Goal: Transaction & Acquisition: Purchase product/service

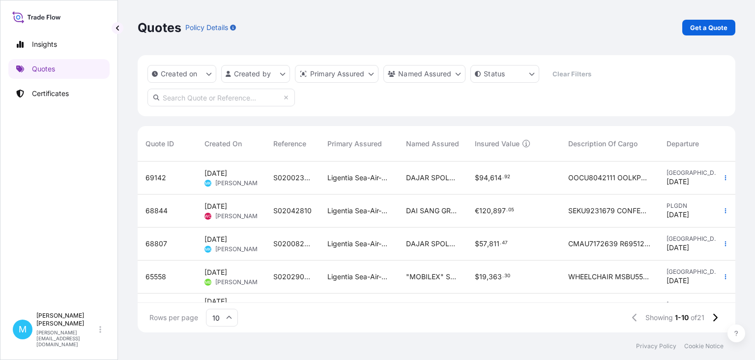
scroll to position [176, 598]
click at [706, 30] on p "Get a Quote" at bounding box center [709, 28] width 37 height 10
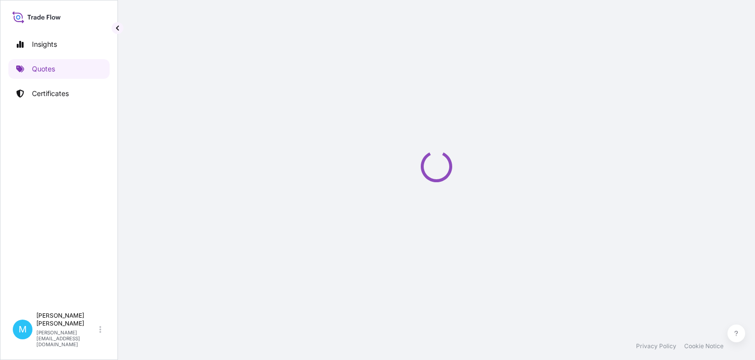
select select "Sea"
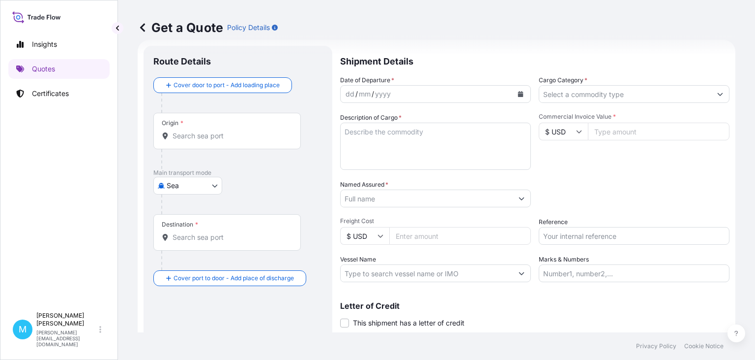
scroll to position [16, 0]
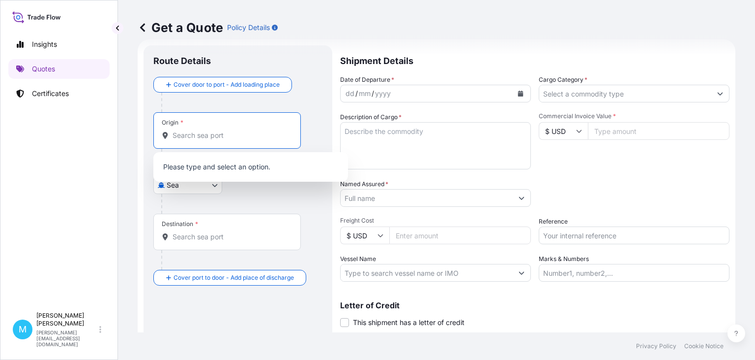
click at [204, 135] on input "Origin *" at bounding box center [231, 135] width 116 height 10
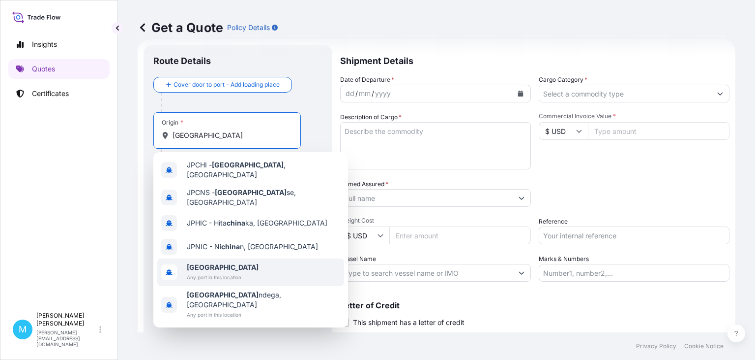
click at [223, 272] on span "Any port in this location" at bounding box center [223, 277] width 72 height 10
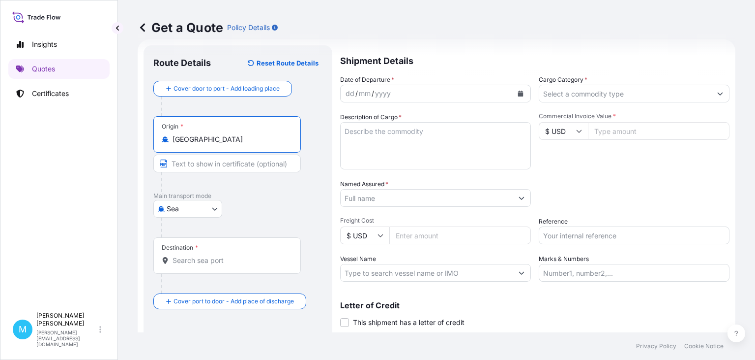
type input "[GEOGRAPHIC_DATA]"
click at [185, 265] on div "Destination *" at bounding box center [227, 255] width 148 height 36
click at [185, 265] on input "Destination *" at bounding box center [231, 260] width 116 height 10
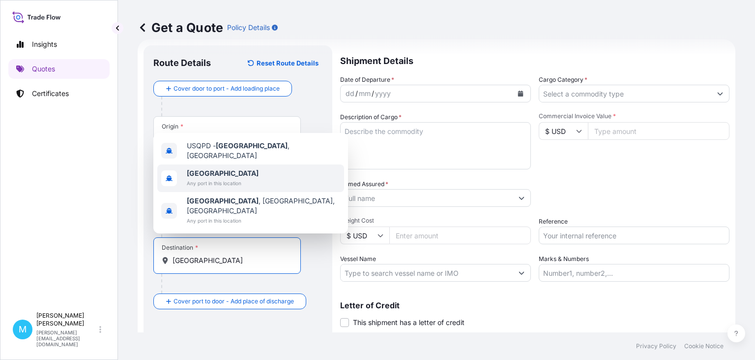
click at [218, 188] on span "Any port in this location" at bounding box center [223, 183] width 72 height 10
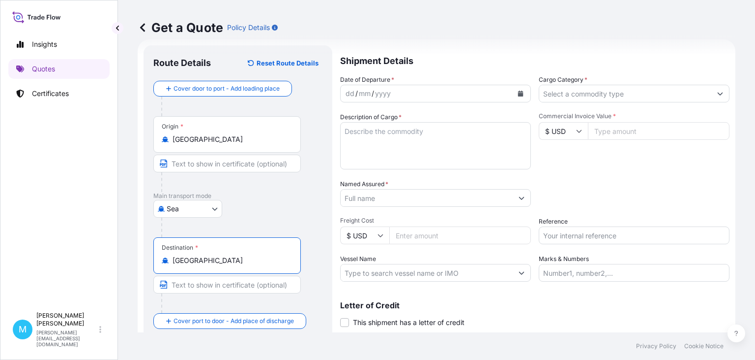
type input "[GEOGRAPHIC_DATA]"
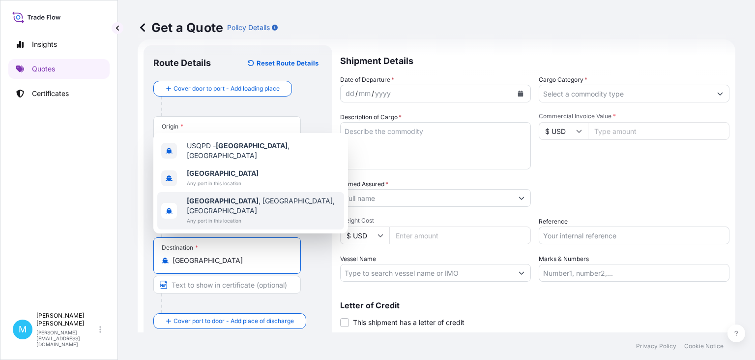
drag, startPoint x: 584, startPoint y: 182, endPoint x: 560, endPoint y: 159, distance: 33.1
click at [584, 180] on div "Packing Category Type to search a container mode Please select a primary mode o…" at bounding box center [634, 193] width 191 height 28
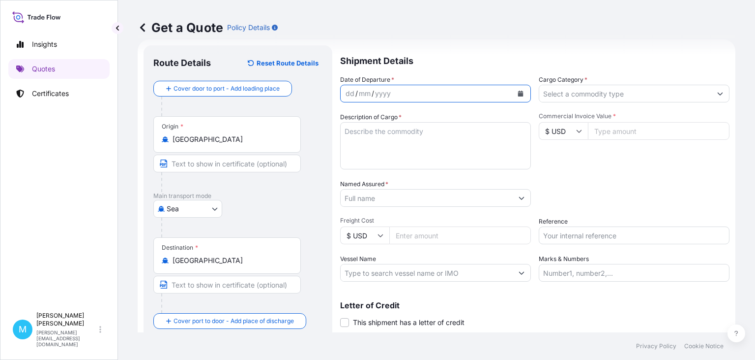
click at [527, 91] on button "Calendar" at bounding box center [521, 94] width 16 height 16
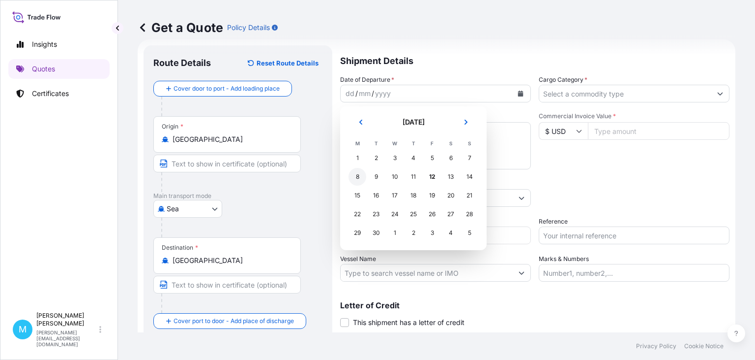
click at [354, 177] on div "8" at bounding box center [358, 177] width 18 height 18
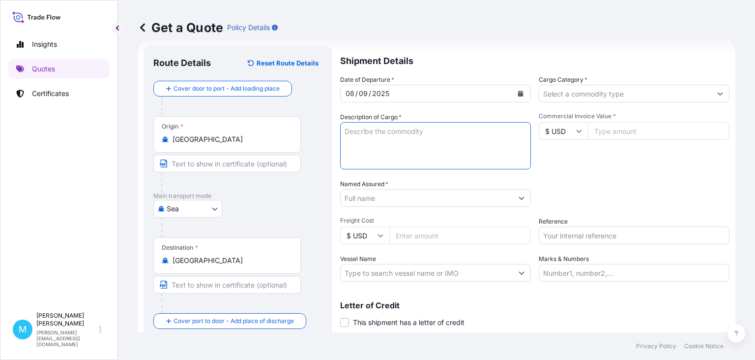
click at [367, 148] on textarea "Description of Cargo *" at bounding box center [435, 145] width 191 height 47
click at [373, 127] on textarea "Description of Cargo *" at bounding box center [435, 145] width 191 height 47
paste textarea "EGHU9456170 EMCLPQ9654 40HC 22269.00 KG 72.16 M3 1209 CTN"
click at [351, 161] on textarea "EGHU9456170 EMCLPQ9654 40HC 22269.00 KG 72.16 M3 1209 CTN ||" at bounding box center [435, 145] width 191 height 47
paste textarea "TGBU7738590 EMCRLC0024 40HC 22274.50 KG 72.19 M3 1210 CTN"
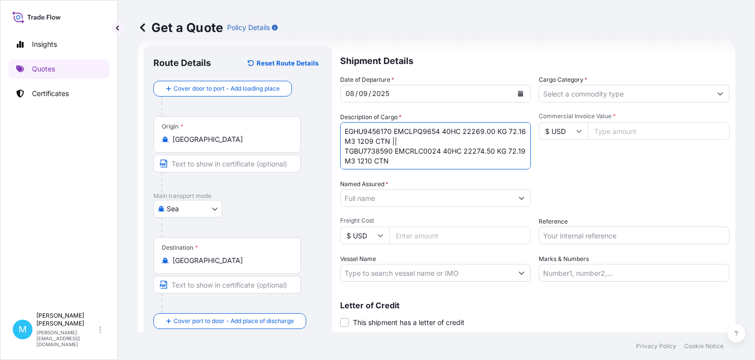
click at [422, 141] on textarea "EGHU9456170 EMCLPQ9654 40HC 22269.00 KG 72.16 M3 1209 CTN || TGBU7738590 EMCRLC…" at bounding box center [435, 145] width 191 height 47
click at [416, 139] on textarea "EGHU9456170 EMCLPQ9654 40HC 22269.00 KG 72.16 M3 1209 CTN || TGBU7738590 EMCRLC…" at bounding box center [435, 145] width 191 height 47
paste textarea "DEHUMIDIFIER"
type textarea "EGHU9456170 EMCLPQ9654 40HC 22269.00 KG 72.16 M3 1209 CTN || DEHUMIDIFIER TGBU7…"
click at [367, 200] on input "Named Assured *" at bounding box center [427, 198] width 172 height 18
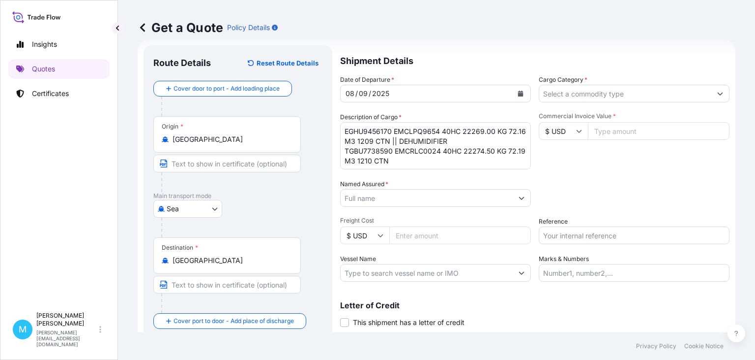
click at [369, 199] on input "Named Assured *" at bounding box center [427, 198] width 172 height 18
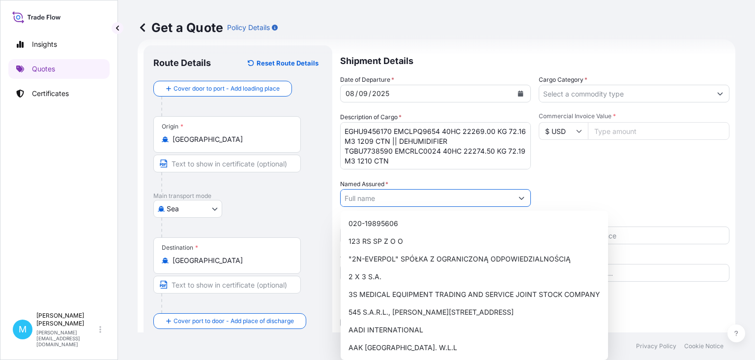
paste input "HOMESPOT EU SP Z O.O."
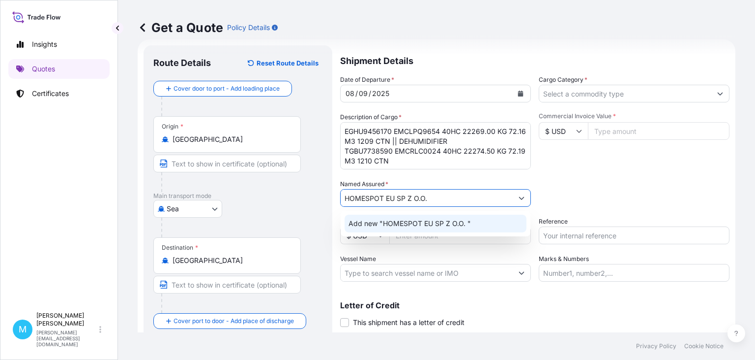
click at [416, 227] on span "Add new "HOMESPOT EU SP Z O.O. "" at bounding box center [410, 223] width 122 height 10
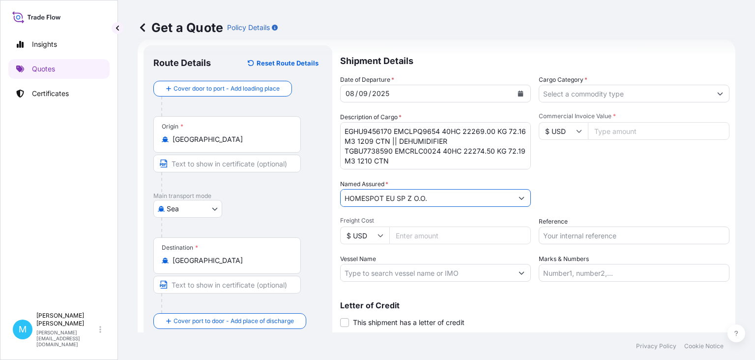
type input "HOMESPOT EU SP Z O.O."
drag, startPoint x: 565, startPoint y: 91, endPoint x: 552, endPoint y: 100, distance: 16.0
click at [566, 91] on input "Cargo Category *" at bounding box center [626, 94] width 172 height 18
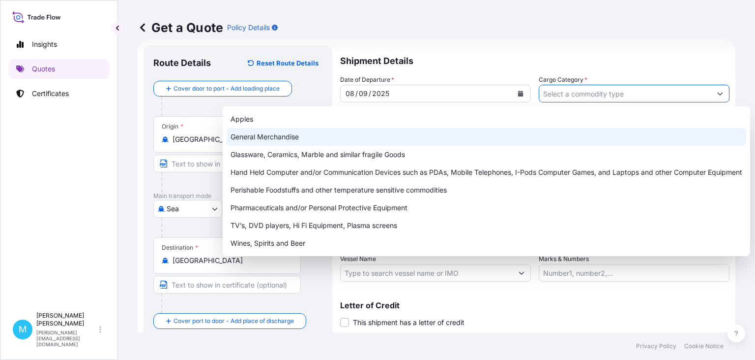
click at [300, 131] on div "General Merchandise" at bounding box center [487, 137] width 520 height 18
type input "General Merchandise"
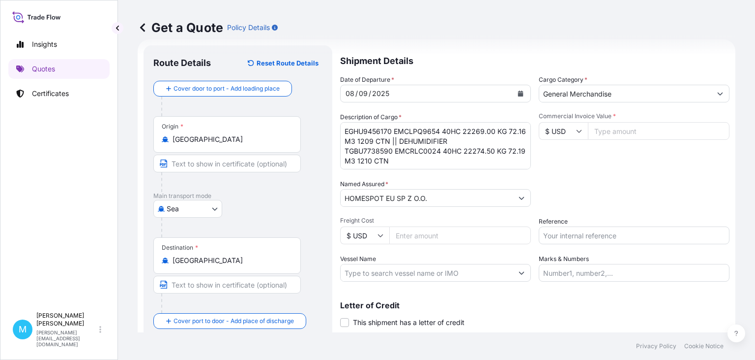
click at [625, 132] on input "Commercial Invoice Value *" at bounding box center [659, 131] width 142 height 18
click at [617, 132] on input "Commercial Invoice Value *" at bounding box center [659, 131] width 142 height 18
paste input "220000.00"
type input "220000.00"
click at [575, 238] on input "Reference" at bounding box center [634, 235] width 191 height 18
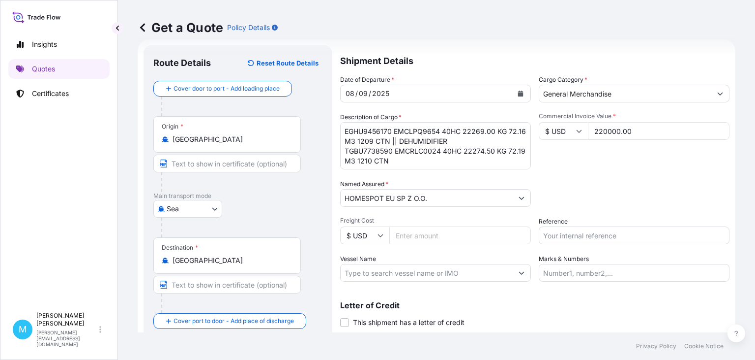
click at [594, 236] on input "Reference" at bounding box center [634, 235] width 191 height 18
paste input "S02029840"
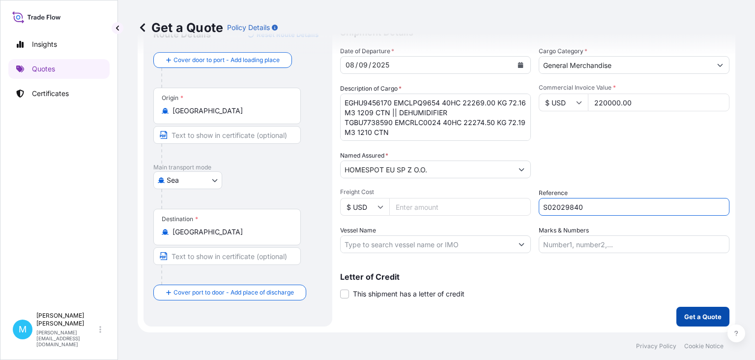
type input "S02029840"
click at [711, 315] on p "Get a Quote" at bounding box center [703, 316] width 37 height 10
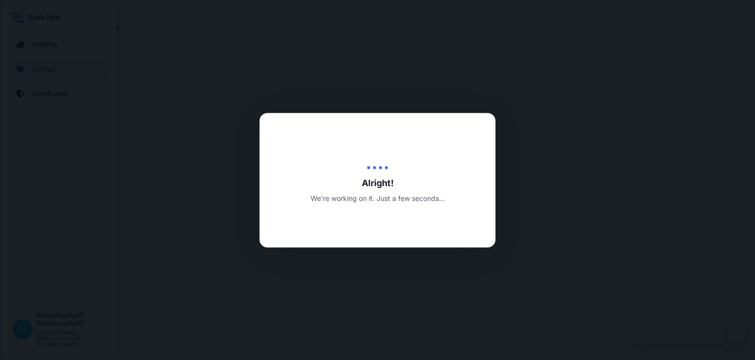
select select "Sea"
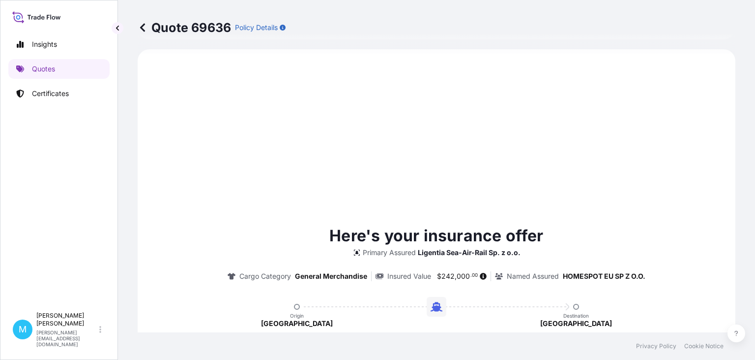
scroll to position [507, 0]
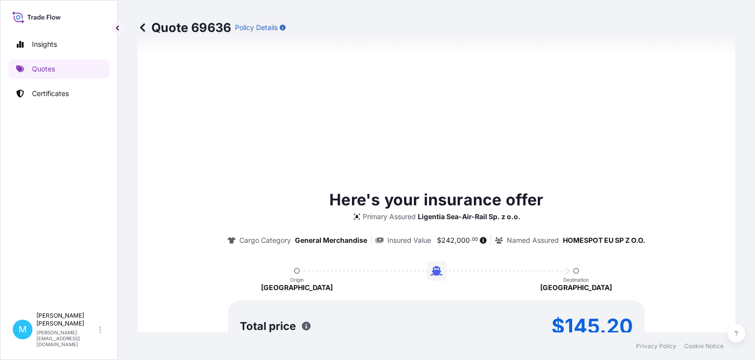
type input "[DATE]"
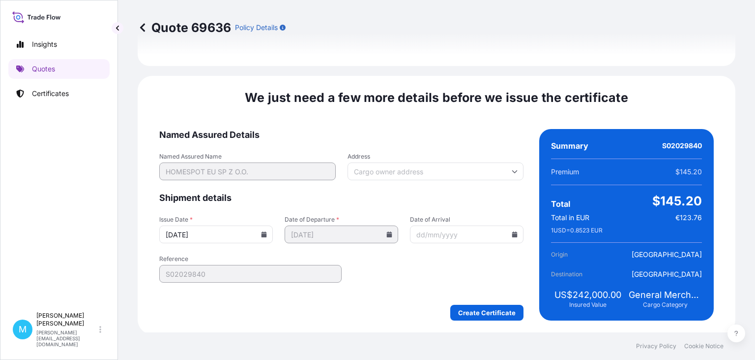
scroll to position [1140, 0]
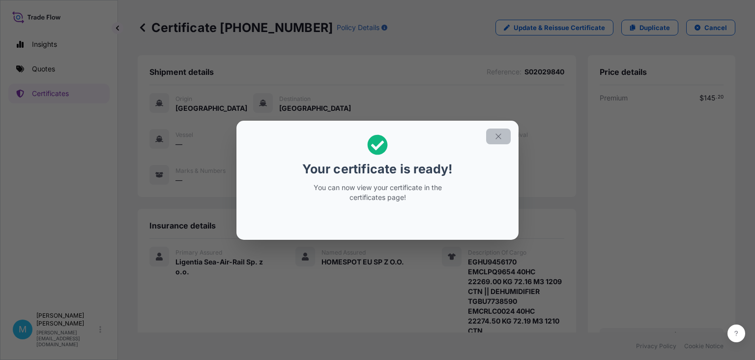
click at [505, 134] on button "button" at bounding box center [498, 136] width 25 height 16
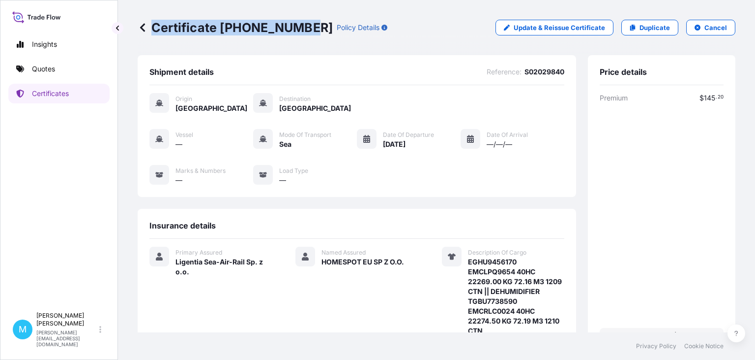
drag, startPoint x: 303, startPoint y: 29, endPoint x: 153, endPoint y: 33, distance: 150.6
click at [153, 33] on div "Certificate [PHONE_NUMBER] Policy Details" at bounding box center [263, 28] width 250 height 16
copy p "Certificate [PHONE_NUMBER]"
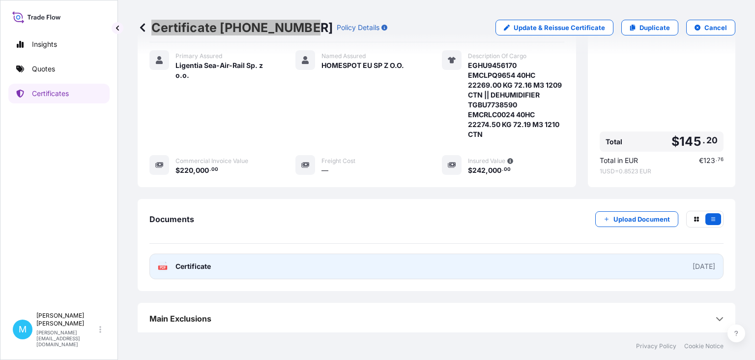
click at [363, 263] on link "PDF Certificate [DATE]" at bounding box center [437, 266] width 574 height 26
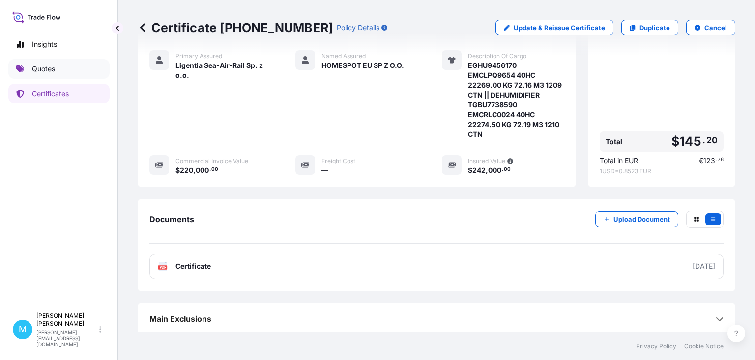
click at [46, 70] on p "Quotes" at bounding box center [43, 69] width 23 height 10
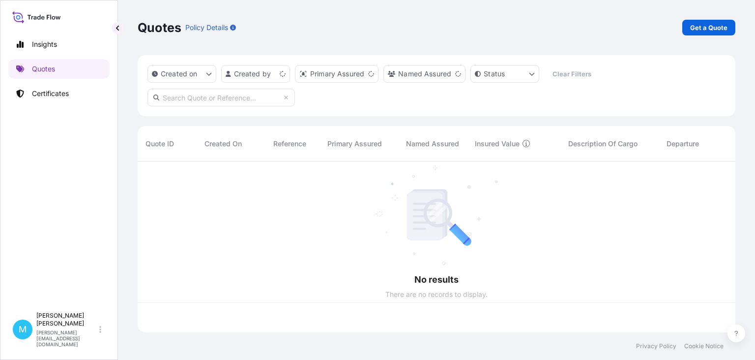
scroll to position [176, 598]
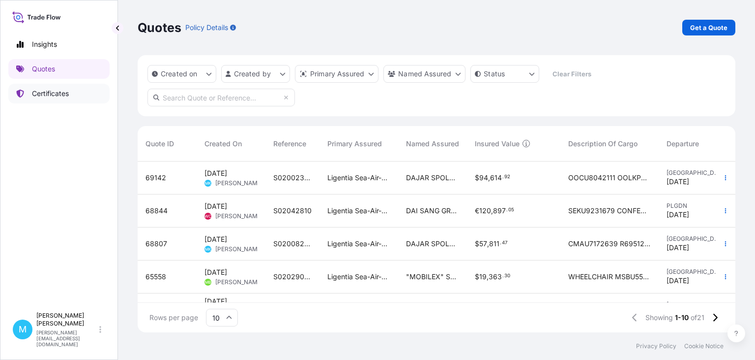
click at [58, 93] on p "Certificates" at bounding box center [50, 94] width 37 height 10
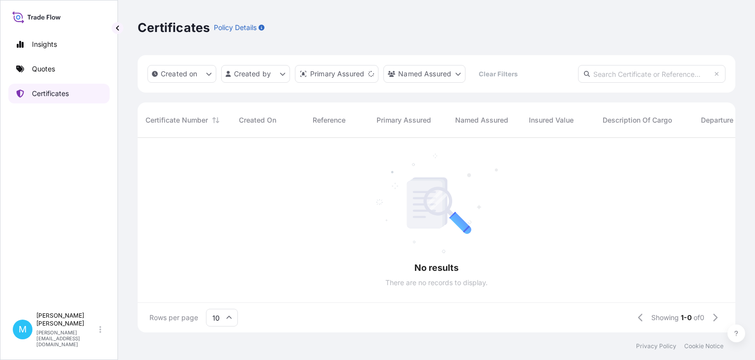
scroll to position [200, 598]
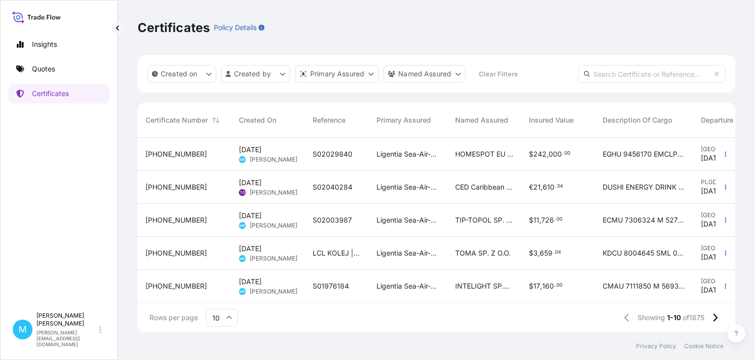
click at [628, 77] on input "text" at bounding box center [652, 74] width 148 height 18
paste input "[PHONE_NUMBER]"
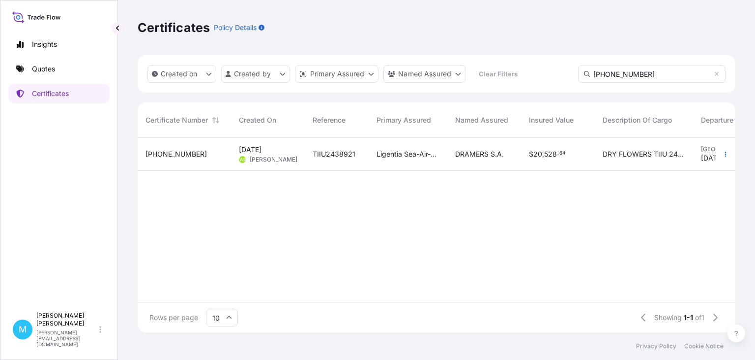
type input "[PHONE_NUMBER]"
click at [333, 155] on span "TIIU2438921" at bounding box center [334, 154] width 43 height 10
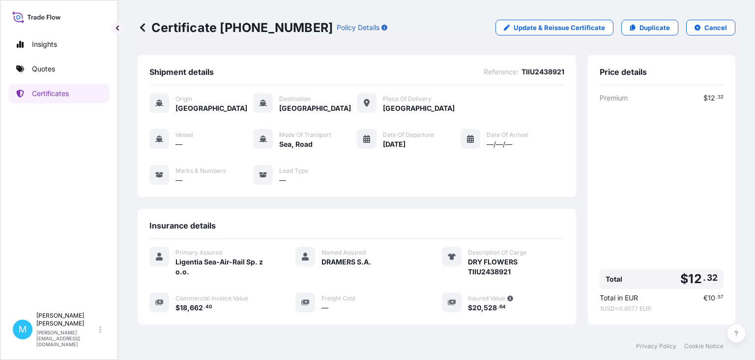
scroll to position [137, 0]
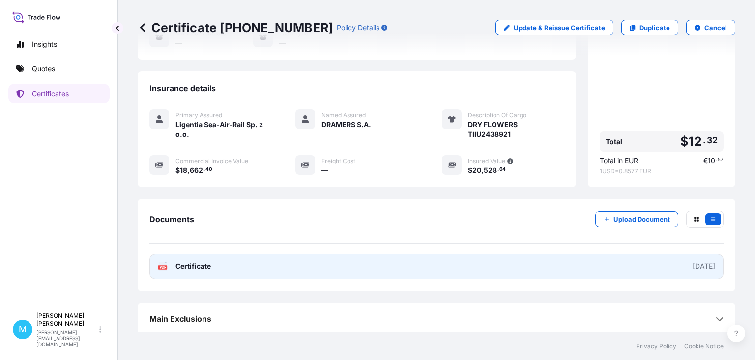
click at [348, 266] on link "PDF Certificate [DATE]" at bounding box center [437, 266] width 574 height 26
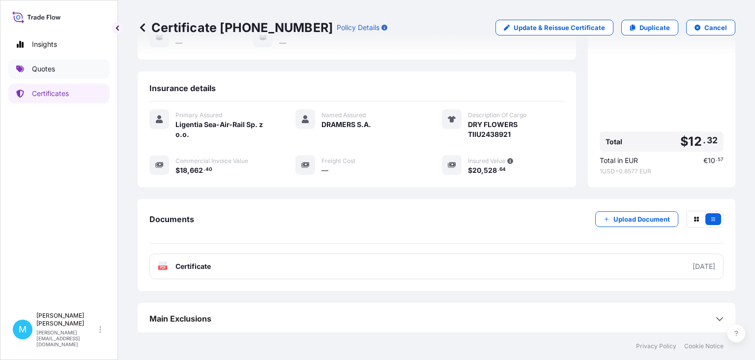
click at [48, 72] on p "Quotes" at bounding box center [43, 69] width 23 height 10
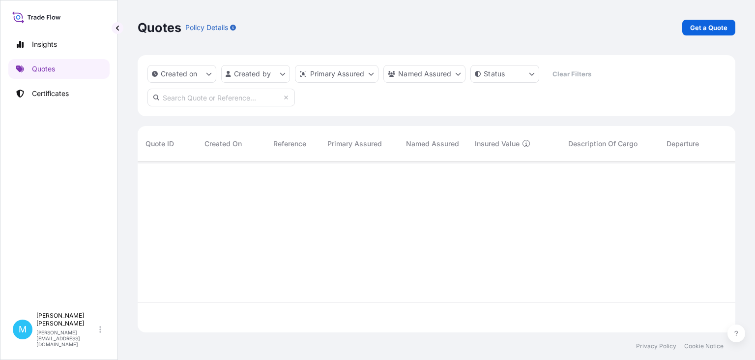
scroll to position [176, 598]
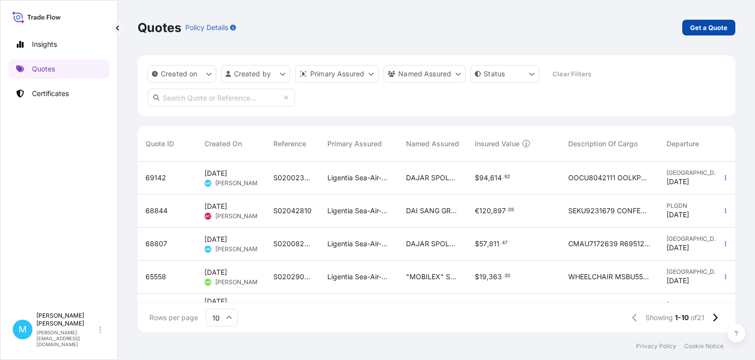
click at [708, 25] on p "Get a Quote" at bounding box center [709, 28] width 37 height 10
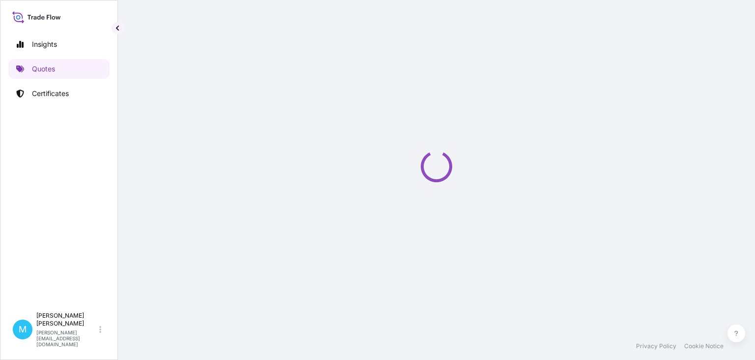
select select "Sea"
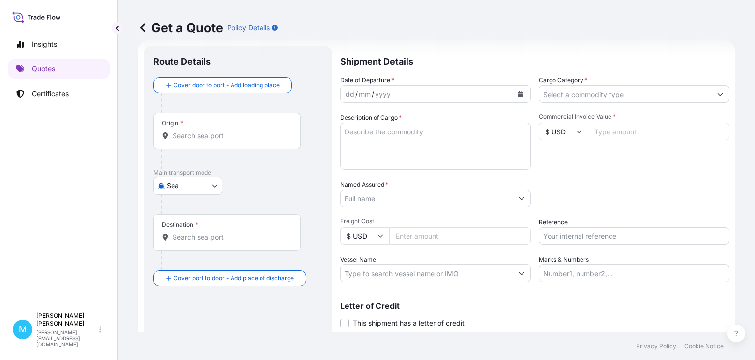
scroll to position [16, 0]
click at [204, 137] on input "Origin *" at bounding box center [231, 135] width 116 height 10
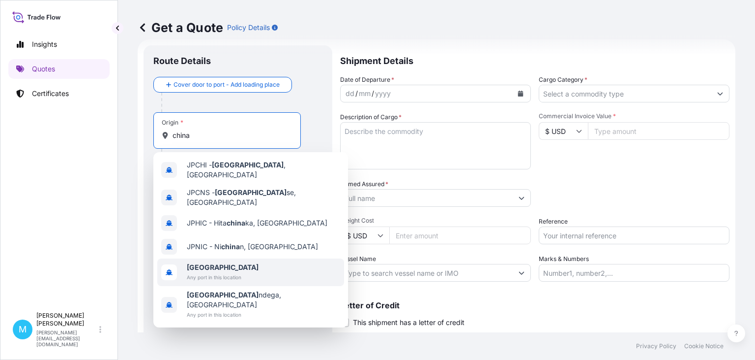
click at [207, 264] on span "[GEOGRAPHIC_DATA]" at bounding box center [223, 267] width 72 height 10
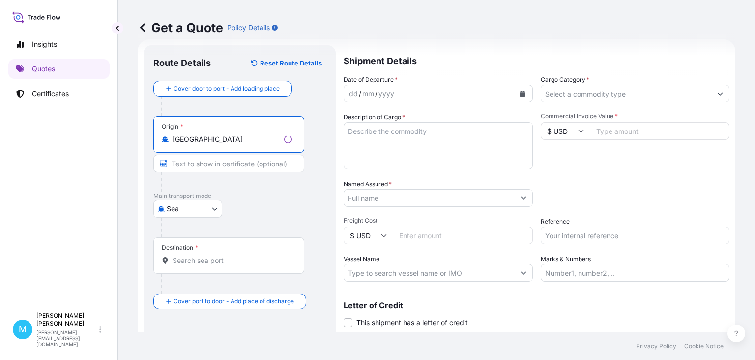
type input "[GEOGRAPHIC_DATA]"
click at [206, 267] on div "Destination *" at bounding box center [228, 255] width 151 height 36
click at [206, 265] on input "Destination *" at bounding box center [233, 260] width 120 height 10
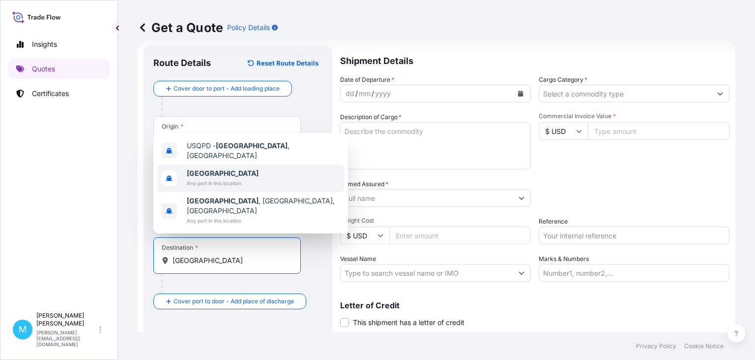
click at [216, 188] on span "Any port in this location" at bounding box center [223, 183] width 72 height 10
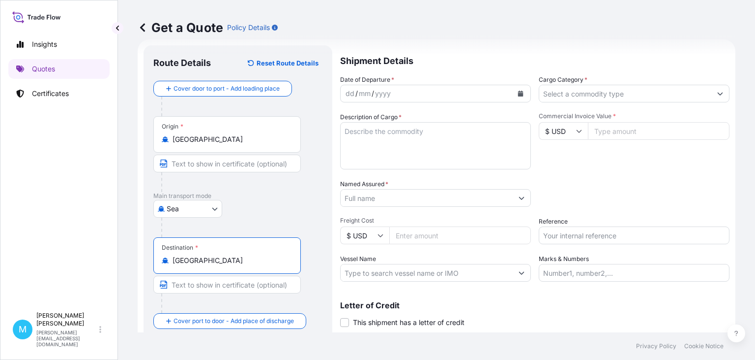
type input "[GEOGRAPHIC_DATA]"
click at [436, 97] on div "dd / mm / yyyy" at bounding box center [427, 94] width 172 height 18
click at [522, 94] on icon "Calendar" at bounding box center [520, 93] width 5 height 6
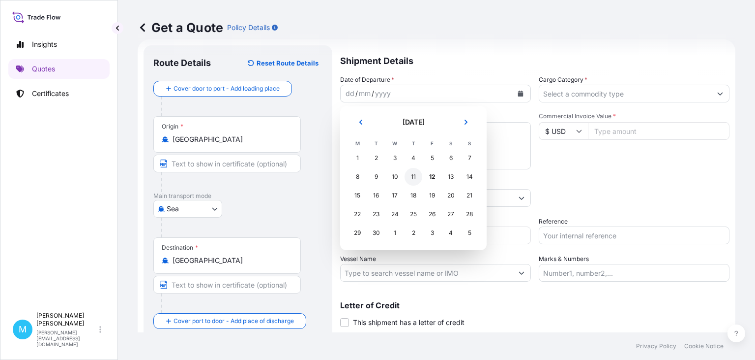
click at [418, 180] on div "11" at bounding box center [414, 177] width 18 height 18
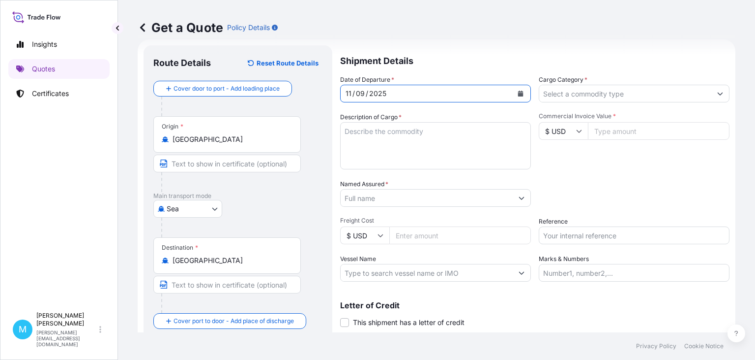
click at [391, 147] on textarea "Description of Cargo *" at bounding box center [435, 145] width 191 height 47
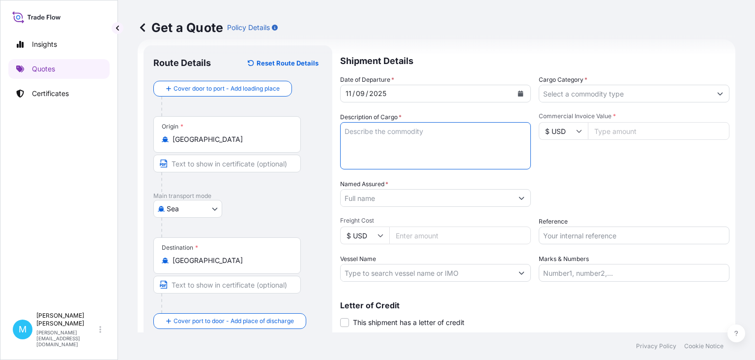
click at [383, 138] on textarea "Description of Cargo *" at bounding box center [435, 145] width 191 height 47
paste textarea "EGSU1668177 EMCVYA4484 40HC 15636.00 KG 37.92 M3 355 CTN"
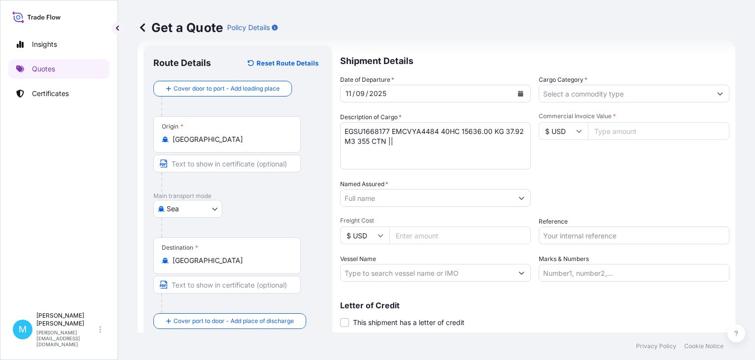
click at [358, 155] on textarea "EGSU1668177 EMCVYA4484 40HC 15636.00 KG 37.92 M3 355 CTN ||" at bounding box center [435, 145] width 191 height 47
click at [364, 157] on textarea "EGSU1668177 EMCVYA4484 40HC 15636.00 KG 37.92 M3 355 CTN ||" at bounding box center [435, 145] width 191 height 47
paste textarea "EGSU9573102 EMCVZM8474 40HC 15223.00 KG 40.645 M3 319 CTN"
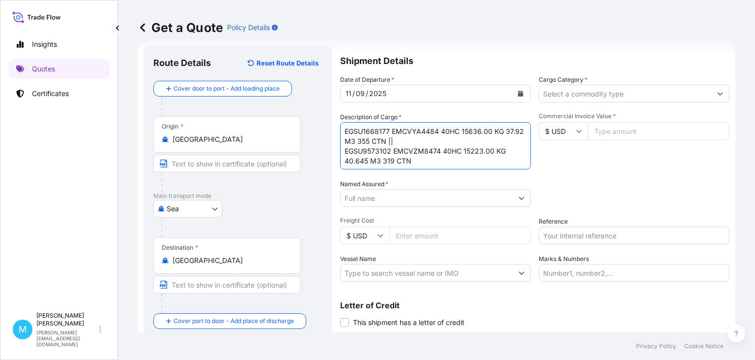
scroll to position [7, 0]
click at [365, 166] on textarea "EGSU1668177 EMCVYA4484 40HC 15636.00 KG 37.92 M3 355 CTN || EGSU9573102 EMCVZM8…" at bounding box center [435, 145] width 191 height 47
paste textarea "TEMU6103505 EMCVZY3324 40HC 15144.50 KG 37.92 M3 367 CTN"
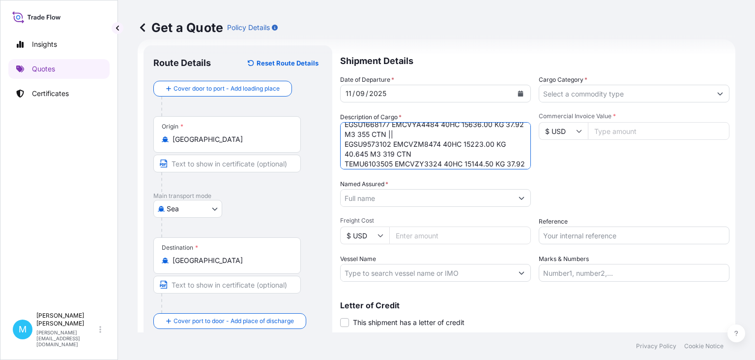
scroll to position [16, 0]
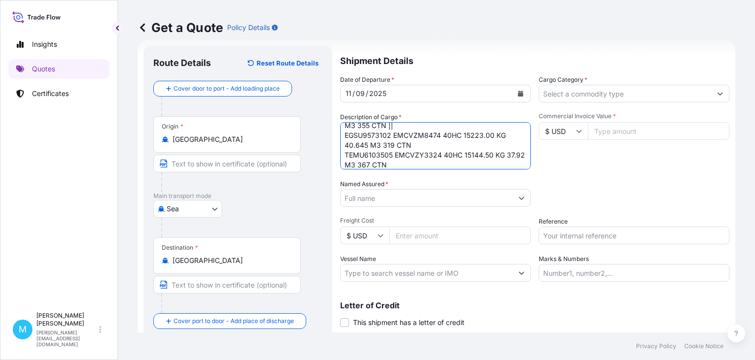
type textarea "EGSU1668177 EMCVYA4484 40HC 15636.00 KG 37.92 M3 355 CTN || EGSU9573102 EMCVZM8…"
click at [387, 202] on input "Named Assured *" at bounding box center [427, 198] width 172 height 18
click at [362, 199] on input "Named Assured *" at bounding box center [427, 198] width 172 height 18
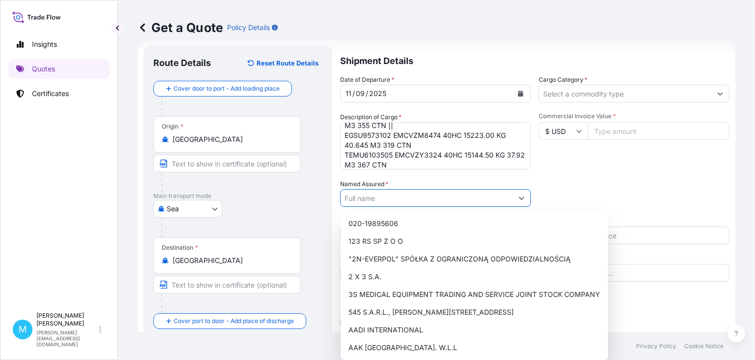
paste input "STRIMA SP. Z O.O"
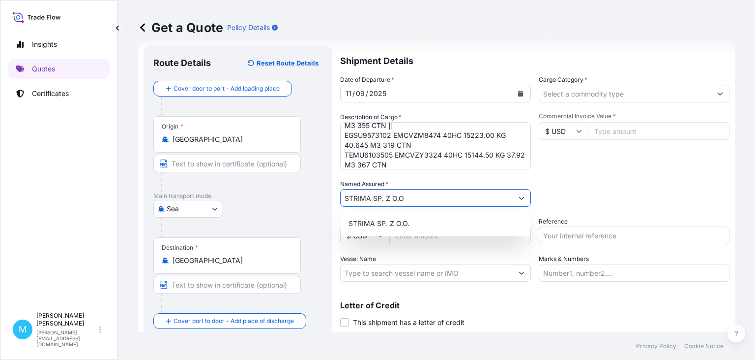
type input "STRIMA SP. Z O.O"
click at [422, 233] on div "STRIMA SP. Z O.O." at bounding box center [436, 224] width 190 height 26
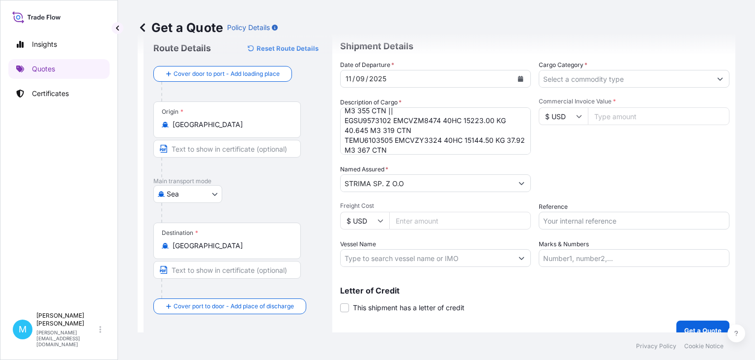
scroll to position [44, 0]
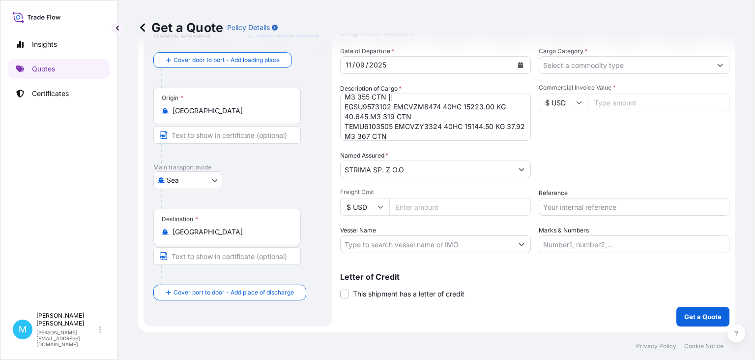
click at [598, 101] on input "Commercial Invoice Value *" at bounding box center [659, 102] width 142 height 18
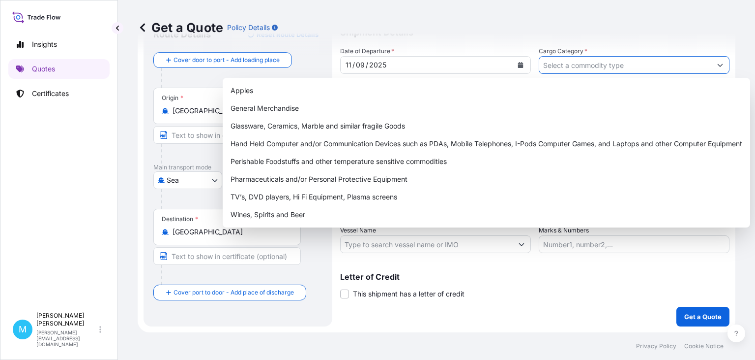
click at [591, 66] on input "Cargo Category *" at bounding box center [626, 65] width 172 height 18
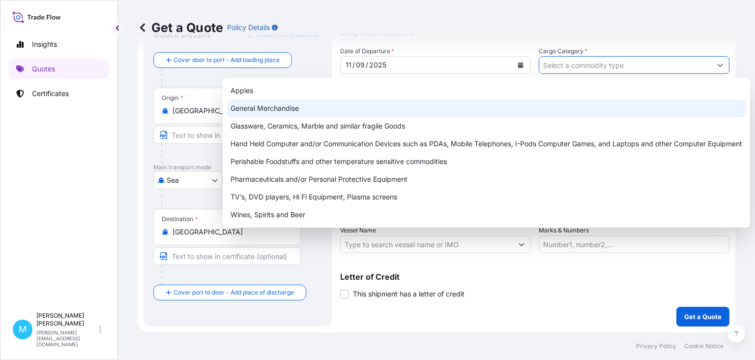
click at [256, 109] on div "General Merchandise" at bounding box center [487, 108] width 520 height 18
type input "General Merchandise"
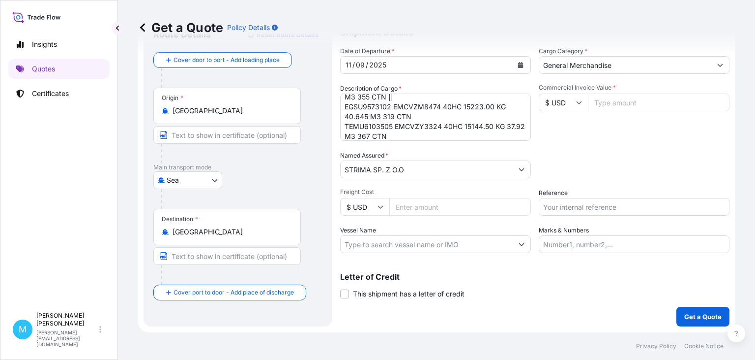
click at [625, 101] on input "Commercial Invoice Value *" at bounding box center [659, 102] width 142 height 18
click at [611, 101] on input "Commercial Invoice Value *" at bounding box center [659, 102] width 142 height 18
paste input "352608"
type input "352608.60"
click at [583, 206] on input "Reference" at bounding box center [634, 207] width 191 height 18
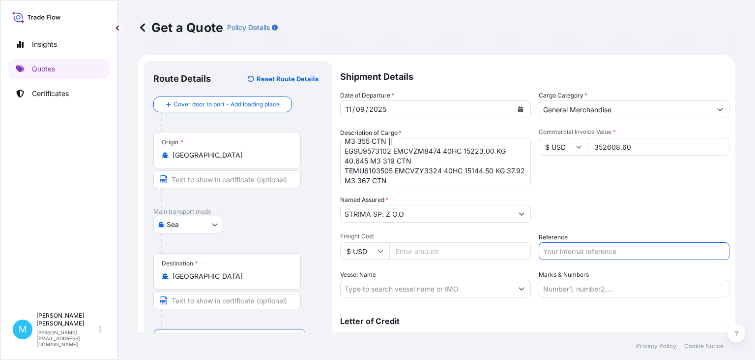
scroll to position [0, 0]
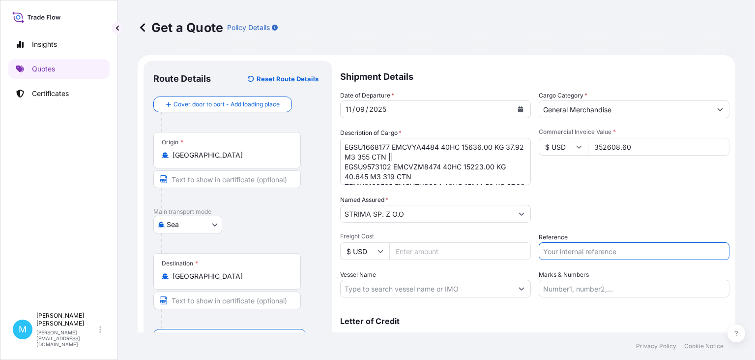
click at [424, 155] on textarea "EGSU1668177 EMCVYA4484 40HC 15636.00 KG 37.92 M3 355 CTN || EGSU9573102 EMCVZM8…" at bounding box center [435, 161] width 191 height 47
click at [406, 154] on textarea "EGSU1668177 EMCVYA4484 40HC 15636.00 KG 37.92 M3 355 CTN || EGSU9573102 EMCVZM8…" at bounding box center [435, 161] width 191 height 47
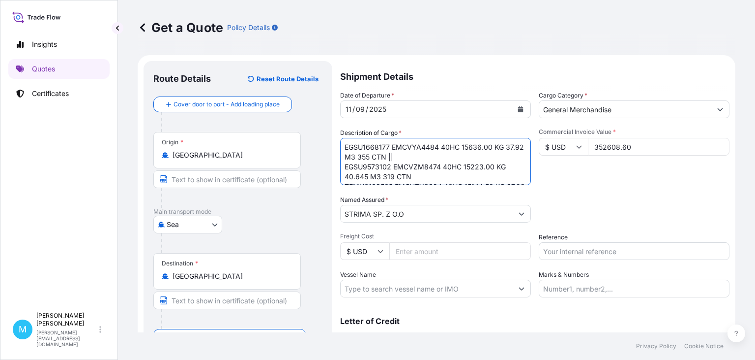
paste textarea "INDUSTRIAL SEWING MACHINE"
type textarea "EGSU1668177 EMCVYA4484 40HC 15636.00 KG 37.92 M3 355 CTN || INDUSTRIAL SEWING M…"
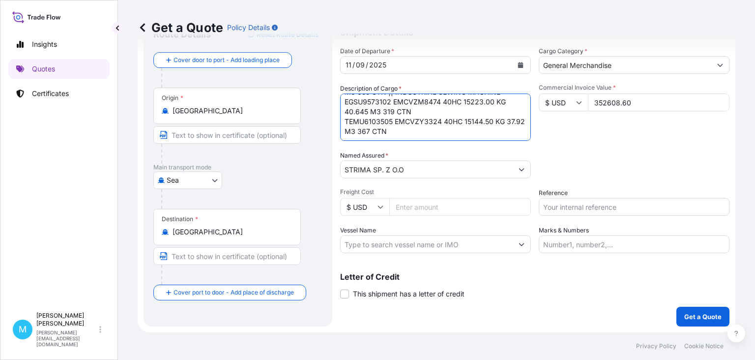
click at [589, 208] on input "Reference" at bounding box center [634, 207] width 191 height 18
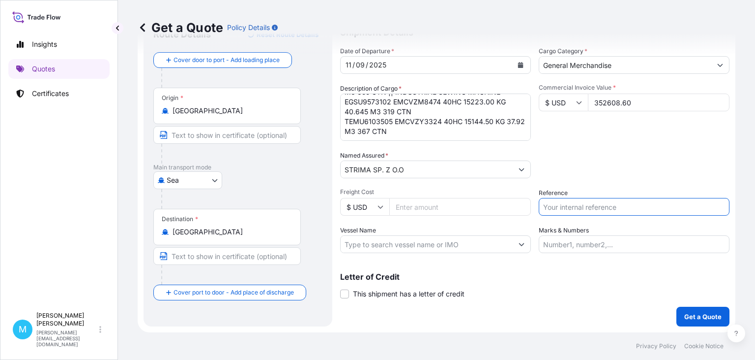
click at [560, 206] on input "Reference" at bounding box center [634, 207] width 191 height 18
paste input "S02043682"
type input "S02043682"
click at [698, 313] on p "Get a Quote" at bounding box center [703, 316] width 37 height 10
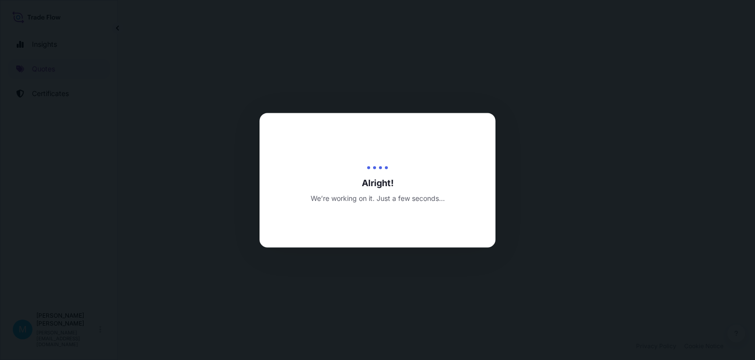
select select "Sea"
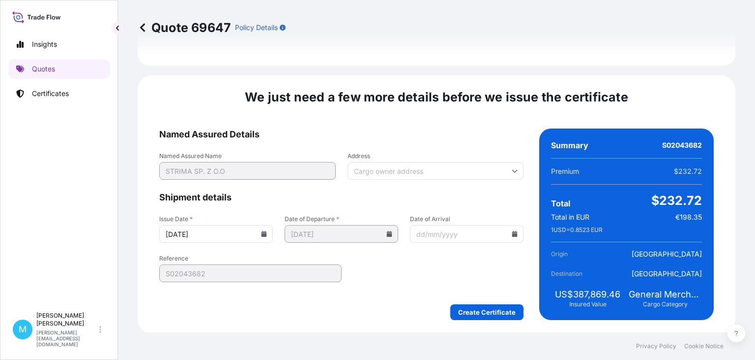
scroll to position [1140, 0]
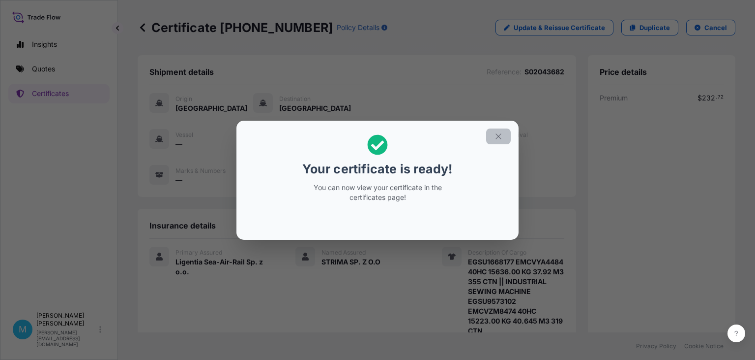
click at [503, 139] on button "button" at bounding box center [498, 136] width 25 height 16
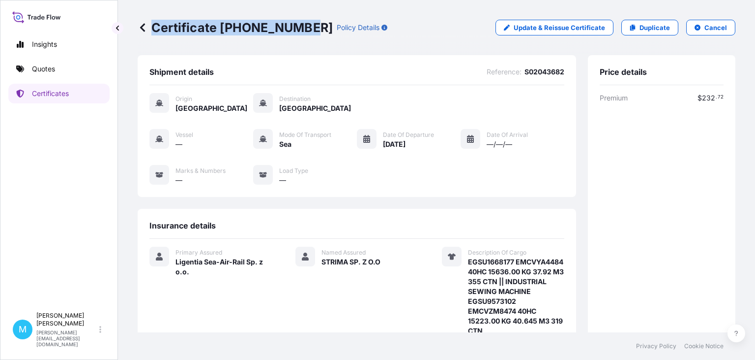
drag, startPoint x: 303, startPoint y: 27, endPoint x: 151, endPoint y: 27, distance: 152.5
click at [151, 27] on div "Certificate [PHONE_NUMBER] Policy Details" at bounding box center [263, 28] width 250 height 16
copy p "Certificate [PHONE_NUMBER]"
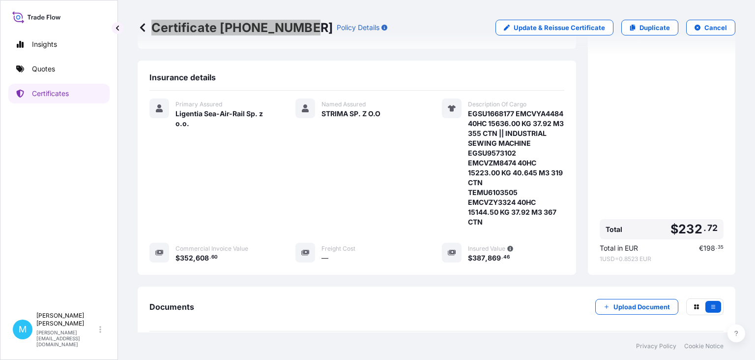
scroll to position [227, 0]
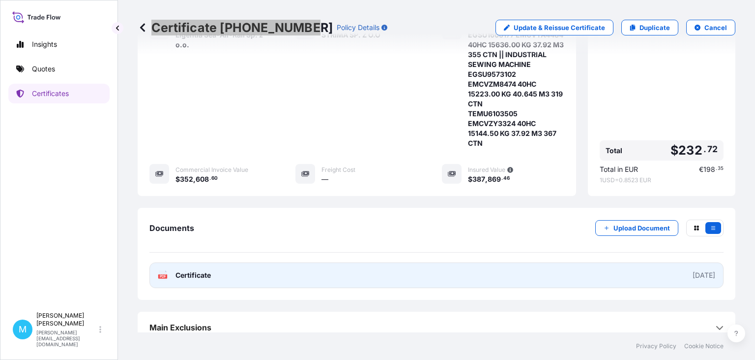
click at [314, 282] on link "PDF Certificate [DATE]" at bounding box center [437, 275] width 574 height 26
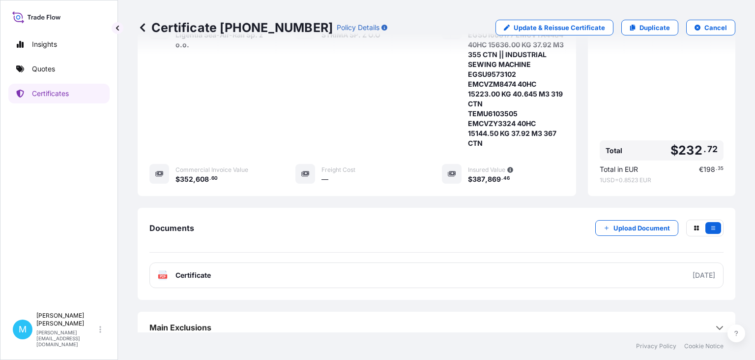
click at [351, 133] on div "Named Assured STRIMA SP. Z O.O" at bounding box center [357, 84] width 122 height 128
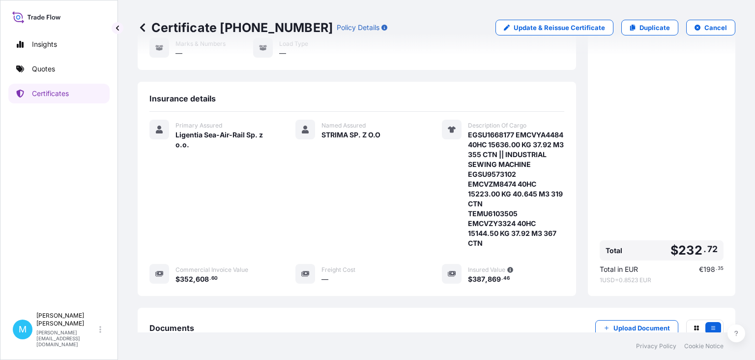
scroll to position [170, 0]
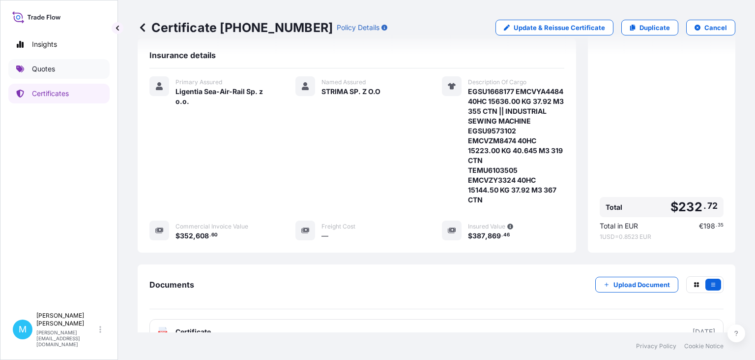
click at [48, 73] on p "Quotes" at bounding box center [43, 69] width 23 height 10
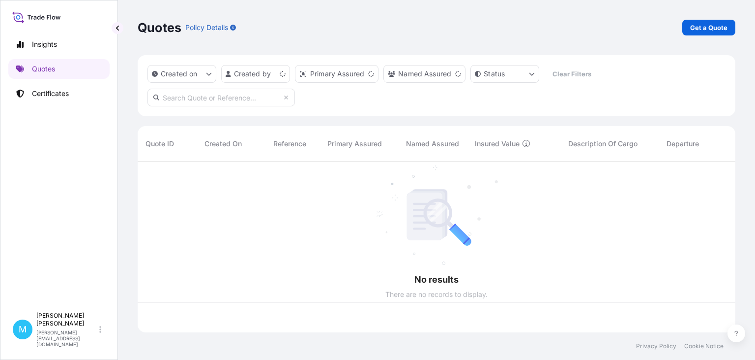
scroll to position [176, 598]
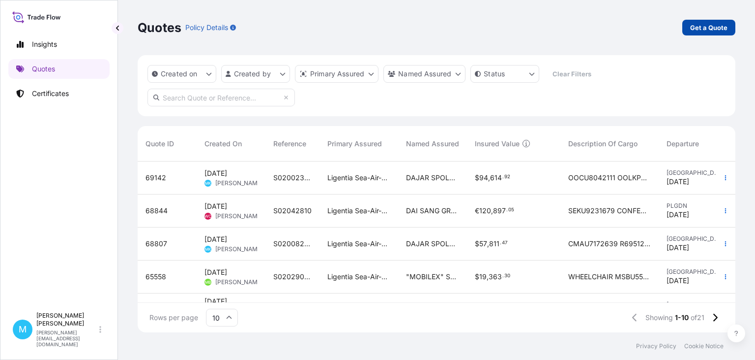
click at [699, 27] on p "Get a Quote" at bounding box center [709, 28] width 37 height 10
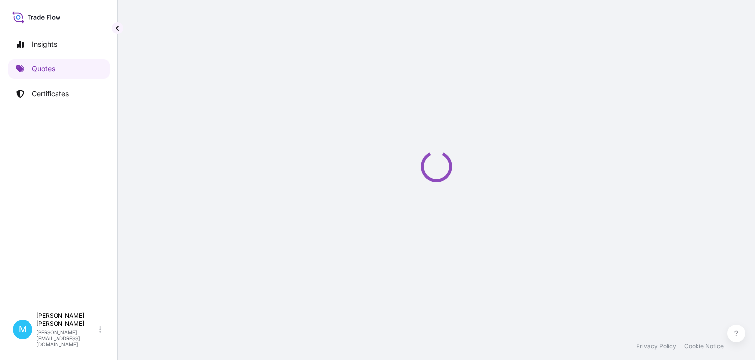
select select "Sea"
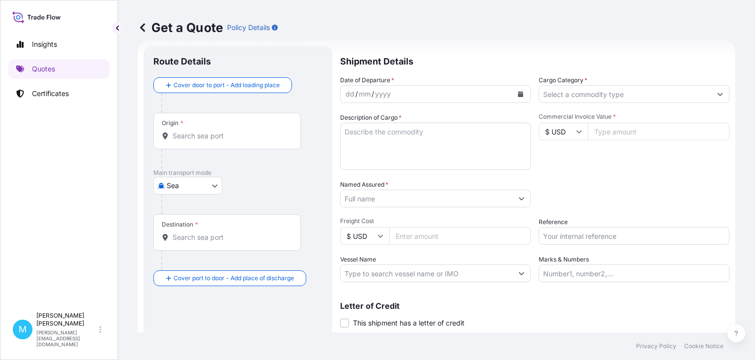
scroll to position [16, 0]
click at [200, 140] on div "Origin *" at bounding box center [227, 130] width 148 height 36
click at [200, 140] on input "Origin *" at bounding box center [231, 135] width 116 height 10
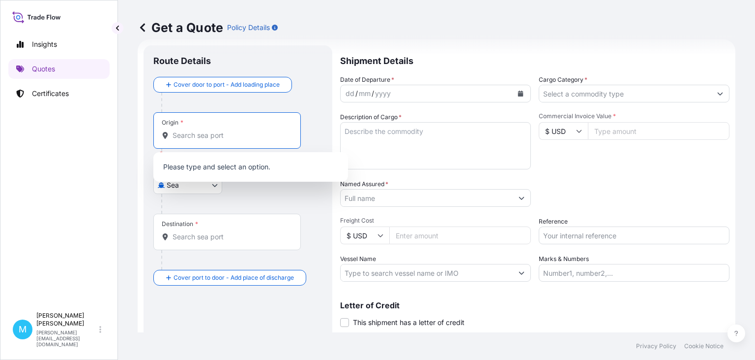
click at [187, 135] on input "Origin * Please select an origin" at bounding box center [231, 135] width 116 height 10
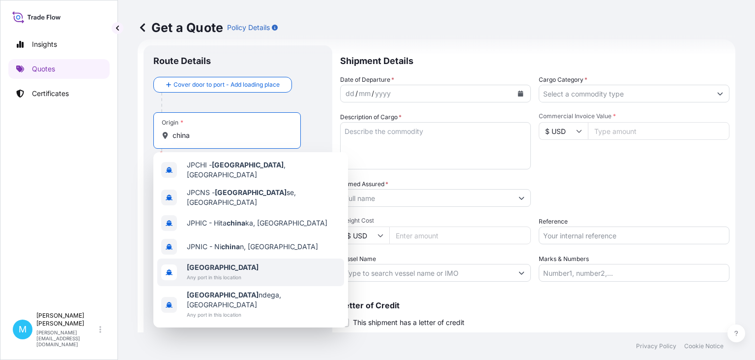
click at [208, 262] on span "[GEOGRAPHIC_DATA]" at bounding box center [223, 267] width 72 height 10
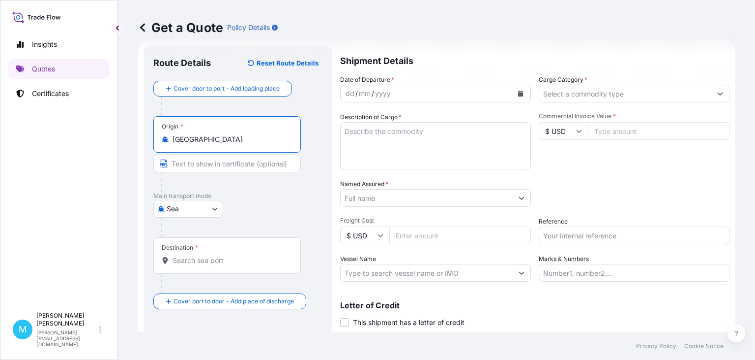
type input "[GEOGRAPHIC_DATA]"
click at [198, 264] on input "Destination *" at bounding box center [231, 260] width 116 height 10
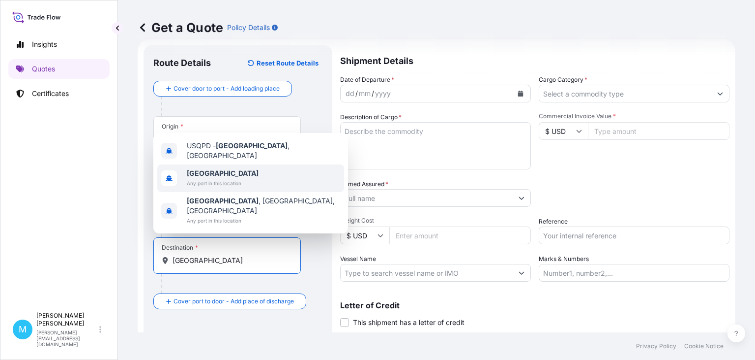
click at [197, 188] on span "Any port in this location" at bounding box center [223, 183] width 72 height 10
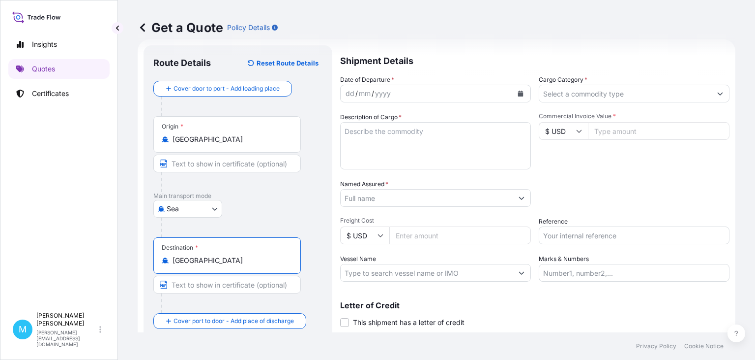
type input "[GEOGRAPHIC_DATA]"
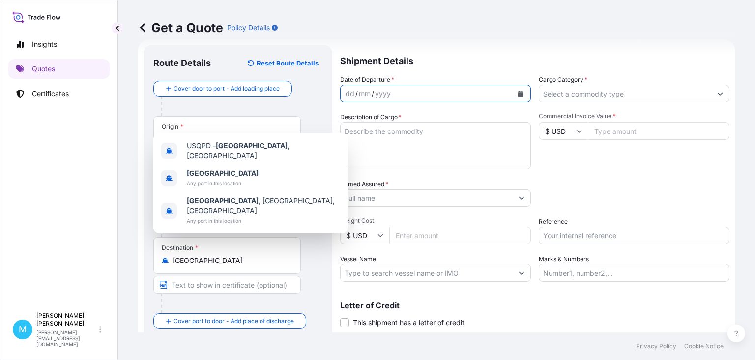
click at [519, 92] on icon "Calendar" at bounding box center [520, 93] width 5 height 6
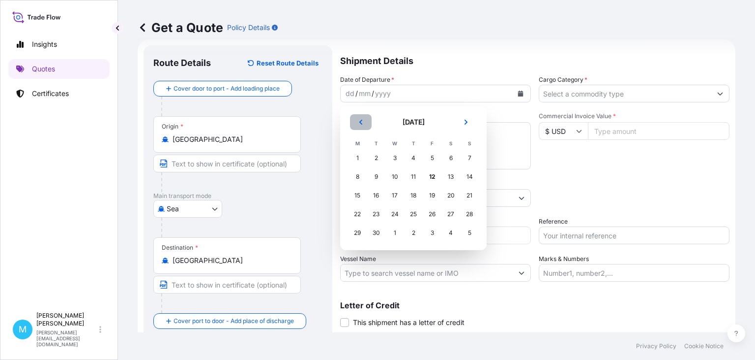
click at [363, 123] on icon "Previous" at bounding box center [361, 122] width 6 height 6
click at [412, 213] on div "21" at bounding box center [414, 214] width 18 height 18
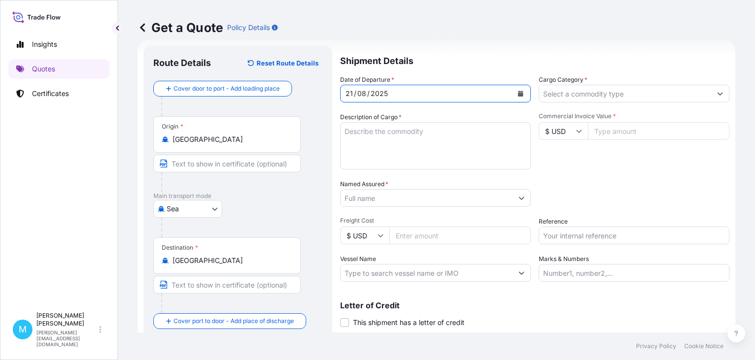
click at [396, 147] on textarea "Description of Cargo *" at bounding box center [435, 145] width 191 height 47
click at [372, 137] on textarea "Description of Cargo *" at bounding box center [435, 145] width 191 height 47
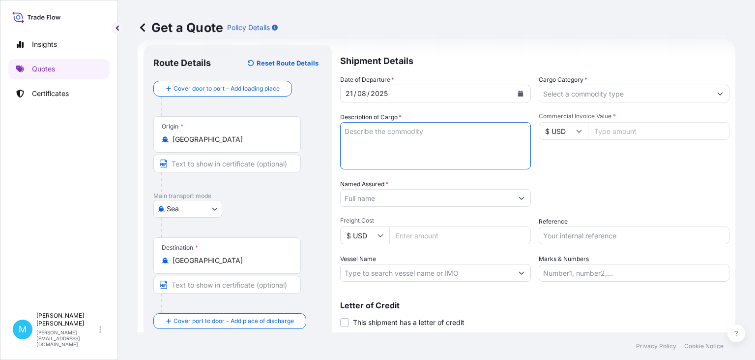
paste textarea "BSIU8072792 M5230376 40HC 4680.00 KG 16.24 M3 9 PLT"
click at [385, 143] on textarea "BSIU8072792 M5230376 40HC 4680.00 KG 16.24 M3 9 PLT ||" at bounding box center [435, 145] width 191 height 47
paste textarea "REFLECTIVE SHEETIN"
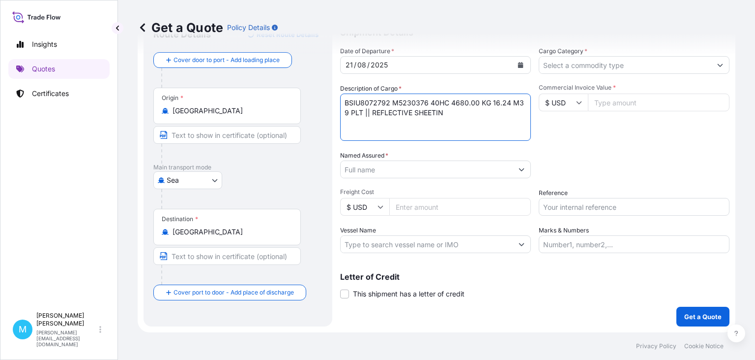
scroll to position [0, 0]
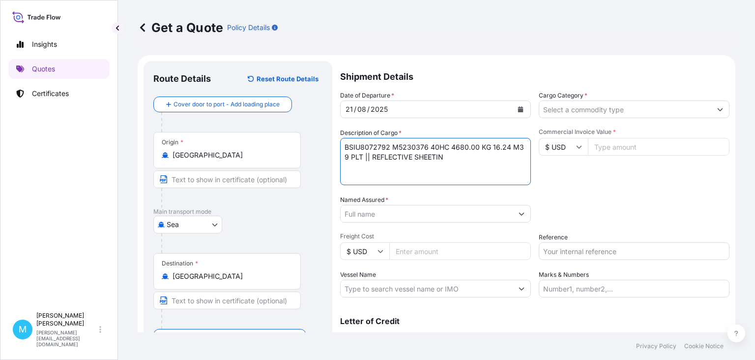
type textarea "BSIU8072792 M5230376 40HC 4680.00 KG 16.24 M3 9 PLT || REFLECTIVE SHEETIN"
click at [373, 216] on input "Named Assured *" at bounding box center [427, 214] width 172 height 18
click at [364, 213] on input "Named Assured *" at bounding box center [427, 214] width 172 height 18
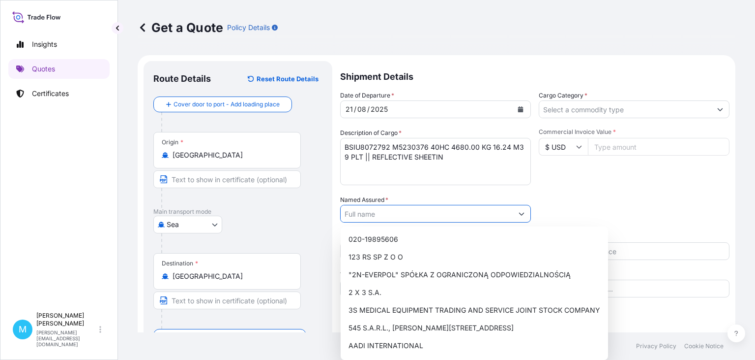
paste input "ELIT B [PERSON_NAME] K [PERSON_NAME]. J."
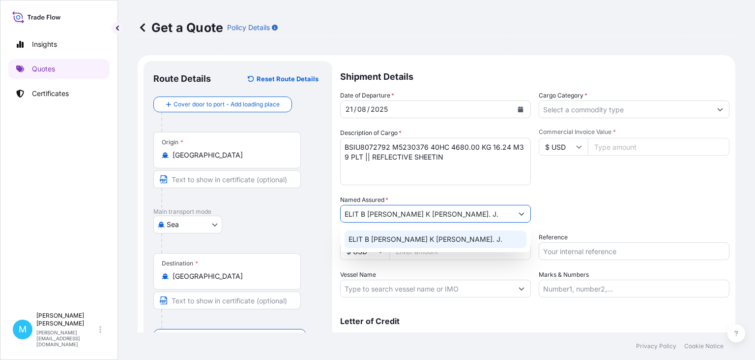
click at [414, 235] on span "ELIT B [PERSON_NAME] K [PERSON_NAME]. J." at bounding box center [426, 239] width 154 height 10
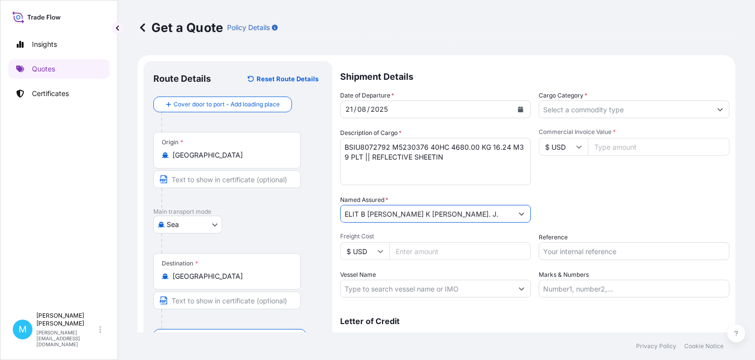
type input "ELIT B [PERSON_NAME] K [PERSON_NAME]. J."
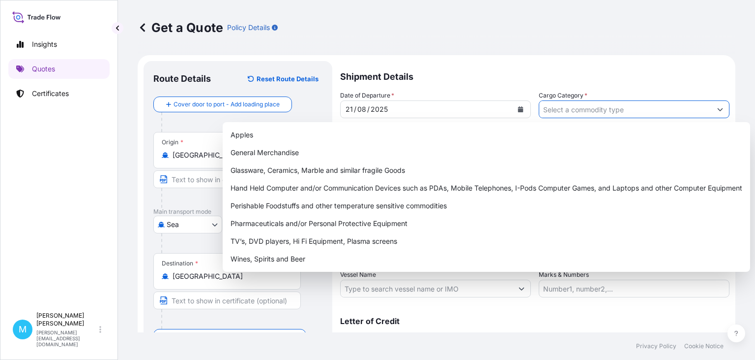
click at [575, 110] on input "Cargo Category *" at bounding box center [626, 109] width 172 height 18
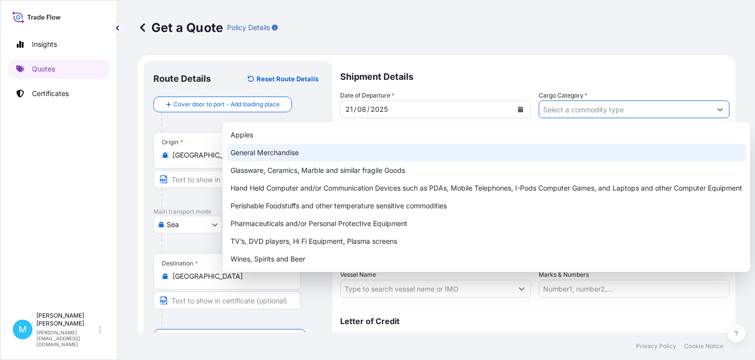
click at [286, 153] on div "General Merchandise" at bounding box center [487, 153] width 520 height 18
type input "General Merchandise"
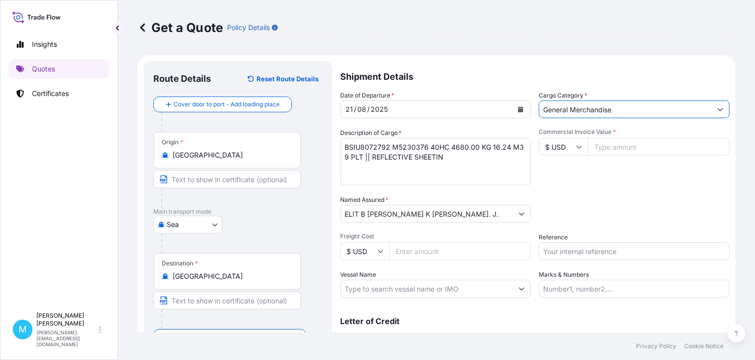
click at [615, 151] on input "Commercial Invoice Value *" at bounding box center [659, 147] width 142 height 18
click at [579, 151] on input "$ USD" at bounding box center [563, 147] width 49 height 18
drag, startPoint x: 565, startPoint y: 176, endPoint x: 582, endPoint y: 169, distance: 18.7
click at [565, 176] on div "€ EUR" at bounding box center [563, 173] width 41 height 19
type input "€ EUR"
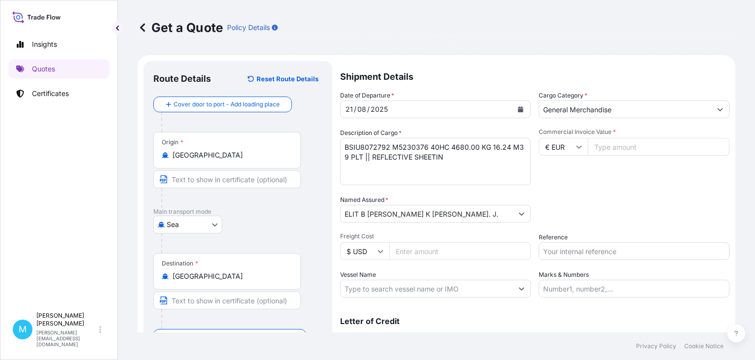
click at [609, 145] on input "Commercial Invoice Value *" at bounding box center [659, 147] width 142 height 18
paste input "24500"
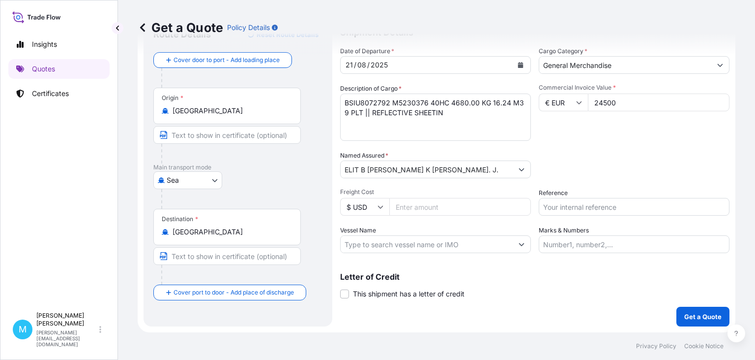
type input "24500"
click at [564, 207] on input "Reference" at bounding box center [634, 207] width 191 height 18
click at [560, 209] on input "Reference" at bounding box center [634, 207] width 191 height 18
paste input "LCL16448"
click at [595, 204] on input "LCL16448 ||" at bounding box center [634, 207] width 191 height 18
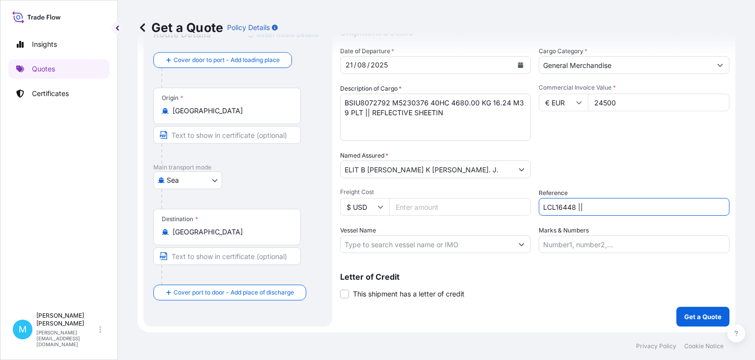
paste input "S02026286"
type input "LCL16448 || S02026286"
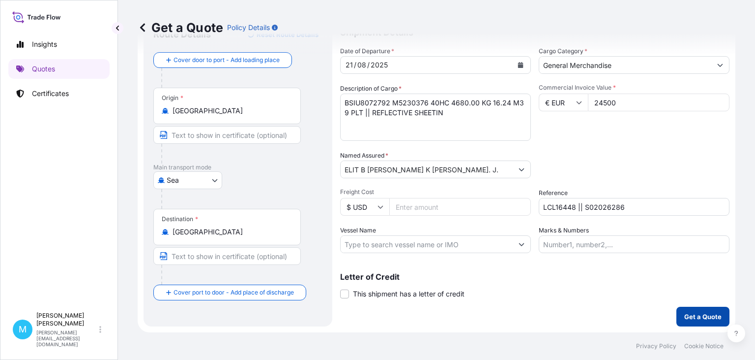
click at [703, 314] on p "Get a Quote" at bounding box center [703, 316] width 37 height 10
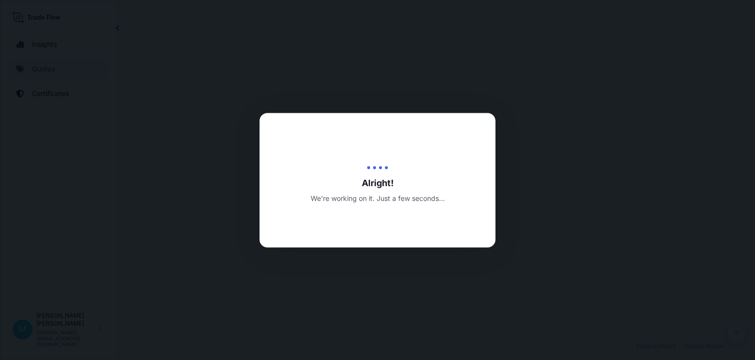
select select "Sea"
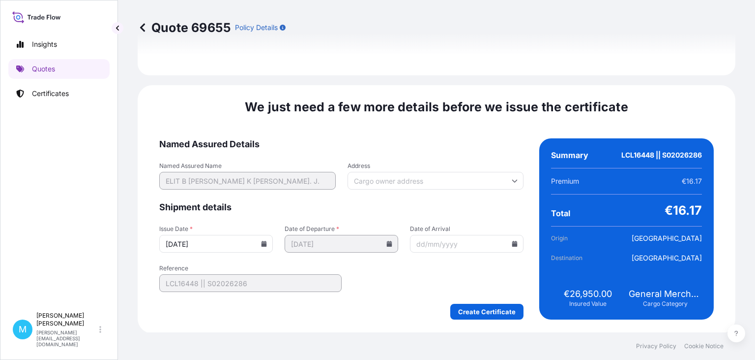
scroll to position [1120, 0]
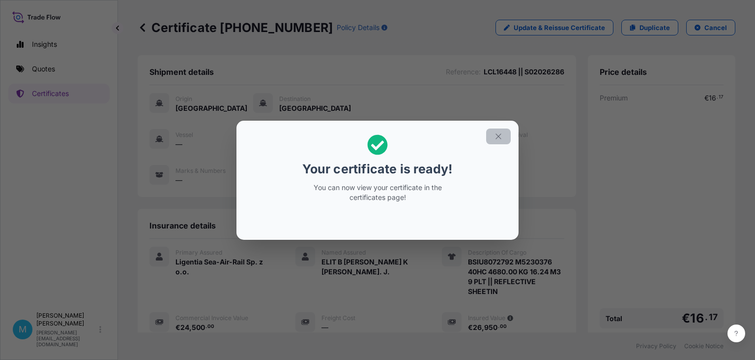
click at [502, 137] on icon "button" at bounding box center [498, 136] width 9 height 9
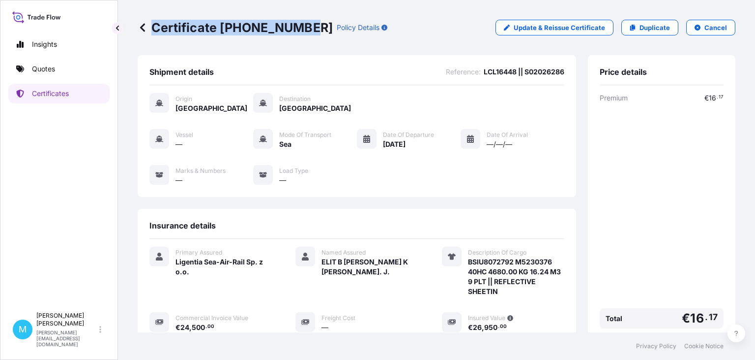
drag, startPoint x: 304, startPoint y: 25, endPoint x: 151, endPoint y: 31, distance: 152.6
click at [151, 31] on p "Certificate [PHONE_NUMBER]" at bounding box center [235, 28] width 195 height 16
copy p "Certificate [PHONE_NUMBER]"
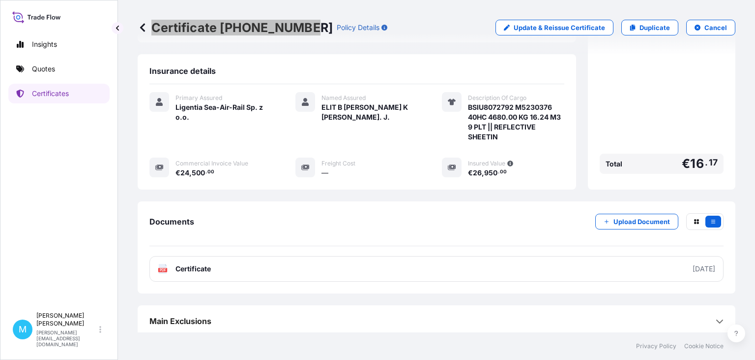
scroll to position [157, 0]
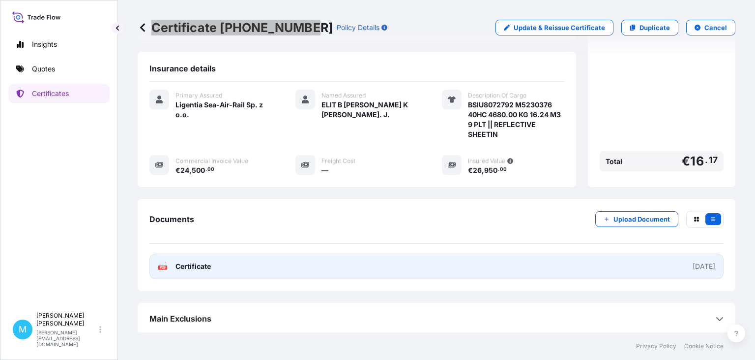
click at [314, 266] on link "PDF Certificate [DATE]" at bounding box center [437, 266] width 574 height 26
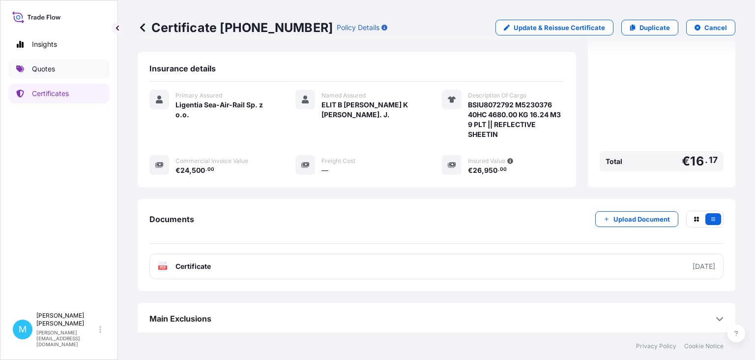
click at [73, 67] on link "Quotes" at bounding box center [58, 69] width 101 height 20
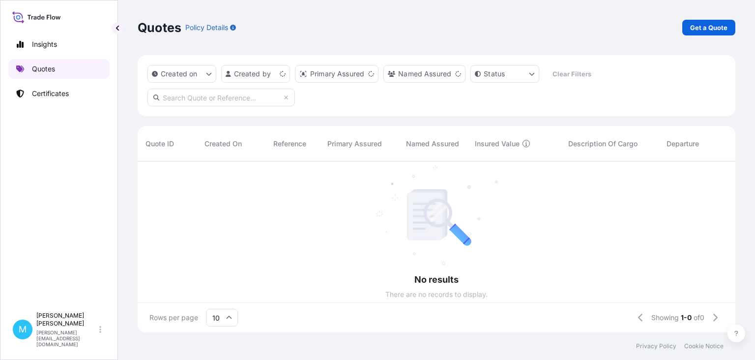
scroll to position [176, 598]
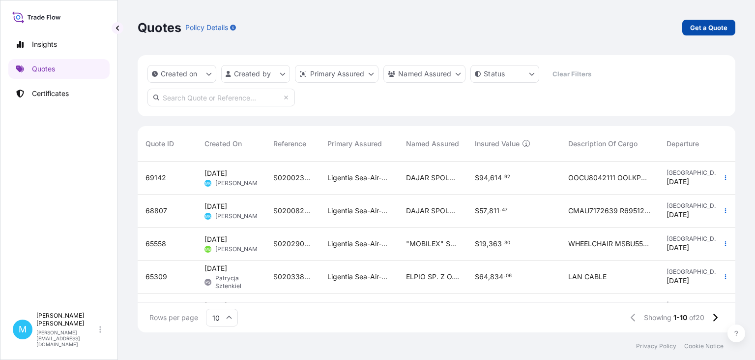
click at [712, 28] on p "Get a Quote" at bounding box center [709, 28] width 37 height 10
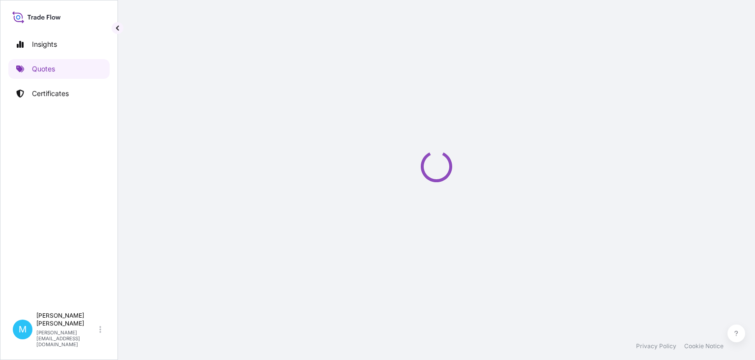
select select "Sea"
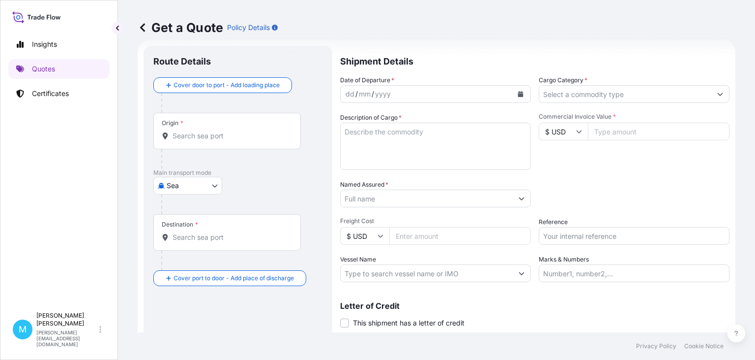
scroll to position [16, 0]
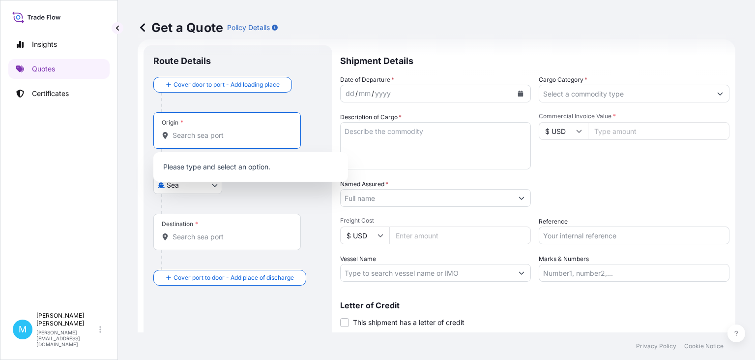
click at [205, 140] on input "Origin *" at bounding box center [231, 135] width 116 height 10
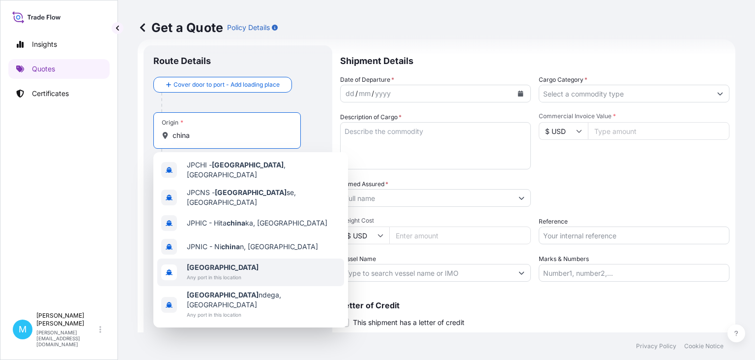
click at [212, 272] on span "Any port in this location" at bounding box center [223, 277] width 72 height 10
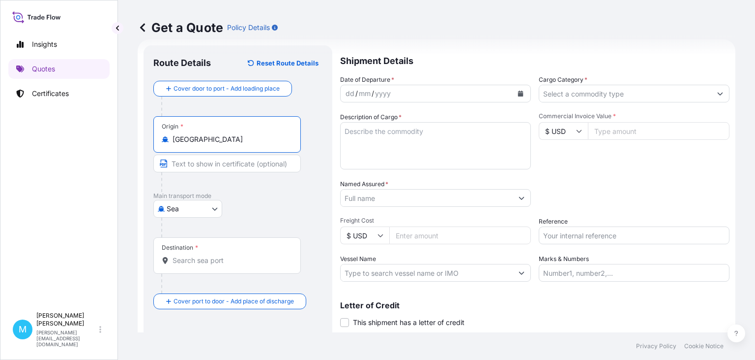
type input "[GEOGRAPHIC_DATA]"
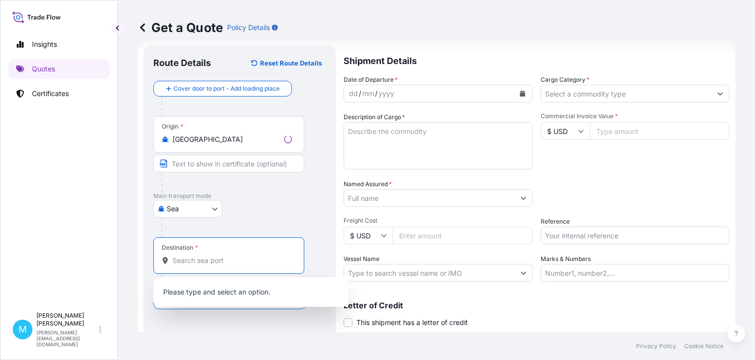
click at [189, 260] on input "Destination *" at bounding box center [233, 260] width 120 height 10
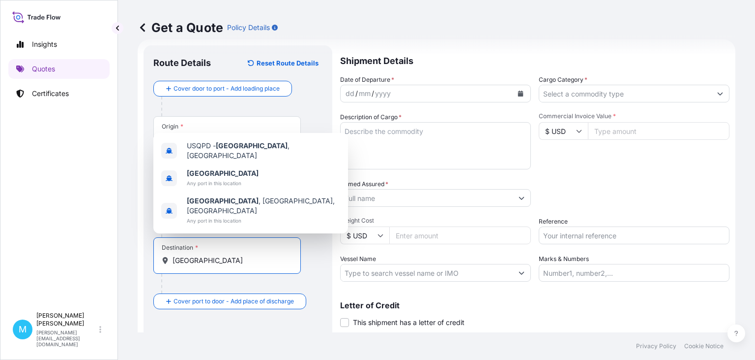
click at [198, 261] on input "[GEOGRAPHIC_DATA]" at bounding box center [231, 260] width 116 height 10
click at [203, 188] on span "Any port in this location" at bounding box center [223, 183] width 72 height 10
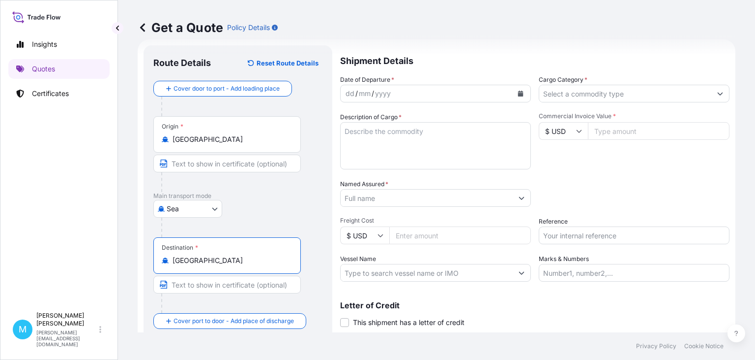
type input "[GEOGRAPHIC_DATA]"
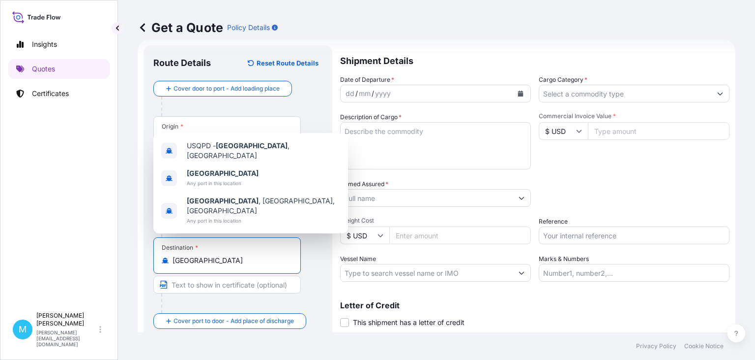
click at [522, 95] on icon "Calendar" at bounding box center [520, 93] width 5 height 6
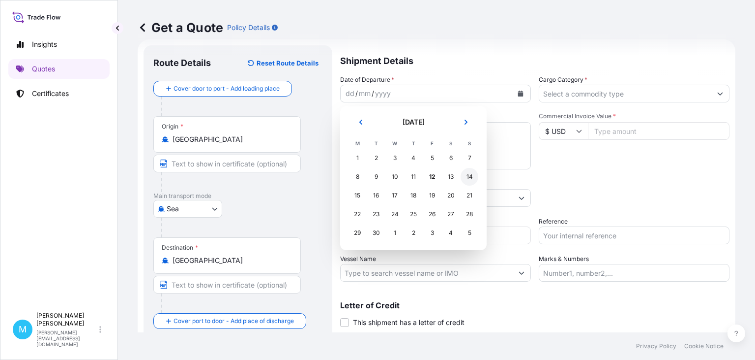
click at [464, 180] on div "14" at bounding box center [470, 177] width 18 height 18
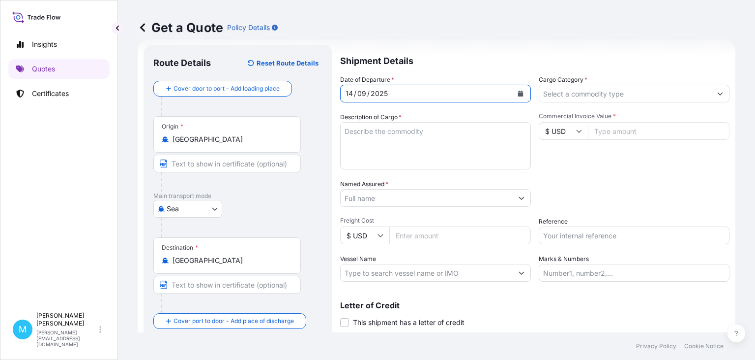
click at [357, 139] on textarea "Description of Cargo *" at bounding box center [435, 145] width 191 height 47
click at [361, 131] on textarea "Description of Cargo *" at bounding box center [435, 145] width 191 height 47
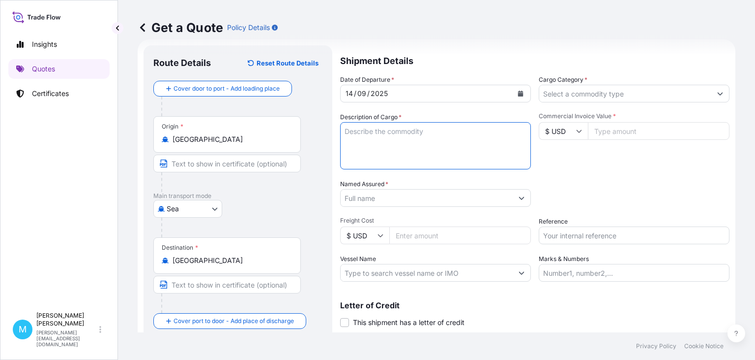
paste textarea "HAMU1717644 HLK4048404 40HC 8685.00 KG 56.58 M3 900 CTN"
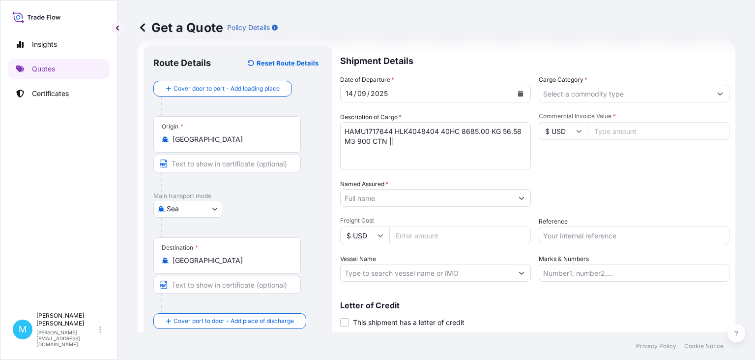
click at [370, 156] on textarea "HAMU1717644 HLK4048404 40HC 8685.00 KG 56.58 M3 900 CTN ||" at bounding box center [435, 145] width 191 height 47
click at [351, 157] on textarea "HAMU1717644 HLK4048404 40HC 8685.00 KG 56.58 M3 900 CTN ||" at bounding box center [435, 145] width 191 height 47
click at [406, 142] on textarea "HAMU1717644 HLK4048404 40HC 8685.00 KG 56.58 M3 900 CTN ||" at bounding box center [435, 145] width 191 height 47
paste textarea "HLBU1457871 HLK2029019 20GP 3460.46 KG 22.879 M3 532 CTN"
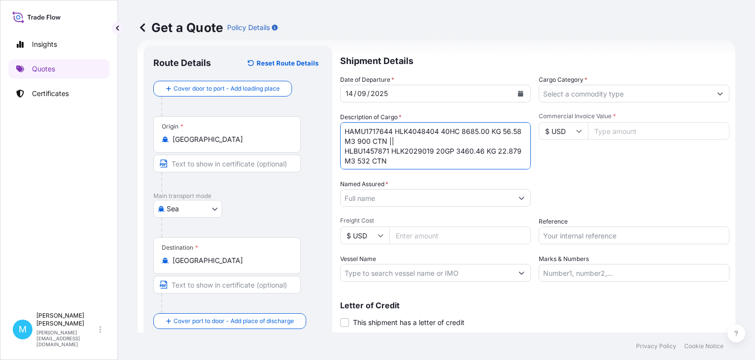
click at [411, 140] on textarea "HAMU1717644 HLK4048404 40HC 8685.00 KG 56.58 M3 900 CTN || HLBU1457871 HLK20290…" at bounding box center [435, 145] width 191 height 47
click at [404, 135] on textarea "HAMU1717644 HLK4048404 40HC 8685.00 KG 56.58 M3 900 CTN || HLBU1457871 HLK20290…" at bounding box center [435, 145] width 191 height 47
click at [403, 139] on textarea "HAMU1717644 HLK4048404 40HC 8685.00 KG 56.58 M3 900 CTN || HLBU1457871 HLK20290…" at bounding box center [435, 145] width 191 height 47
click at [411, 141] on textarea "HAMU1717644 HLK4048404 40HC 8685.00 KG 56.58 M3 900 CTN || HLBU1457871 HLK20290…" at bounding box center [435, 145] width 191 height 47
paste textarea "8 PATTERN HANDSPRAY"
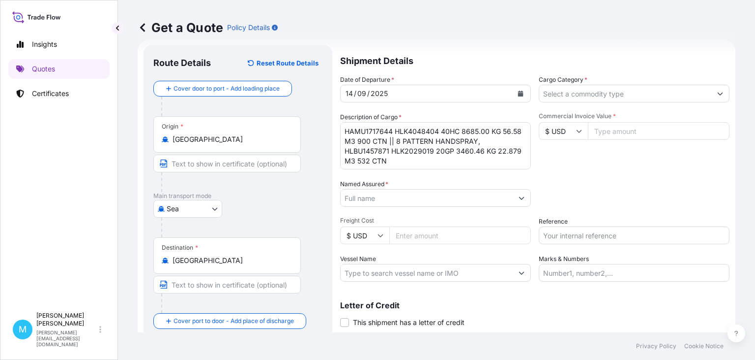
click at [490, 142] on textarea "HAMU1717644 HLK4048404 40HC 8685.00 KG 56.58 M3 900 CTN || 8 PATTERN HANDSPRAY,…" at bounding box center [435, 145] width 191 height 47
paste textarea "3 WAY MILTI-FLOW HANDSPRAY"
click at [432, 148] on textarea "HAMU1717644 HLK4048404 40HC 8685.00 KG 56.58 M3 900 CTN || 8 PATTERN HANDSPRAY,…" at bounding box center [435, 145] width 191 height 47
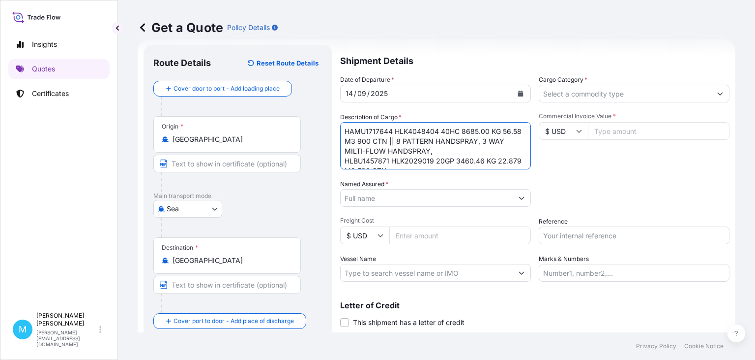
paste textarea "2-HOUR MECHANICAL TAP TIMER 3/4 [DEMOGRAPHIC_DATA] THREAD CONNECTOR WITH VALVE"
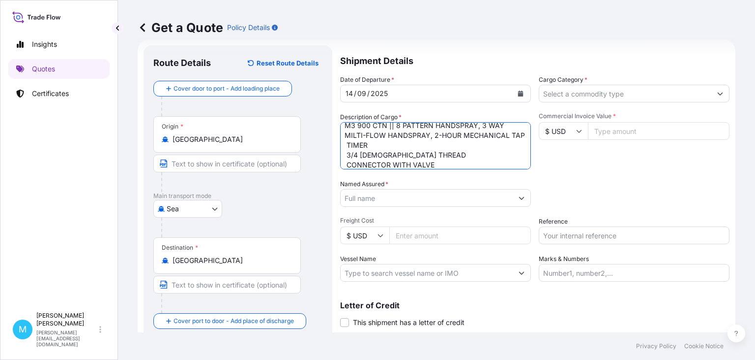
drag, startPoint x: 349, startPoint y: 152, endPoint x: 403, endPoint y: 157, distance: 54.3
click at [349, 152] on textarea "HAMU1717644 HLK4048404 40HC 8685.00 KG 56.58 M3 900 CTN || 8 PATTERN HANDSPRAY,…" at bounding box center [435, 145] width 191 height 47
click at [347, 153] on textarea "HAMU1717644 HLK4048404 40HC 8685.00 KG 56.58 M3 900 CTN || 8 PATTERN HANDSPRAY,…" at bounding box center [435, 145] width 191 height 47
drag, startPoint x: 346, startPoint y: 154, endPoint x: 357, endPoint y: 155, distance: 11.4
click at [346, 154] on textarea "HAMU1717644 HLK4048404 40HC 8685.00 KG 56.58 M3 900 CTN || 8 PATTERN HANDSPRAY,…" at bounding box center [435, 145] width 191 height 47
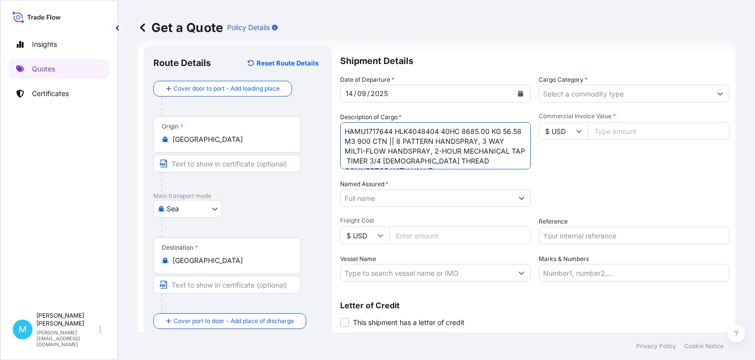
scroll to position [0, 0]
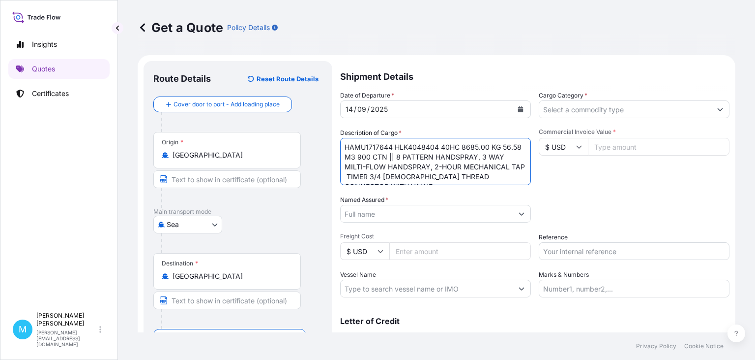
type textarea "HAMU1717644 HLK4048404 40HC 8685.00 KG 56.58 M3 900 CTN || 8 PATTERN HANDSPRAY,…"
click at [368, 215] on input "Named Assured *" at bounding box center [427, 214] width 172 height 18
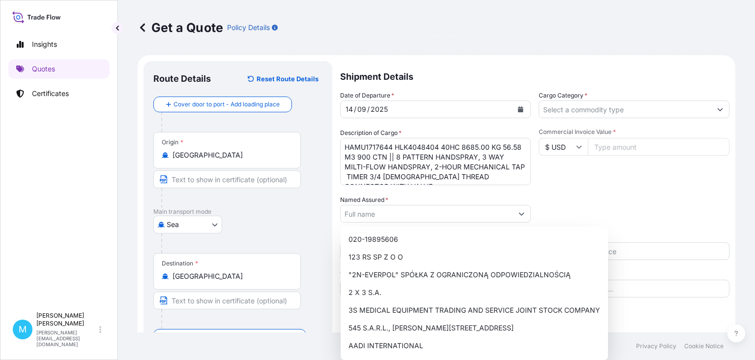
click at [380, 207] on div "Named Assured *" at bounding box center [435, 209] width 191 height 28
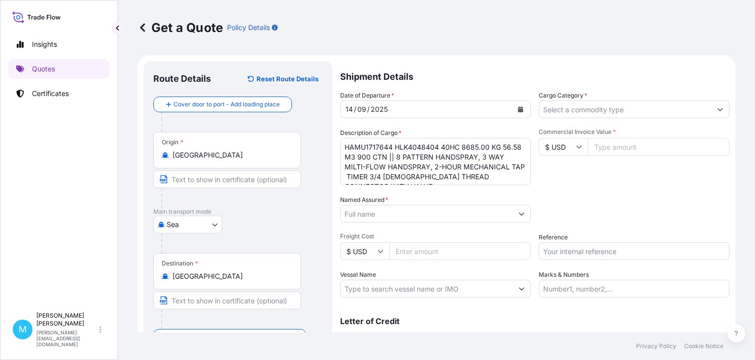
click at [379, 215] on input "Named Assured *" at bounding box center [427, 214] width 172 height 18
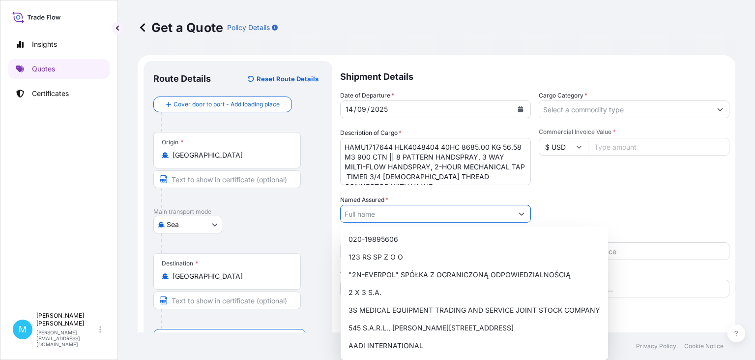
paste input "CELLFAST SP. Z O.O."
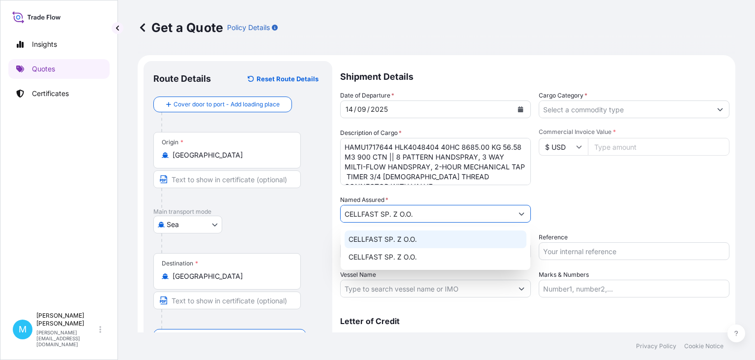
click at [436, 238] on div "CELLFAST SP. Z O.O." at bounding box center [436, 239] width 182 height 18
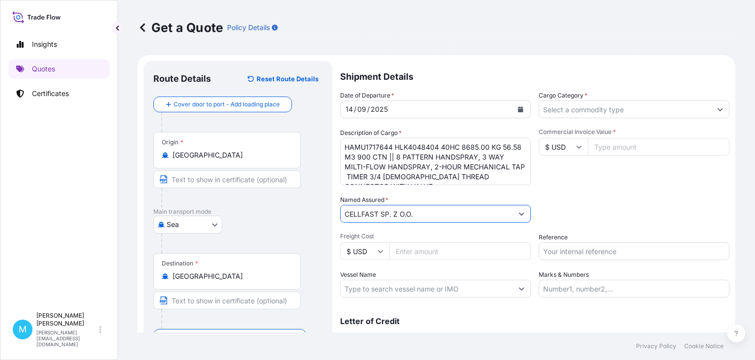
type input "CELLFAST SP. Z O.O."
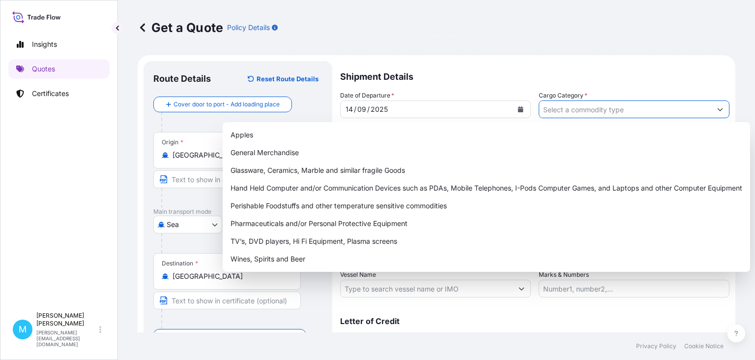
click at [572, 111] on input "Cargo Category *" at bounding box center [626, 109] width 172 height 18
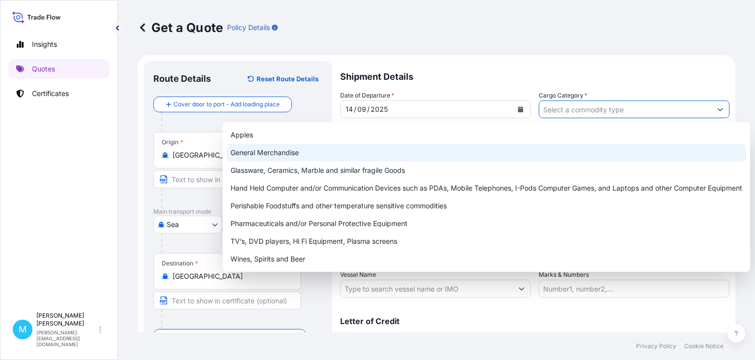
click at [302, 147] on div "General Merchandise" at bounding box center [487, 153] width 520 height 18
type input "General Merchandise"
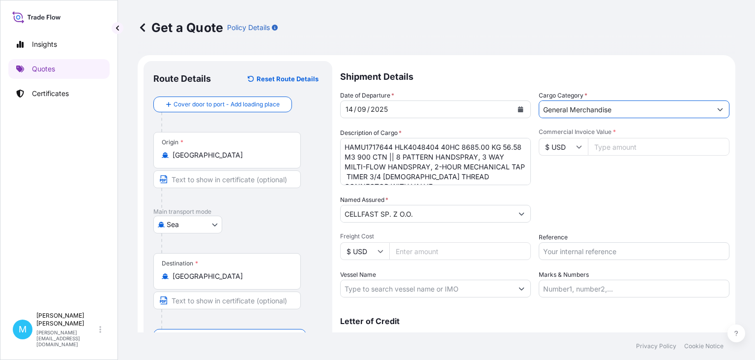
click at [639, 147] on input "Commercial Invoice Value *" at bounding box center [659, 147] width 142 height 18
click at [625, 147] on input "Commercial Invoice Value *" at bounding box center [659, 147] width 142 height 18
click at [609, 145] on input "Commercial Invoice Value *" at bounding box center [659, 147] width 142 height 18
drag, startPoint x: 622, startPoint y: 145, endPoint x: 637, endPoint y: 147, distance: 15.4
click at [624, 145] on input "Commercial Invoice Value *" at bounding box center [659, 147] width 142 height 18
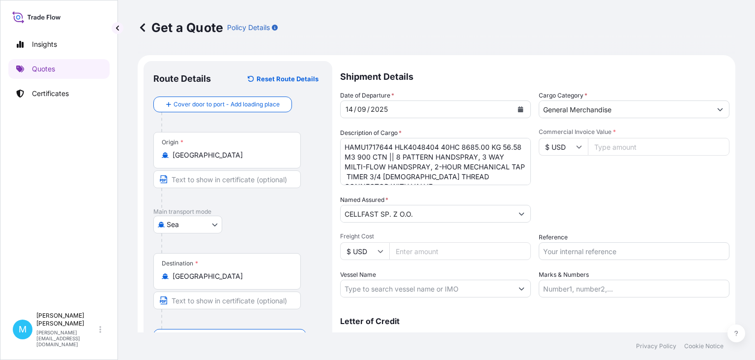
click at [622, 145] on input "Commercial Invoice Value *" at bounding box center [659, 147] width 142 height 18
click at [595, 145] on input "Commercial Invoice Value *" at bounding box center [659, 147] width 142 height 18
click at [635, 142] on input "Commercial Invoice Value *" at bounding box center [659, 147] width 142 height 18
type input "124925.28"
click at [557, 247] on input "Reference" at bounding box center [634, 251] width 191 height 18
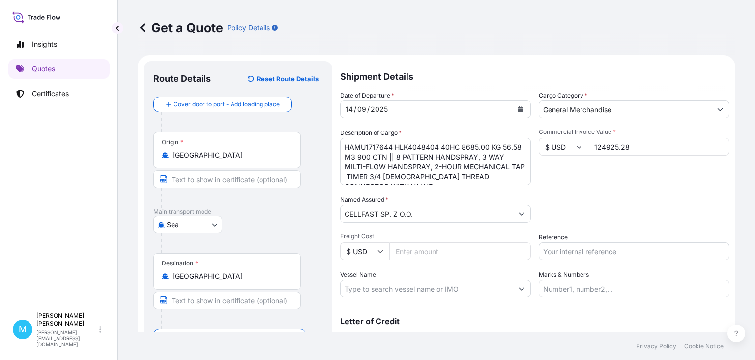
click at [558, 246] on input "Reference" at bounding box center [634, 251] width 191 height 18
paste input "S02038786"
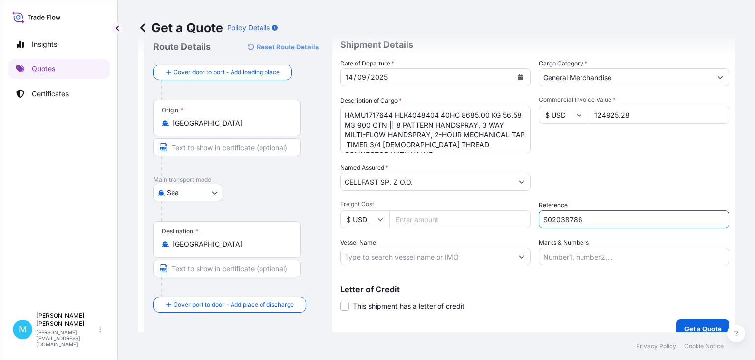
scroll to position [44, 0]
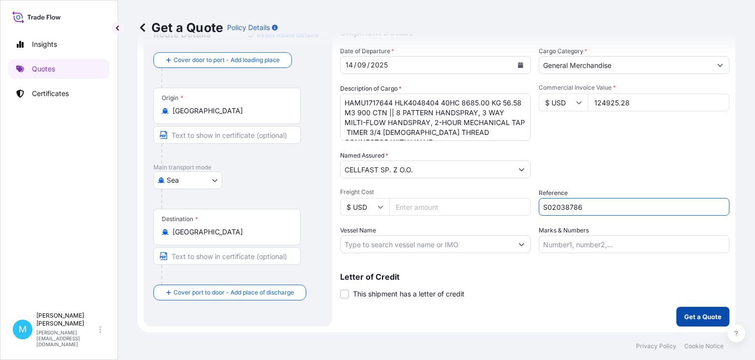
type input "S02038786"
click at [713, 319] on p "Get a Quote" at bounding box center [703, 316] width 37 height 10
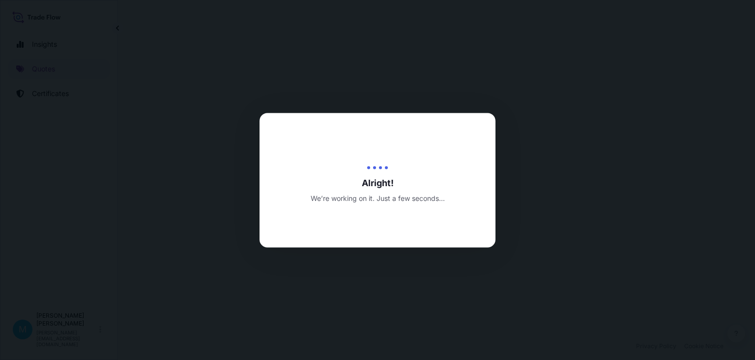
select select "Sea"
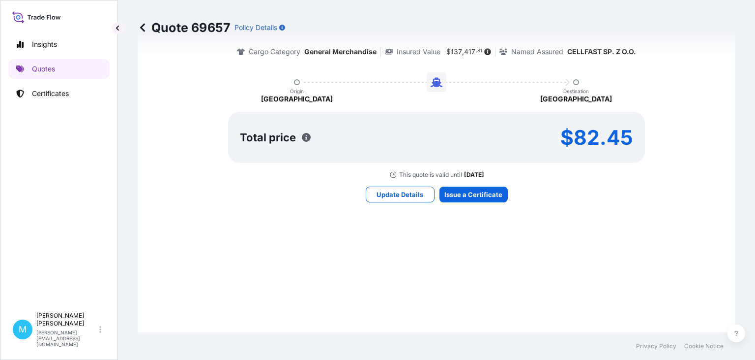
scroll to position [564, 0]
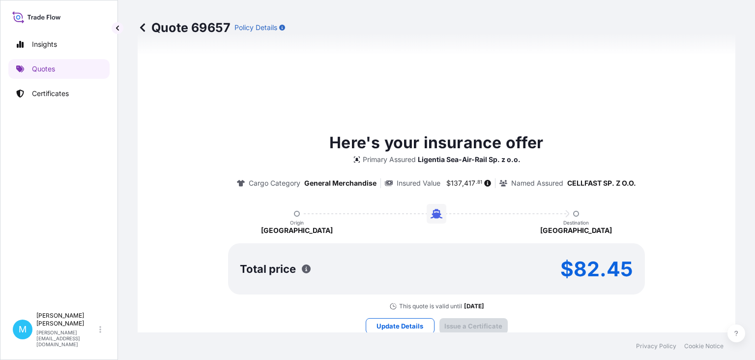
type input "[DATE]"
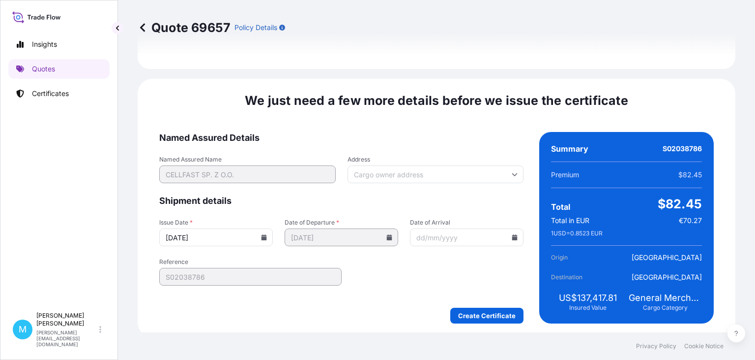
scroll to position [1140, 0]
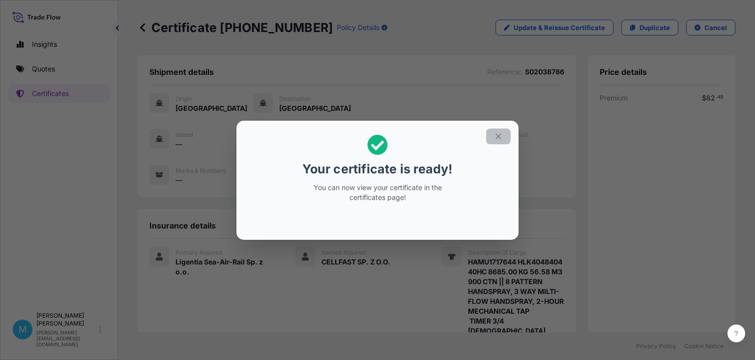
click at [504, 138] on button "button" at bounding box center [498, 136] width 25 height 16
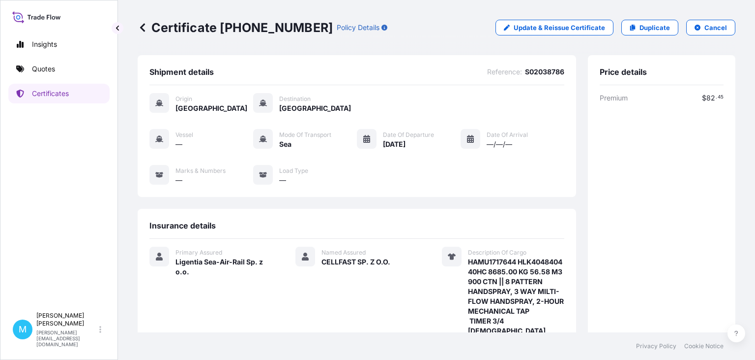
scroll to position [227, 0]
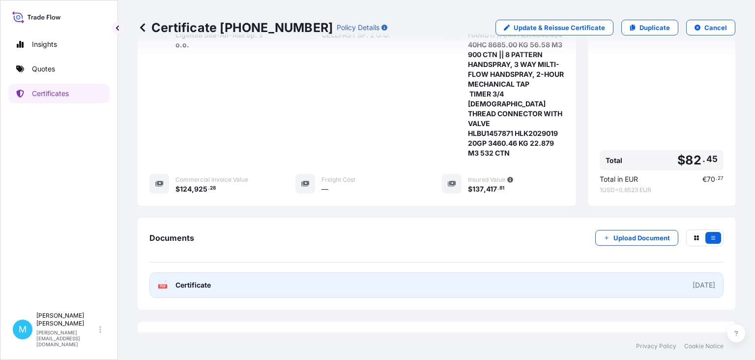
click at [386, 272] on link "PDF Certificate [DATE]" at bounding box center [437, 285] width 574 height 26
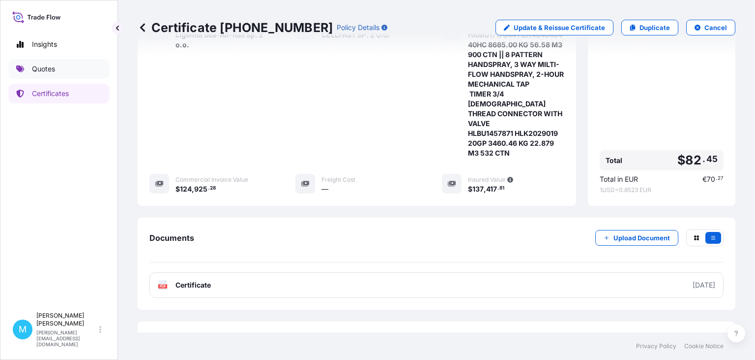
click at [75, 70] on link "Quotes" at bounding box center [58, 69] width 101 height 20
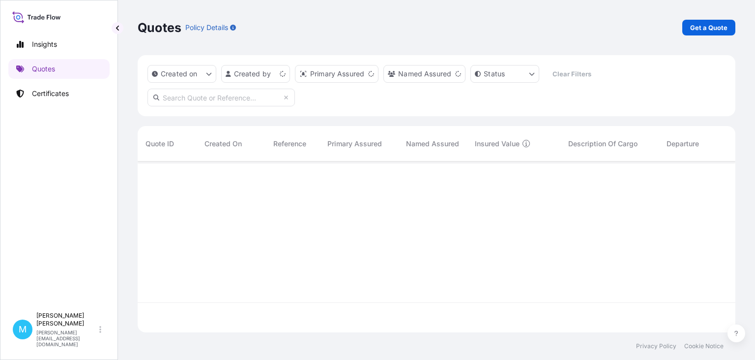
scroll to position [176, 598]
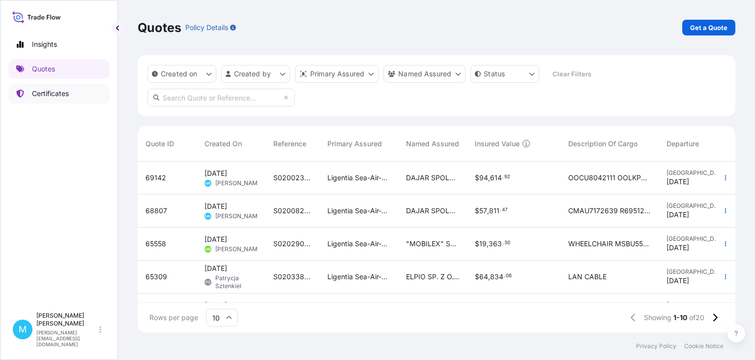
click at [86, 98] on link "Certificates" at bounding box center [58, 94] width 101 height 20
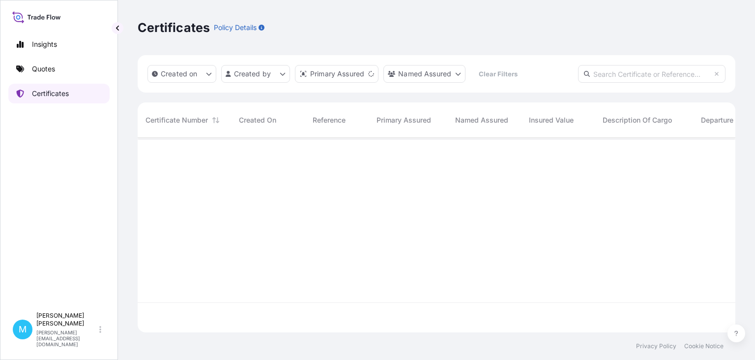
scroll to position [200, 598]
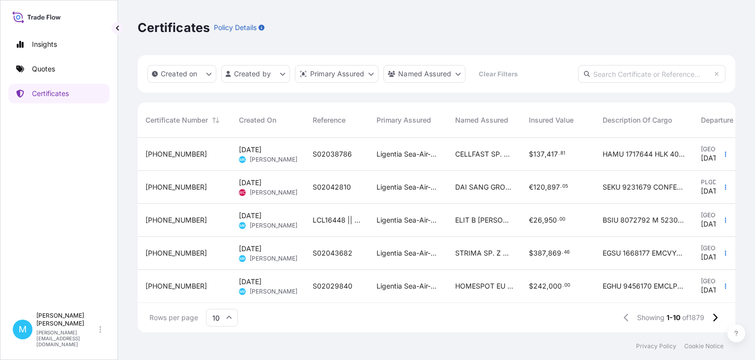
click at [297, 161] on div "[DATE] MK [PERSON_NAME]" at bounding box center [268, 154] width 74 height 33
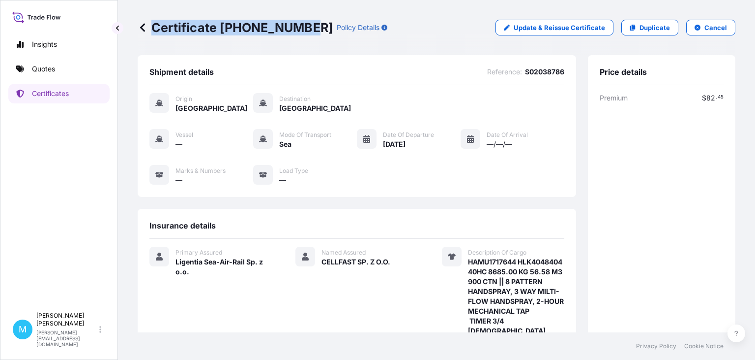
drag, startPoint x: 303, startPoint y: 27, endPoint x: 150, endPoint y: 26, distance: 153.5
click at [150, 26] on p "Certificate [PHONE_NUMBER]" at bounding box center [235, 28] width 195 height 16
copy p "Certificate [PHONE_NUMBER]"
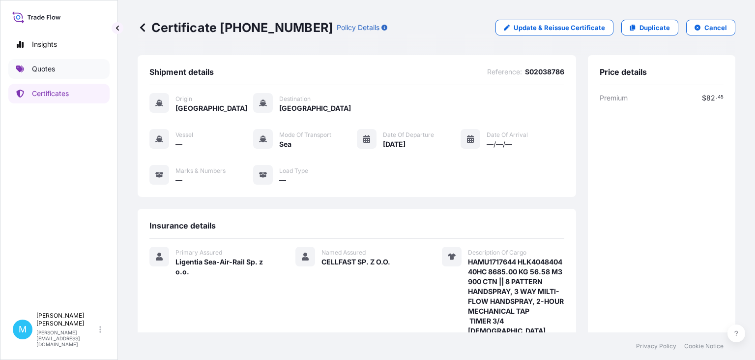
click at [54, 73] on p "Quotes" at bounding box center [43, 69] width 23 height 10
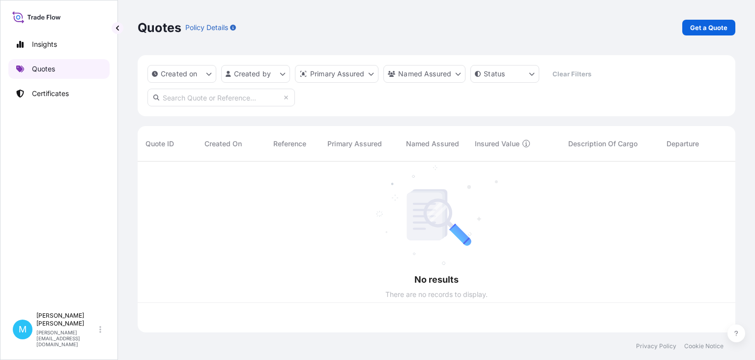
scroll to position [176, 598]
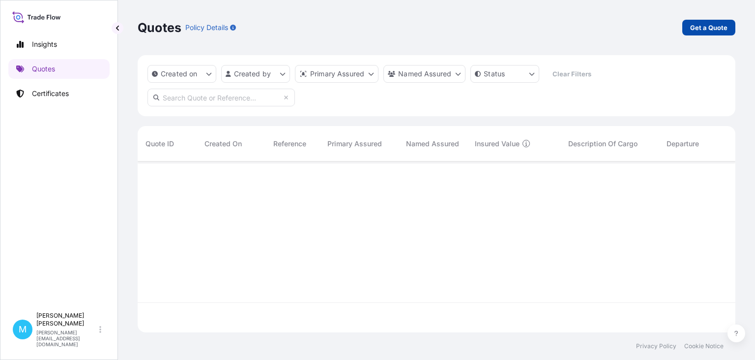
click at [720, 31] on p "Get a Quote" at bounding box center [709, 28] width 37 height 10
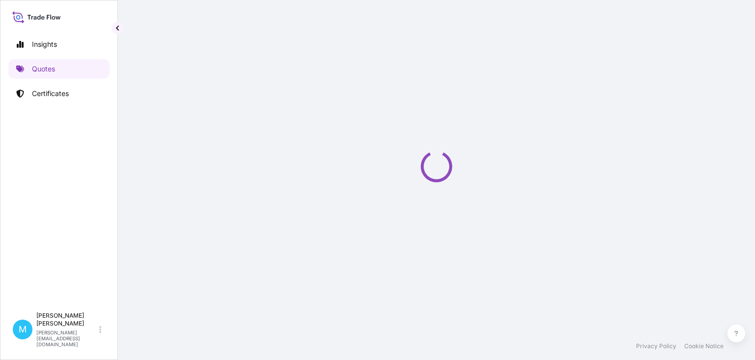
select select "Sea"
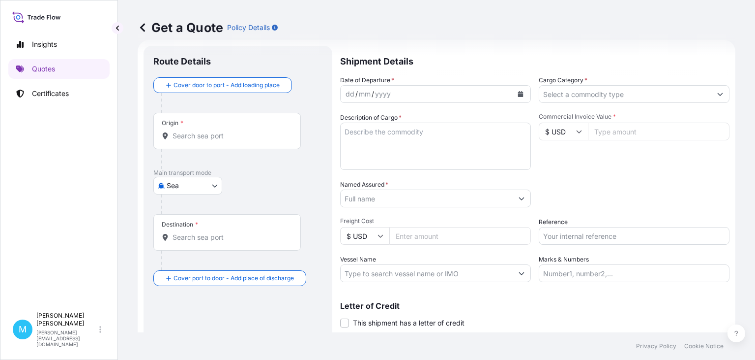
scroll to position [16, 0]
click at [215, 136] on input "Origin *" at bounding box center [231, 135] width 116 height 10
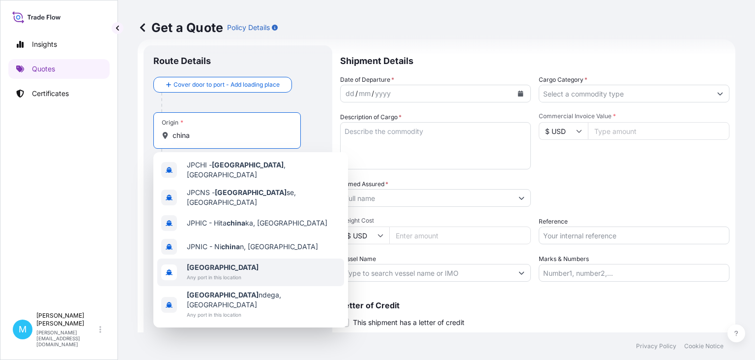
click at [218, 272] on span "Any port in this location" at bounding box center [223, 277] width 72 height 10
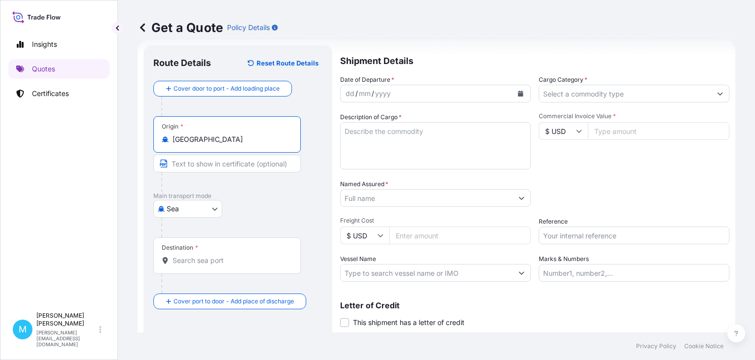
type input "[GEOGRAPHIC_DATA]"
click at [198, 265] on div "Destination *" at bounding box center [227, 255] width 148 height 36
click at [198, 265] on input "Destination *" at bounding box center [231, 260] width 116 height 10
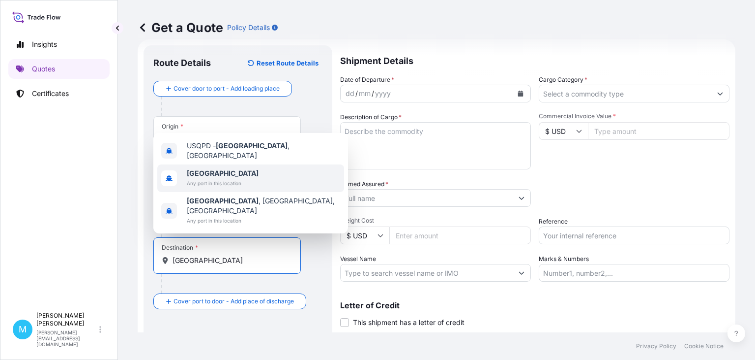
click at [212, 178] on span "[GEOGRAPHIC_DATA]" at bounding box center [223, 173] width 72 height 10
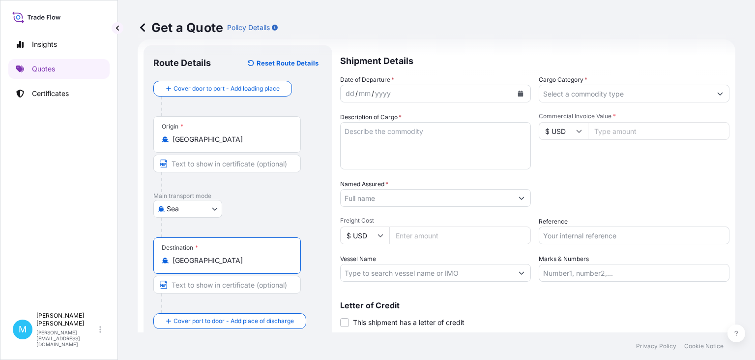
type input "[GEOGRAPHIC_DATA]"
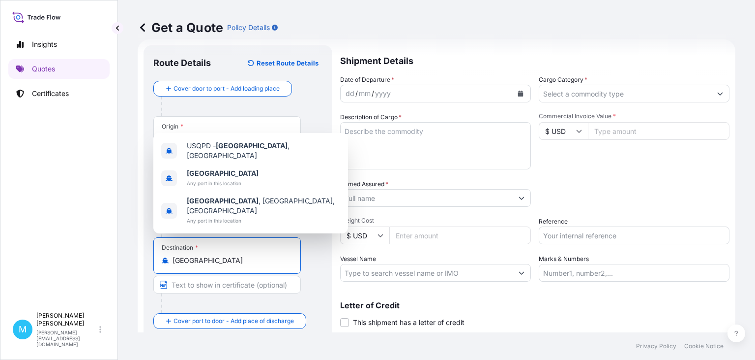
click at [523, 96] on button "Calendar" at bounding box center [521, 94] width 16 height 16
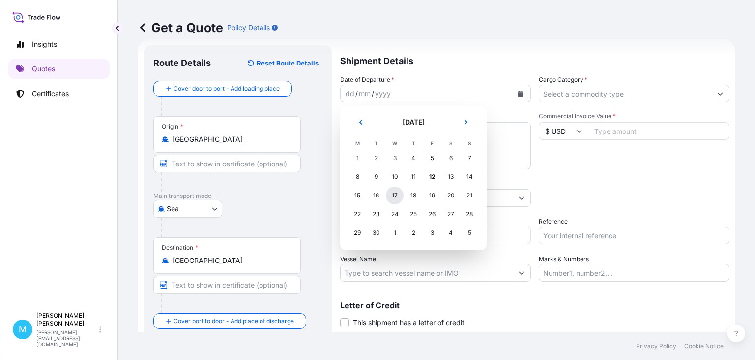
click at [395, 196] on div "17" at bounding box center [395, 195] width 18 height 18
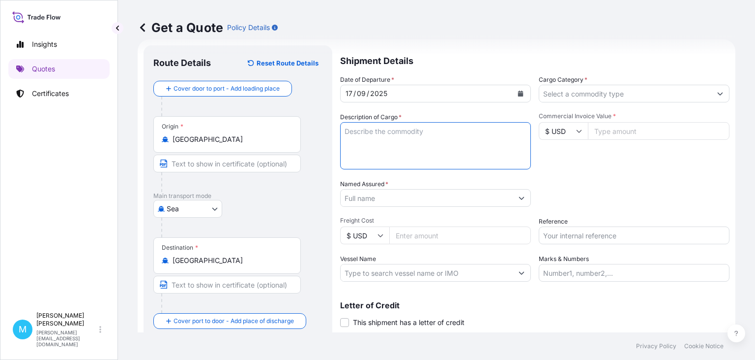
drag, startPoint x: 381, startPoint y: 148, endPoint x: 467, endPoint y: 138, distance: 87.1
click at [381, 148] on textarea "Description of Cargo *" at bounding box center [435, 145] width 191 height 47
click at [375, 127] on textarea "Description of Cargo *" at bounding box center [435, 145] width 191 height 47
paste textarea "HLBU1241624 HLK3867846 20GP 17195.00 KG 29.10 M3 1321 PKG"
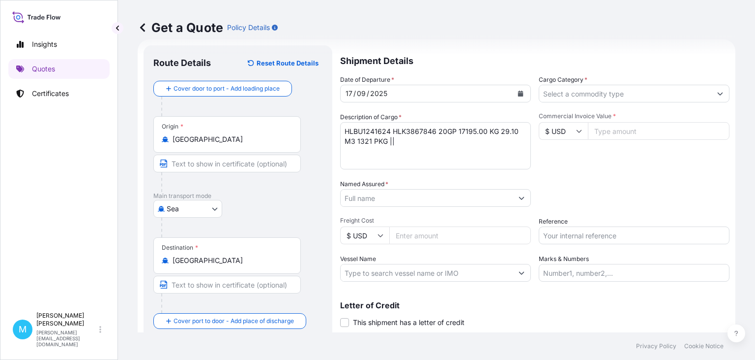
click at [359, 160] on textarea "HLBU1241624 HLK3867846 20GP 17195.00 KG 29.10 M3 1321 PKG ||" at bounding box center [435, 145] width 191 height 47
paste textarea "TLLU2437660 HLK3867790 20GP 17991.00 KG 29.90 M3 1357 PKG"
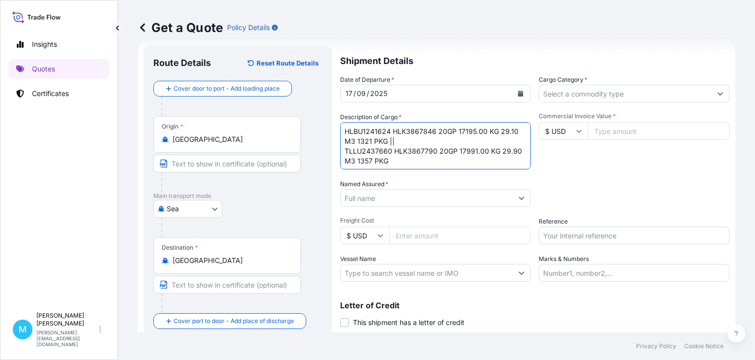
drag, startPoint x: 404, startPoint y: 137, endPoint x: 417, endPoint y: 137, distance: 13.3
click at [404, 136] on textarea "HLBU1241624 HLK3867846 20GP 17195.00 KG 29.10 M3 1321 PKG || TLLU2437660 HLK386…" at bounding box center [435, 145] width 191 height 47
click at [414, 141] on textarea "HLBU1241624 HLK3867846 20GP 17195.00 KG 29.10 M3 1321 PKG || TLLU2437660 HLK386…" at bounding box center [435, 145] width 191 height 47
click at [400, 143] on textarea "HLBU1241624 HLK3867846 20GP 17195.00 KG 29.10 M3 1321 PKG || TLLU2437660 HLK386…" at bounding box center [435, 145] width 191 height 47
paste textarea "PVC STRIP FENCE"
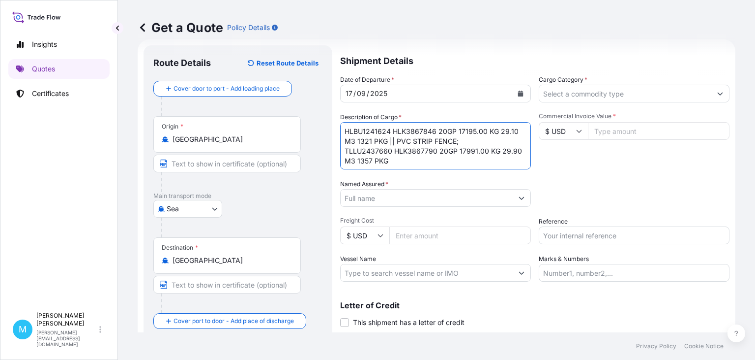
click at [486, 139] on textarea "HLBU1241624 HLK3867846 20GP 17195.00 KG 29.10 M3 1321 PKG || PVC STRIP FENCE; T…" at bounding box center [435, 145] width 191 height 47
paste textarea "TARPAULIN,PVC CLIP"
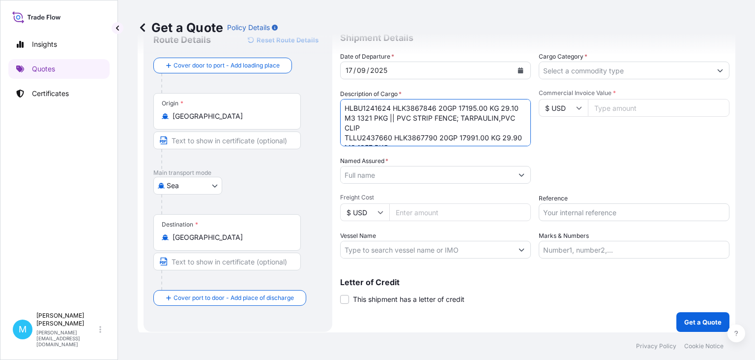
scroll to position [44, 0]
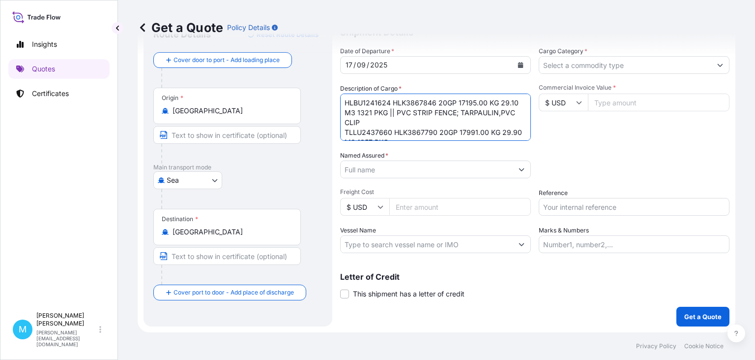
type textarea "HLBU1241624 HLK3867846 20GP 17195.00 KG 29.10 M3 1321 PKG || PVC STRIP FENCE; T…"
click at [390, 169] on input "Named Assured *" at bounding box center [427, 169] width 172 height 18
click at [372, 168] on input "Named Assured *" at bounding box center [427, 169] width 172 height 18
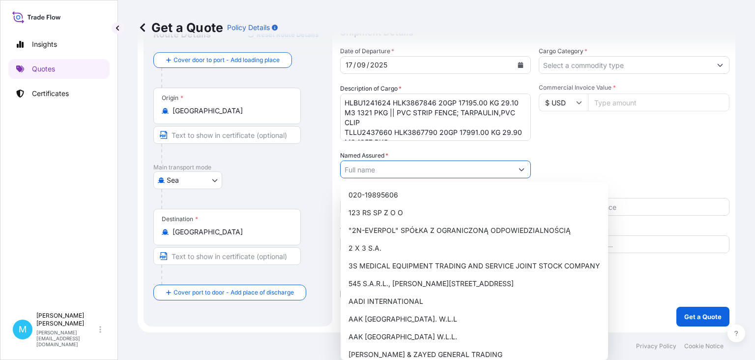
paste input "CELL-FAST SP. Z O.O"
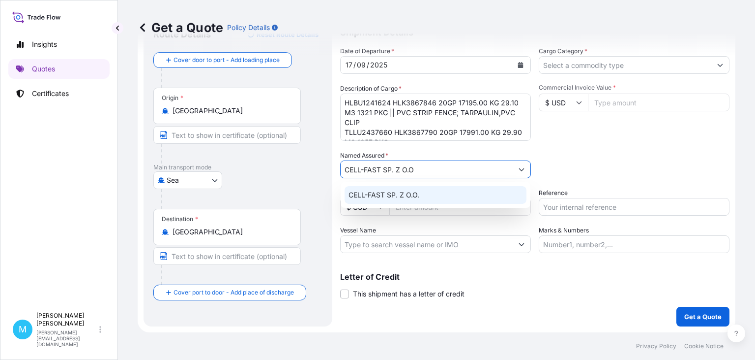
click at [400, 195] on span "CELL-FAST SP. Z O.O." at bounding box center [384, 195] width 71 height 10
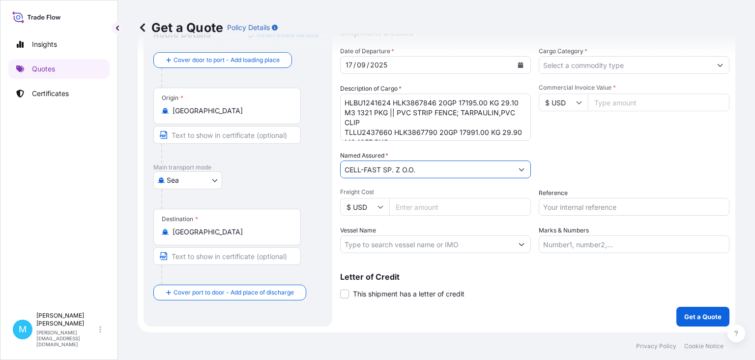
type input "CELL-FAST SP. Z O.O."
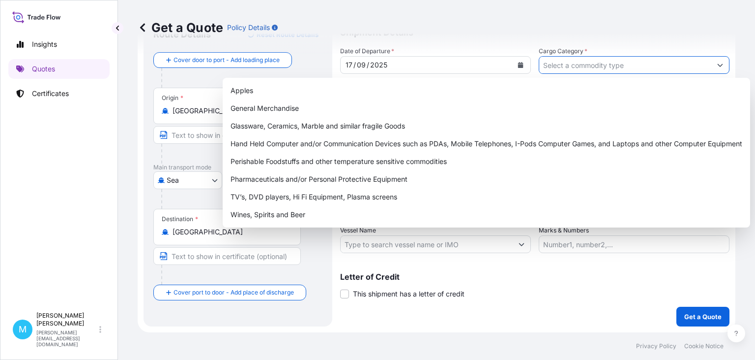
click at [606, 66] on input "Cargo Category *" at bounding box center [626, 65] width 172 height 18
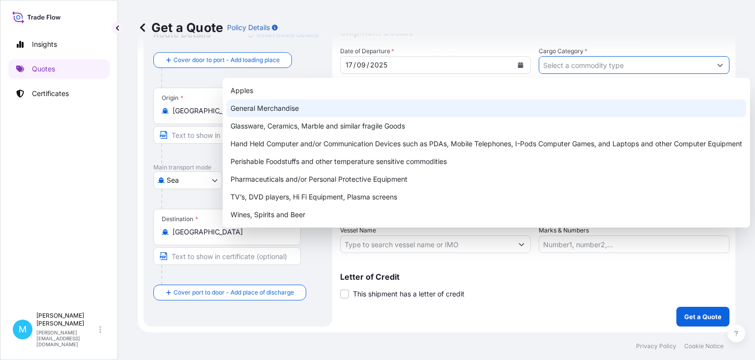
click at [254, 110] on div "General Merchandise" at bounding box center [487, 108] width 520 height 18
type input "General Merchandise"
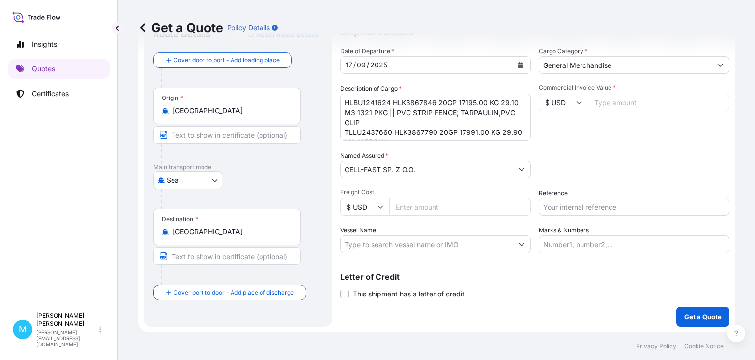
click at [615, 101] on input "Commercial Invoice Value *" at bounding box center [659, 102] width 142 height 18
click at [599, 101] on input "Commercial Invoice Value *" at bounding box center [659, 102] width 142 height 18
click at [606, 103] on input "Commercial Invoice Value *" at bounding box center [659, 102] width 142 height 18
click at [620, 102] on input "Commercial Invoice Value *" at bounding box center [659, 102] width 142 height 18
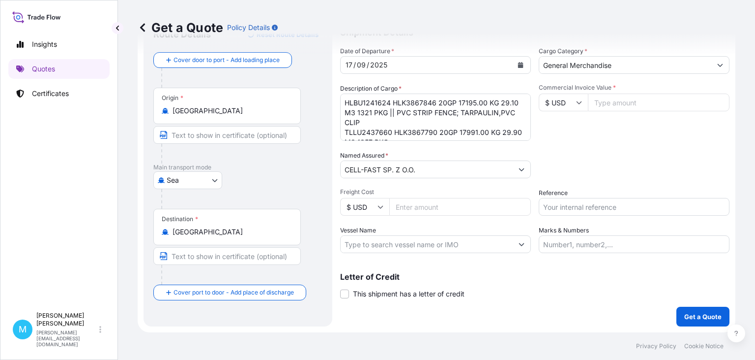
click at [565, 209] on input "Reference" at bounding box center [634, 207] width 191 height 18
click at [552, 206] on input "Reference" at bounding box center [634, 207] width 191 height 18
paste input "S02046408"
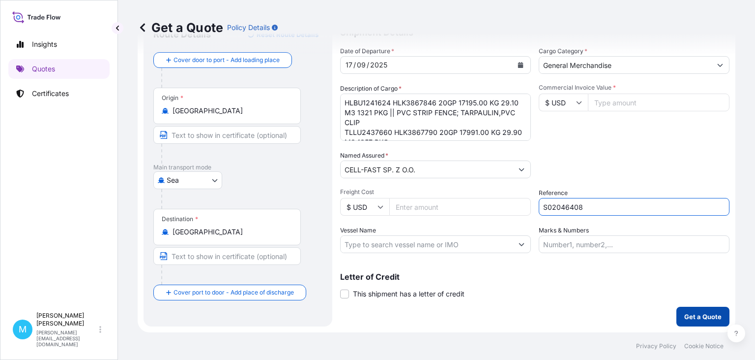
type input "S02046408"
click at [716, 321] on button "Get a Quote" at bounding box center [703, 316] width 53 height 20
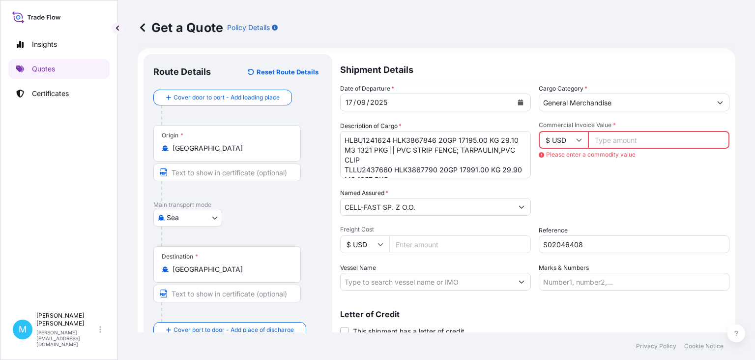
scroll to position [0, 0]
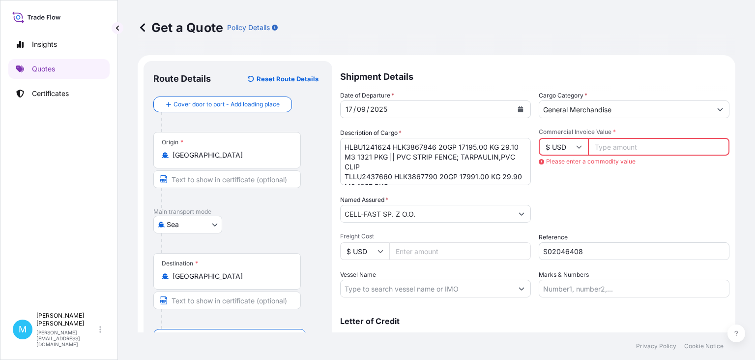
click at [650, 143] on input "Commercial Invoice Value *" at bounding box center [659, 147] width 142 height 18
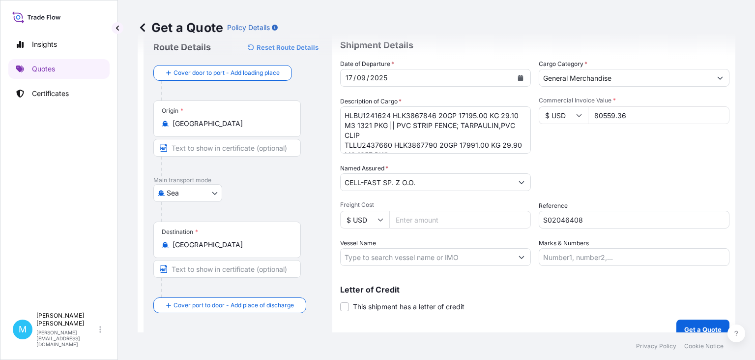
scroll to position [44, 0]
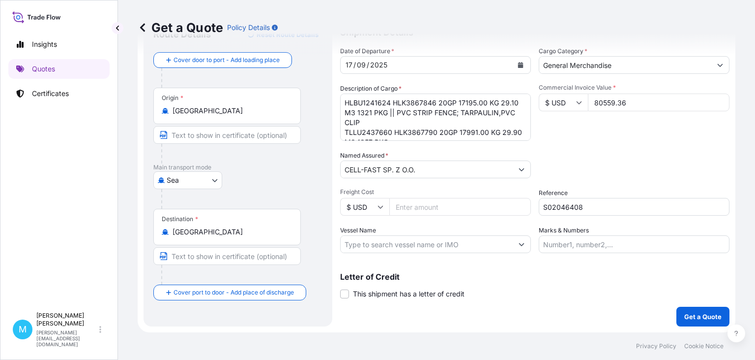
type input "80559.36"
click at [699, 314] on p "Get a Quote" at bounding box center [703, 316] width 37 height 10
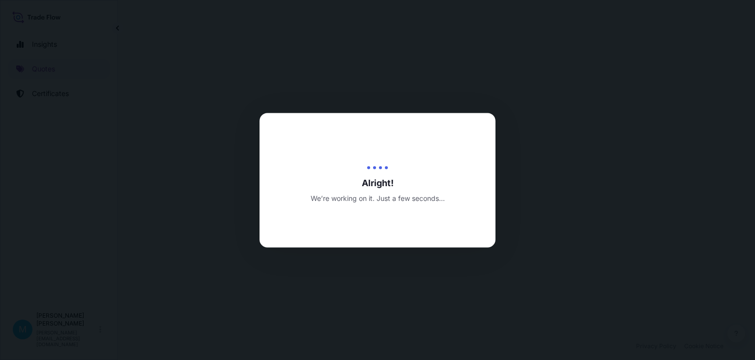
select select "Sea"
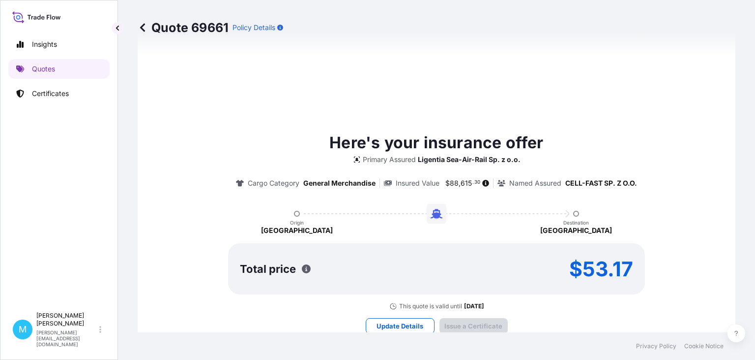
type input "[DATE]"
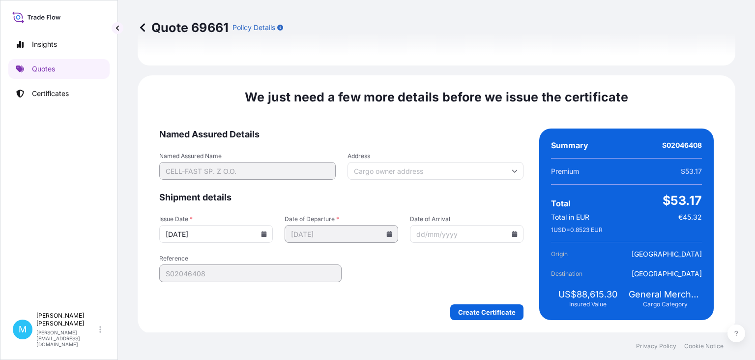
scroll to position [1140, 0]
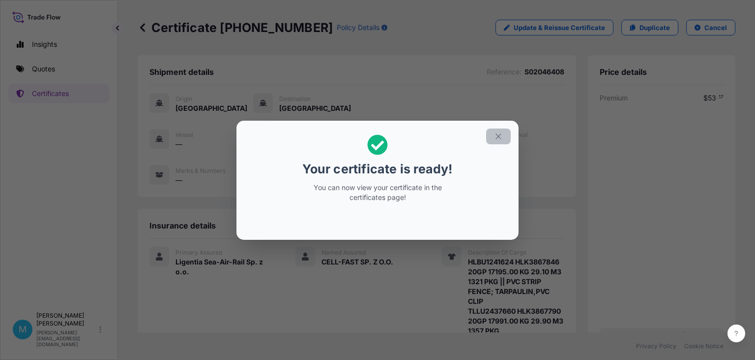
click at [499, 134] on icon "button" at bounding box center [498, 136] width 9 height 9
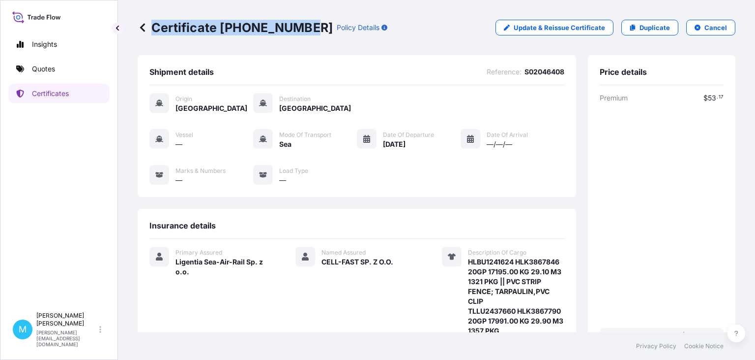
drag, startPoint x: 306, startPoint y: 25, endPoint x: 148, endPoint y: 24, distance: 158.4
click at [148, 24] on div "Certificate [PHONE_NUMBER] Policy Details" at bounding box center [263, 28] width 250 height 16
copy p "Certificate [PHONE_NUMBER]"
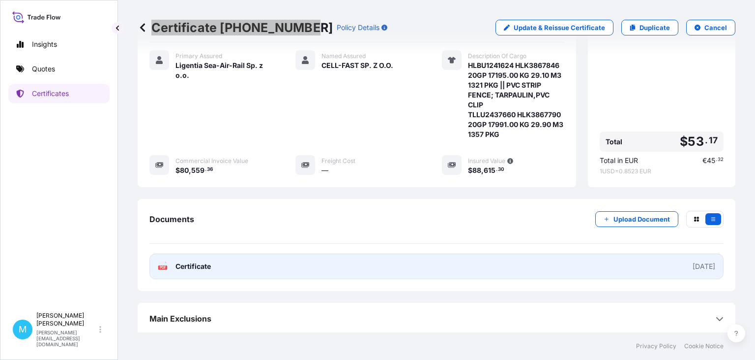
click at [395, 261] on link "PDF Certificate [DATE]" at bounding box center [437, 266] width 574 height 26
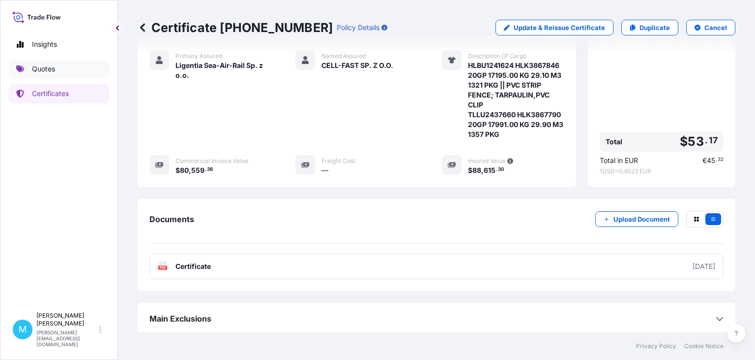
click at [64, 70] on link "Quotes" at bounding box center [58, 69] width 101 height 20
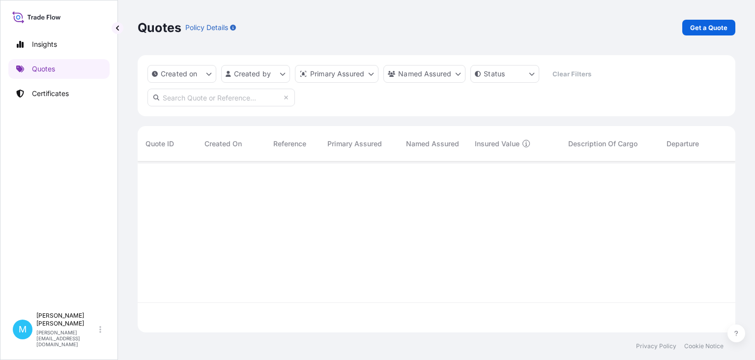
scroll to position [176, 598]
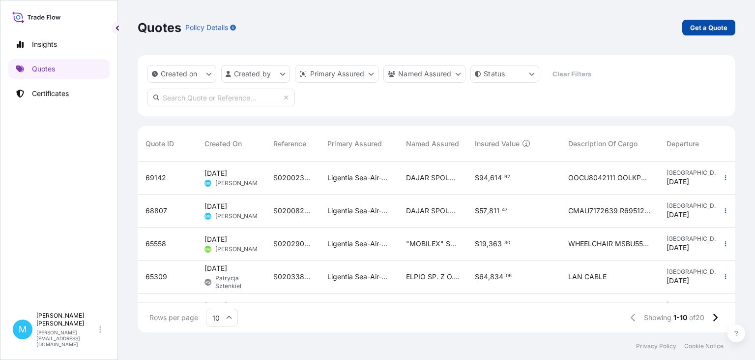
click at [707, 26] on p "Get a Quote" at bounding box center [709, 28] width 37 height 10
select select "Sea"
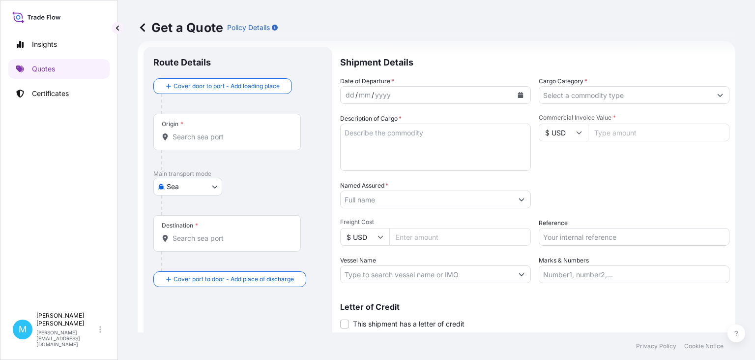
scroll to position [16, 0]
click at [194, 134] on input "Origin *" at bounding box center [231, 135] width 116 height 10
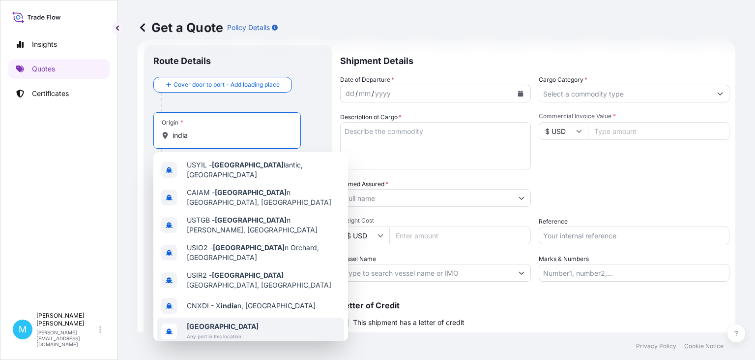
click at [215, 321] on span "[GEOGRAPHIC_DATA]" at bounding box center [223, 326] width 72 height 10
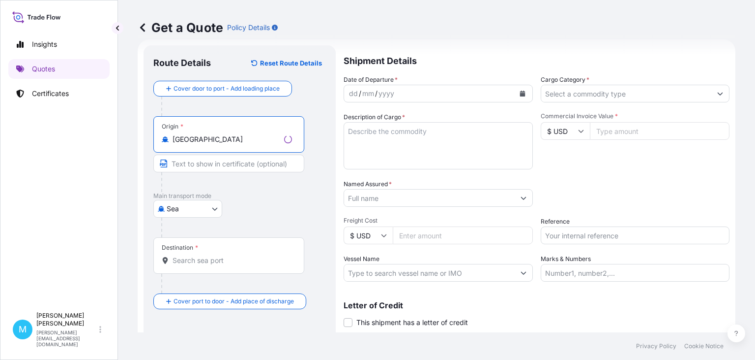
type input "[GEOGRAPHIC_DATA]"
click at [201, 250] on div "Destination *" at bounding box center [228, 255] width 151 height 36
click at [201, 255] on input "Destination *" at bounding box center [233, 260] width 120 height 10
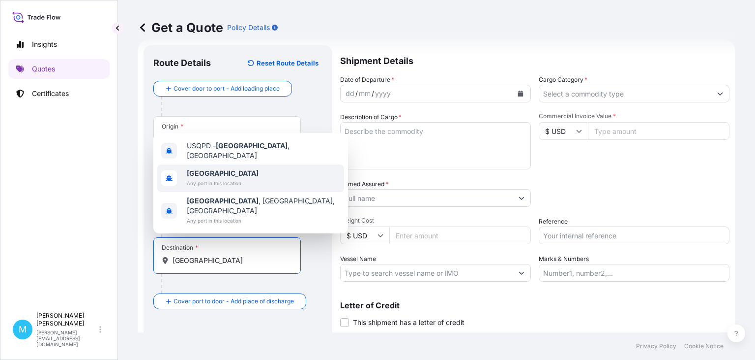
click at [217, 178] on span "[GEOGRAPHIC_DATA]" at bounding box center [223, 173] width 72 height 10
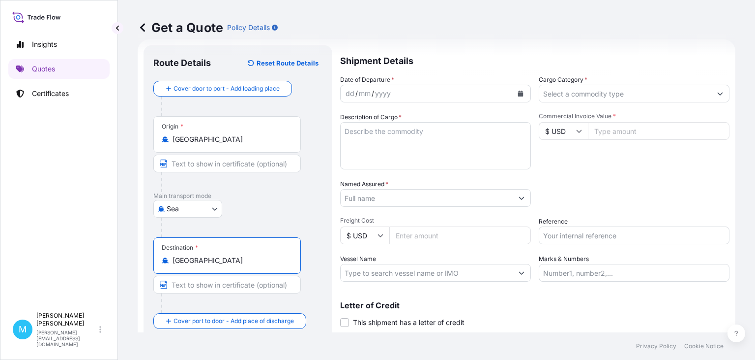
type input "[GEOGRAPHIC_DATA]"
click at [409, 92] on div "dd / mm / yyyy" at bounding box center [427, 94] width 172 height 18
click at [518, 96] on button "Calendar" at bounding box center [521, 94] width 16 height 16
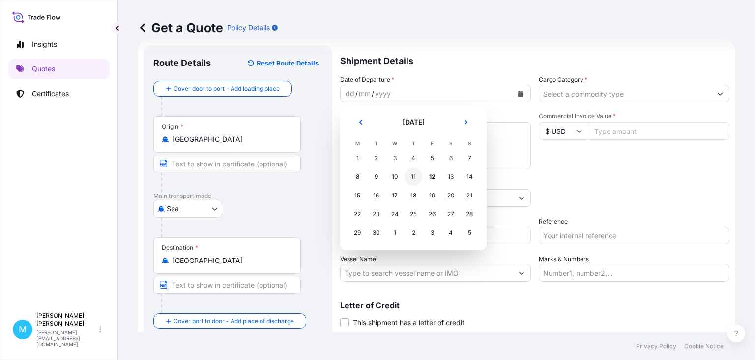
click at [417, 181] on div "11" at bounding box center [414, 177] width 18 height 18
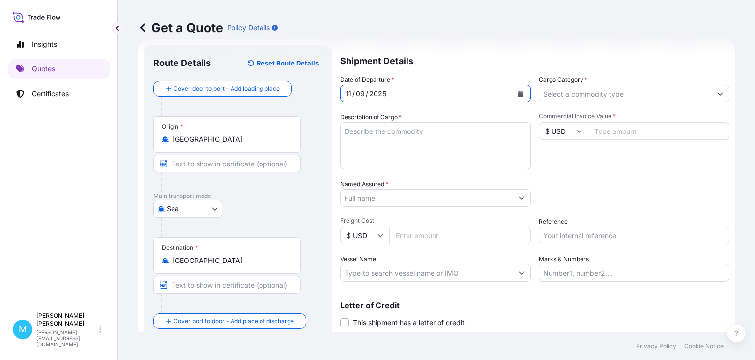
click at [387, 153] on textarea "Description of Cargo *" at bounding box center [435, 145] width 191 height 47
click at [349, 150] on textarea "Description of Cargo *" at bounding box center [435, 145] width 191 height 47
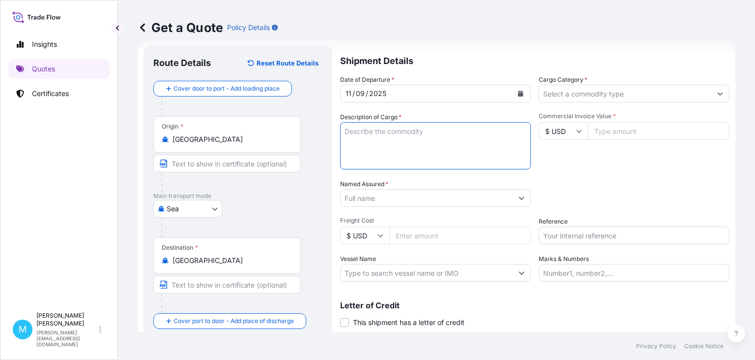
paste textarea "NYKU3741691 IN1903280 20GP 5107.50 KG 6.813 M3 5 PLT"
paste textarea "SHRINK WRAPPED"
type textarea "NYKU3741691 IN1903280 20GP 5107.50 KG 6.813 M3 5 PLT || SHRINK WRAPPED"
click at [355, 202] on input "Named Assured *" at bounding box center [427, 198] width 172 height 18
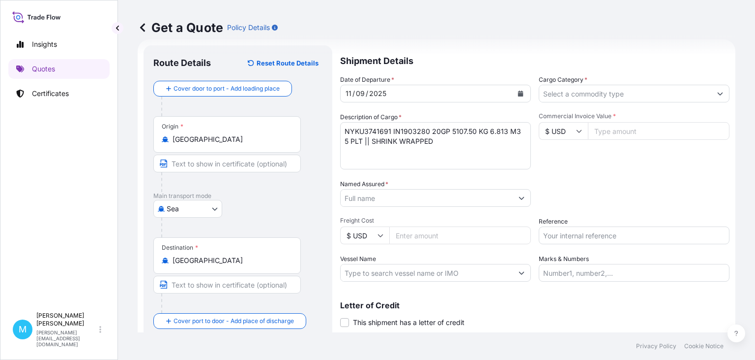
click at [365, 200] on input "Named Assured *" at bounding box center [427, 198] width 172 height 18
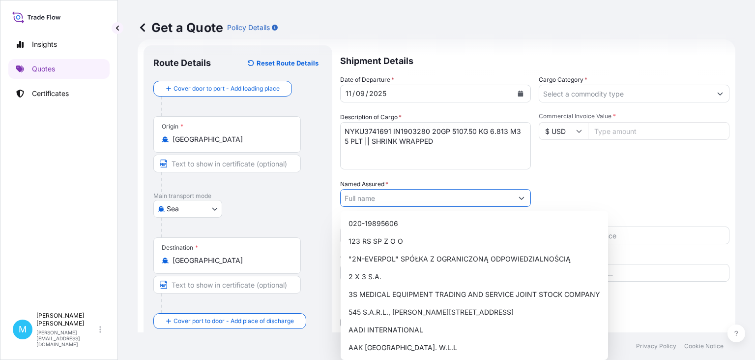
paste input "UNIVAR SOLUTIONS SP Z.O.O"
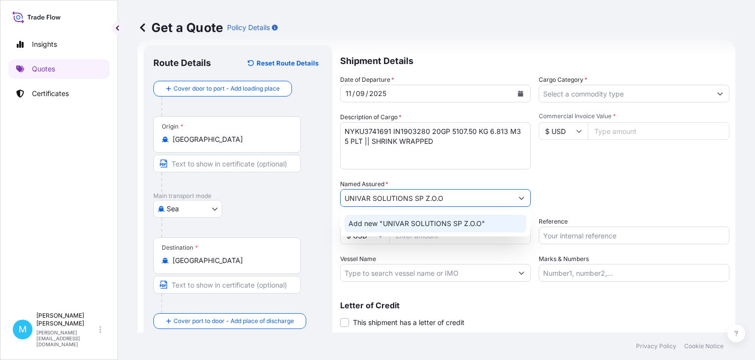
click at [433, 223] on span "Add new "UNIVAR SOLUTIONS SP Z.O.O"" at bounding box center [417, 223] width 137 height 10
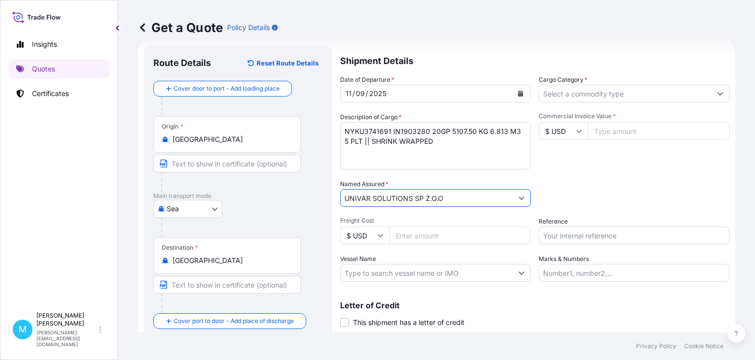
type input "UNIVAR SOLUTIONS SP Z.O.O"
click at [604, 92] on input "Cargo Category *" at bounding box center [626, 94] width 172 height 18
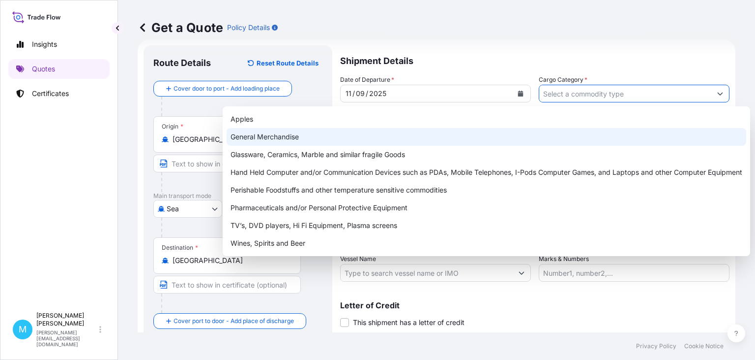
click at [279, 139] on div "General Merchandise" at bounding box center [487, 137] width 520 height 18
type input "General Merchandise"
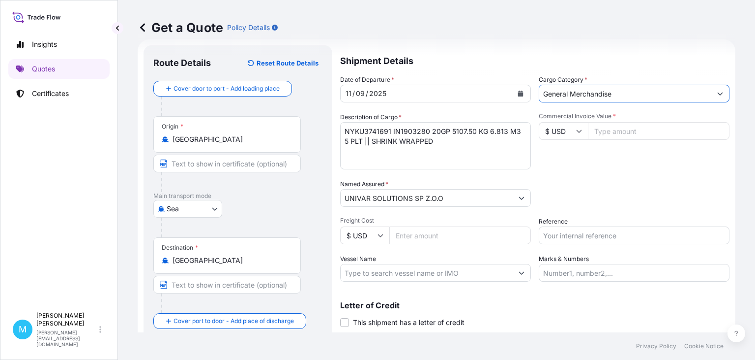
click at [616, 133] on input "Commercial Invoice Value *" at bounding box center [659, 131] width 142 height 18
click at [577, 129] on icon at bounding box center [579, 131] width 6 height 6
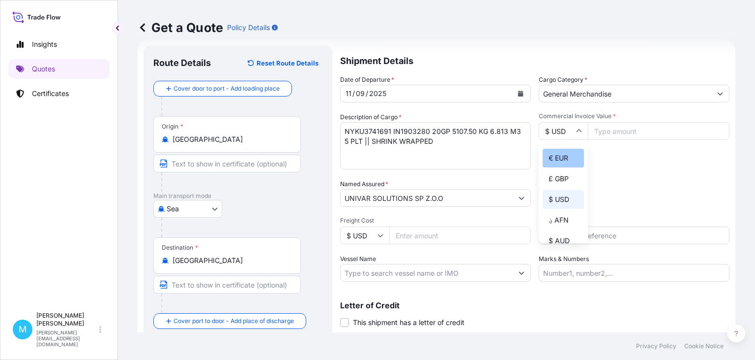
click at [570, 155] on div "€ EUR" at bounding box center [563, 158] width 41 height 19
type input "€ EUR"
click at [601, 130] on input "Commercial Invoice Value *" at bounding box center [659, 131] width 142 height 18
paste input "6500"
type input "6500"
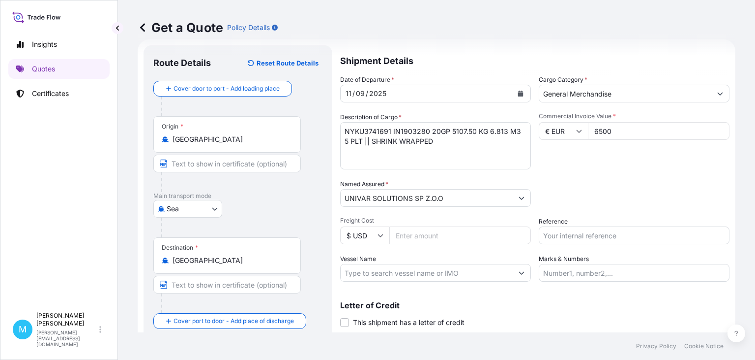
click at [573, 239] on input "Reference" at bounding box center [634, 235] width 191 height 18
click at [573, 232] on input "Reference" at bounding box center [634, 235] width 191 height 18
paste input "S02047226"
click at [623, 241] on input "S02047226 ||" at bounding box center [634, 235] width 191 height 18
paste input "LCL16456"
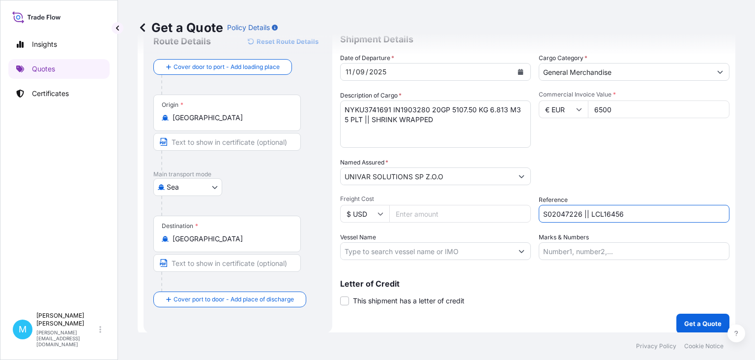
scroll to position [44, 0]
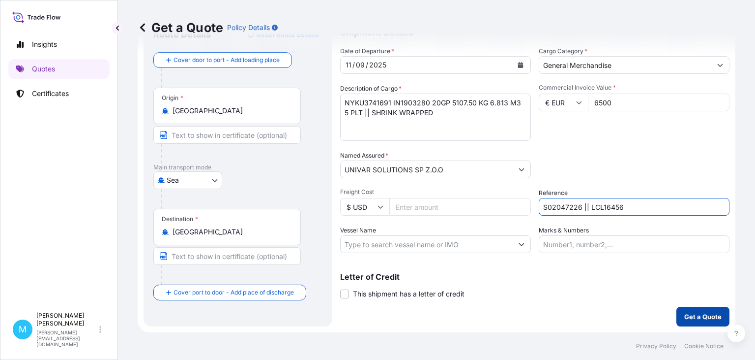
type input "S02047226 || LCL16456"
click at [708, 310] on button "Get a Quote" at bounding box center [703, 316] width 53 height 20
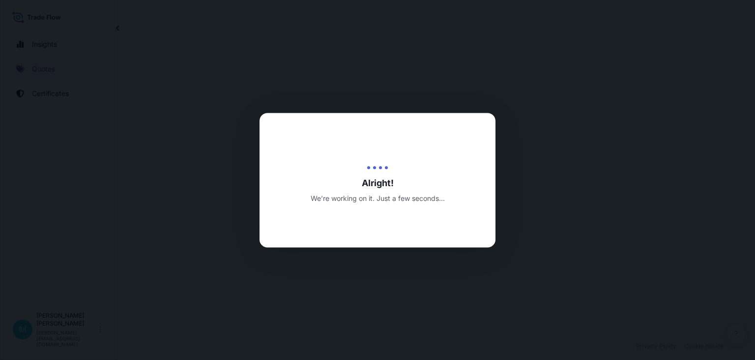
select select "Sea"
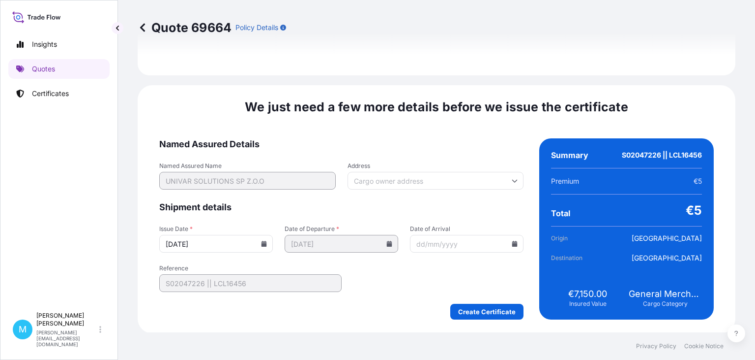
scroll to position [1120, 0]
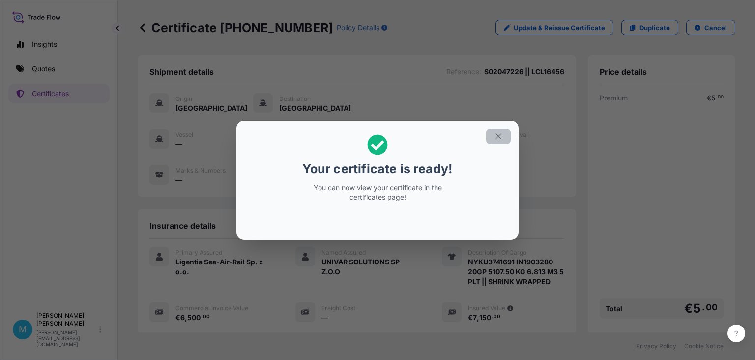
click at [501, 137] on icon "button" at bounding box center [498, 136] width 9 height 9
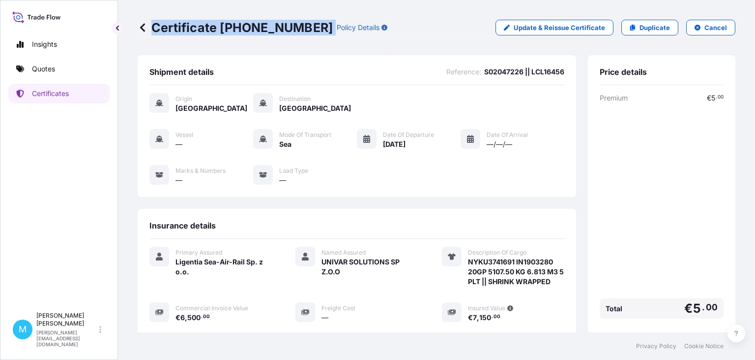
drag, startPoint x: 307, startPoint y: 23, endPoint x: 154, endPoint y: 22, distance: 153.0
click at [154, 22] on div "Certificate [PHONE_NUMBER] Policy Details" at bounding box center [263, 28] width 250 height 16
copy p "Certificate [PHONE_NUMBER]"
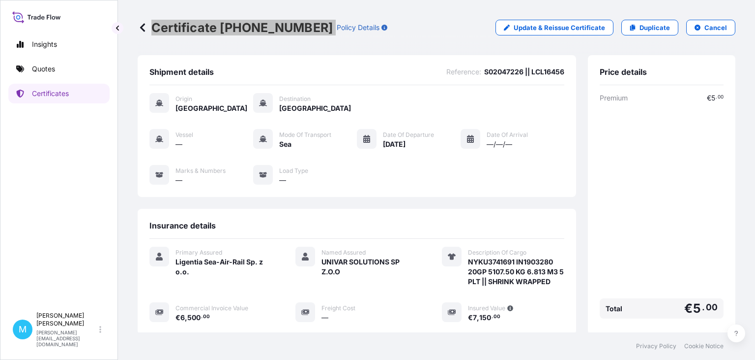
scroll to position [147, 0]
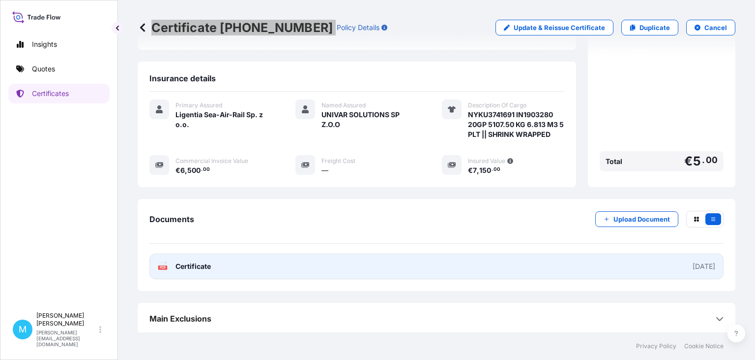
click at [330, 268] on link "PDF Certificate [DATE]" at bounding box center [437, 266] width 574 height 26
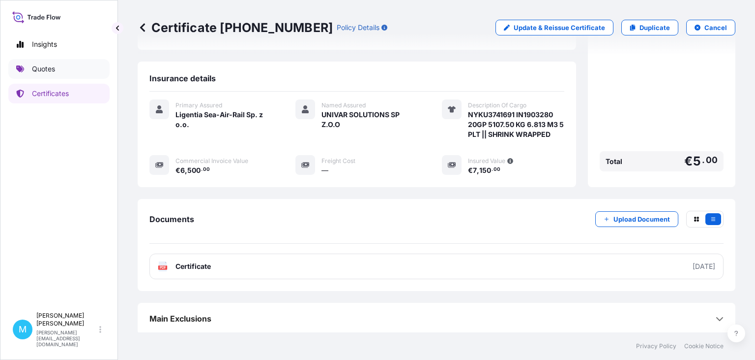
click at [33, 66] on p "Quotes" at bounding box center [43, 69] width 23 height 10
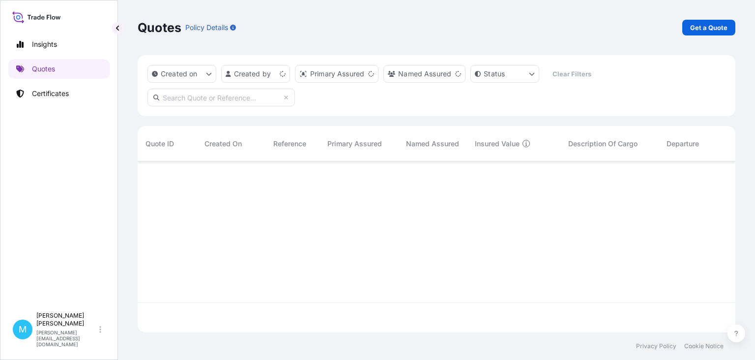
scroll to position [176, 598]
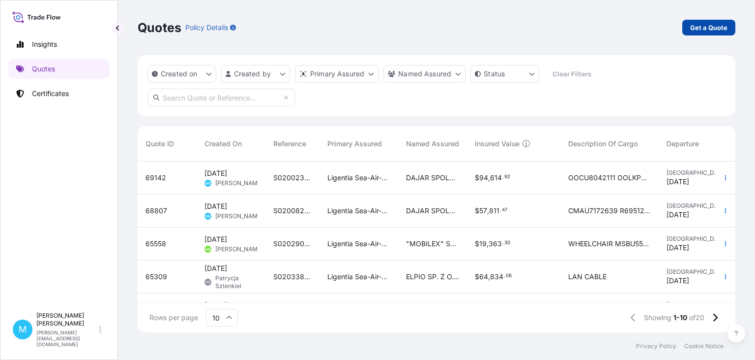
click at [705, 33] on link "Get a Quote" at bounding box center [709, 28] width 53 height 16
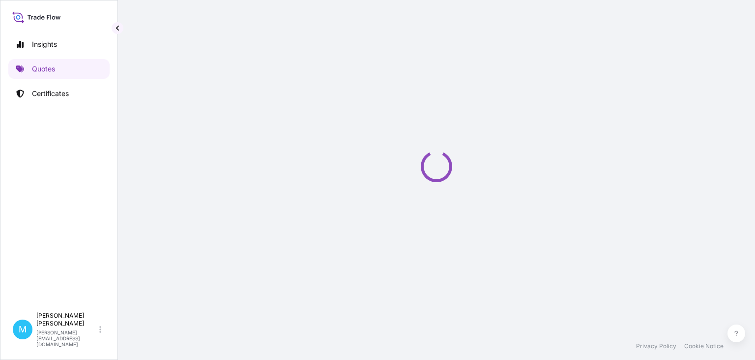
select select "Sea"
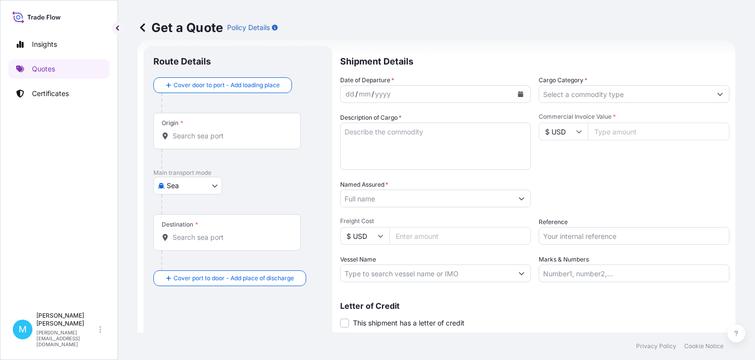
scroll to position [16, 0]
click at [389, 139] on textarea "Description of Cargo *" at bounding box center [435, 145] width 191 height 47
paste textarea "TXGU4096971 M1434940 40HC 4561.92 KG 65.127 M3 1536 CTN"
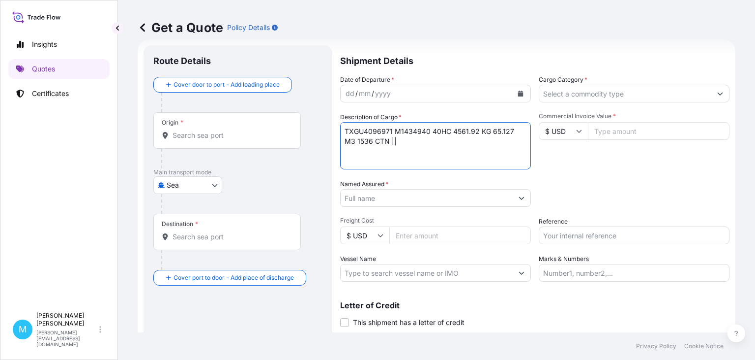
type textarea "TXGU4096971 M1434940 40HC 4561.92 KG 65.127 M3 1536 CTN ||"
click at [188, 136] on input "Origin *" at bounding box center [231, 135] width 116 height 10
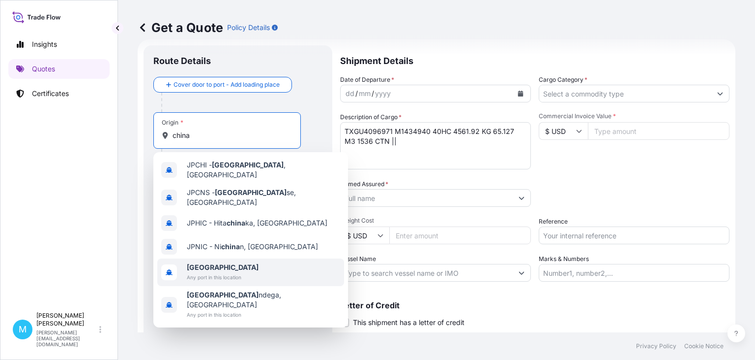
click at [192, 264] on span "[GEOGRAPHIC_DATA]" at bounding box center [223, 267] width 72 height 10
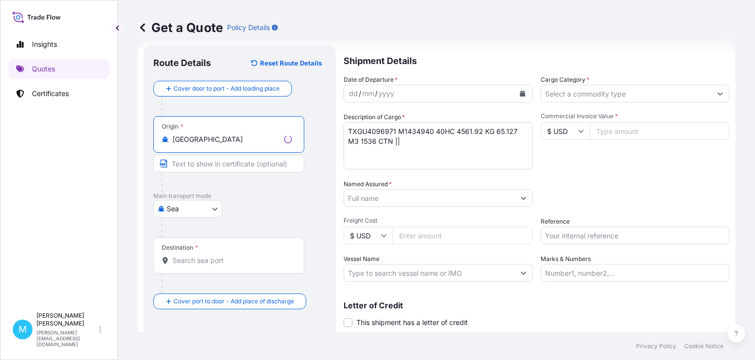
type input "[GEOGRAPHIC_DATA]"
click at [196, 266] on div "Destination *" at bounding box center [228, 255] width 151 height 36
click at [196, 265] on input "Destination *" at bounding box center [233, 260] width 120 height 10
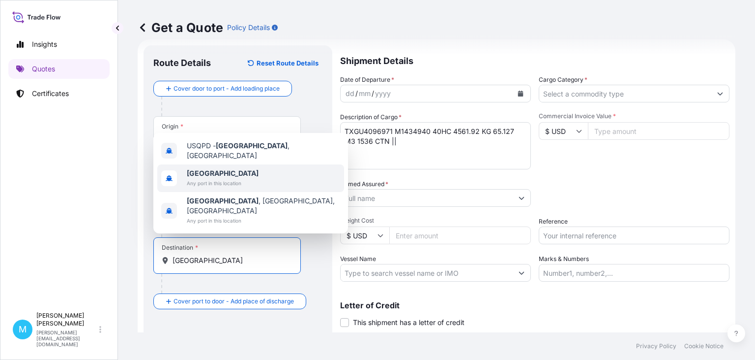
click at [217, 178] on span "[GEOGRAPHIC_DATA]" at bounding box center [223, 173] width 72 height 10
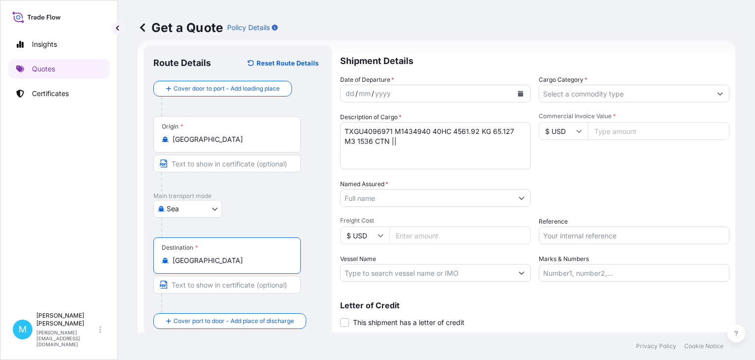
type input "[GEOGRAPHIC_DATA]"
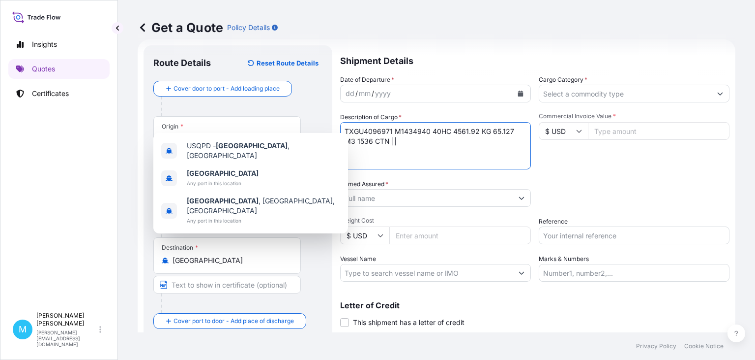
drag, startPoint x: 501, startPoint y: 158, endPoint x: 504, endPoint y: 117, distance: 41.5
click at [500, 157] on textarea "TXGU4096971 M1434940 40HC 4561.92 KG 65.127 M3 1536 CTN ||" at bounding box center [435, 145] width 191 height 47
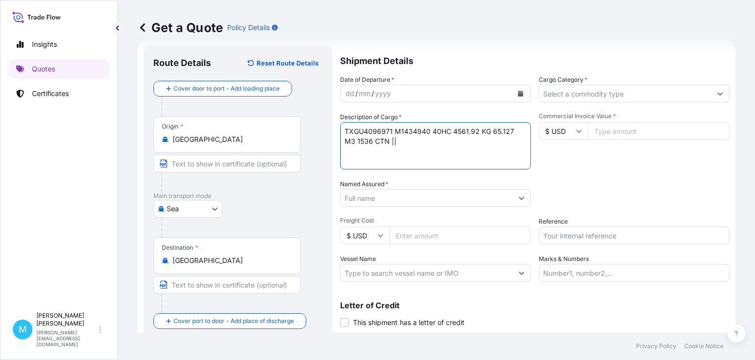
click at [520, 93] on icon "Calendar" at bounding box center [520, 93] width 5 height 6
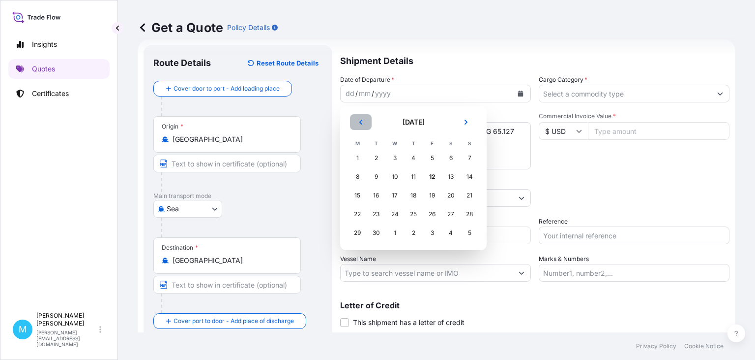
click at [361, 122] on icon "Previous" at bounding box center [361, 122] width 3 height 5
click at [473, 219] on div "27" at bounding box center [470, 214] width 18 height 18
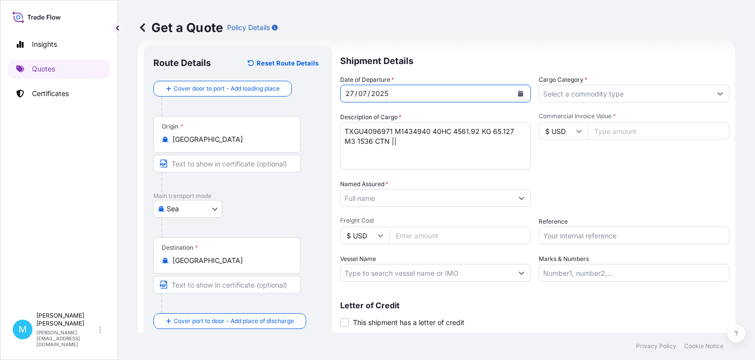
click at [394, 145] on textarea "TXGU4096971 M1434940 40HC 4561.92 KG 65.127 M3 1536 CTN ||" at bounding box center [435, 145] width 191 height 47
click at [442, 142] on textarea "TXGU4096971 M1434940 40HC 4561.92 KG 65.127 M3 1536 CTN ||" at bounding box center [435, 145] width 191 height 47
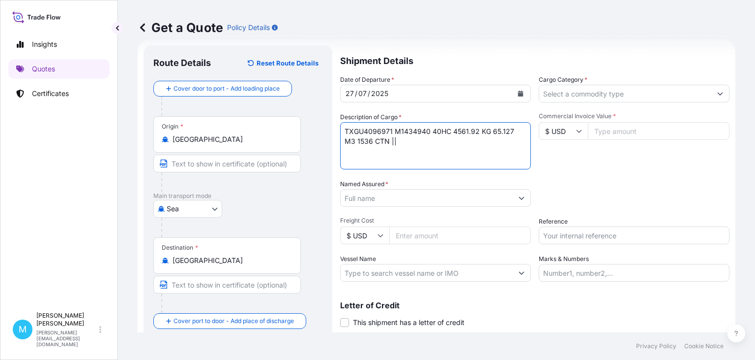
paste textarea "METAL ORGANIZERS"
type textarea "TXGU4096971 M1434940 40HC 4561.92 KG 65.127 M3 1536 CTN || METAL ORGANIZERS"
click at [354, 201] on input "Named Assured *" at bounding box center [427, 198] width 172 height 18
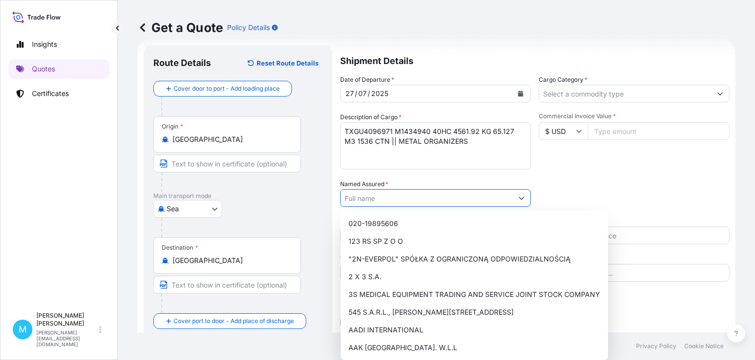
click at [363, 197] on input "Named Assured *" at bounding box center [427, 198] width 172 height 18
paste input "DAJAR SPOLKA Z O.O."
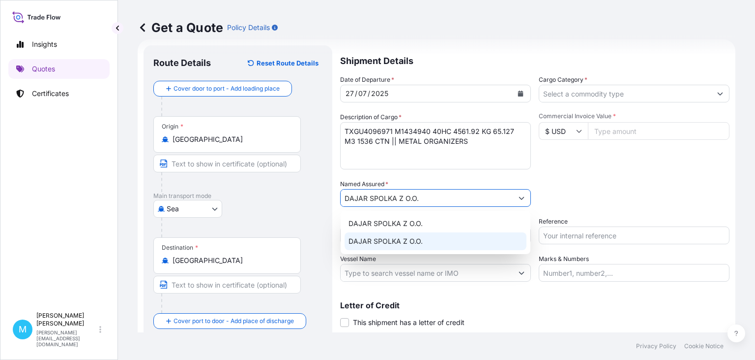
click at [417, 243] on span "DAJAR SPOLKA Z O.O." at bounding box center [386, 241] width 74 height 10
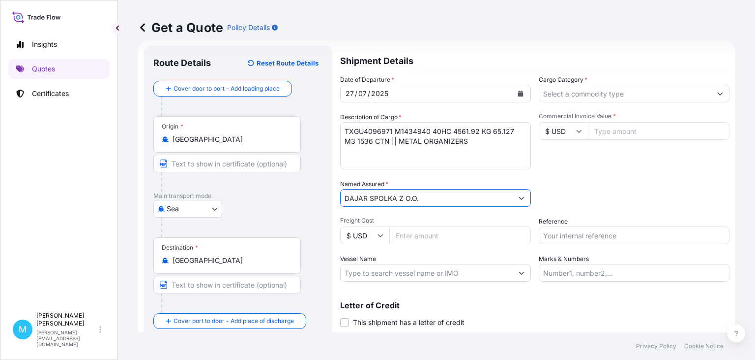
type input "DAJAR SPOLKA Z O.O."
click at [563, 95] on input "Cargo Category *" at bounding box center [626, 94] width 172 height 18
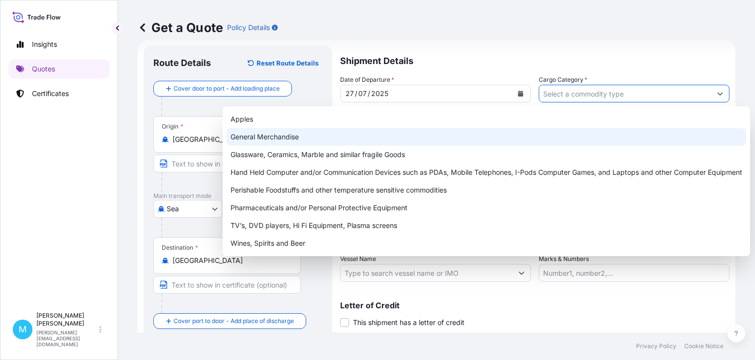
click at [292, 138] on div "General Merchandise" at bounding box center [487, 137] width 520 height 18
type input "General Merchandise"
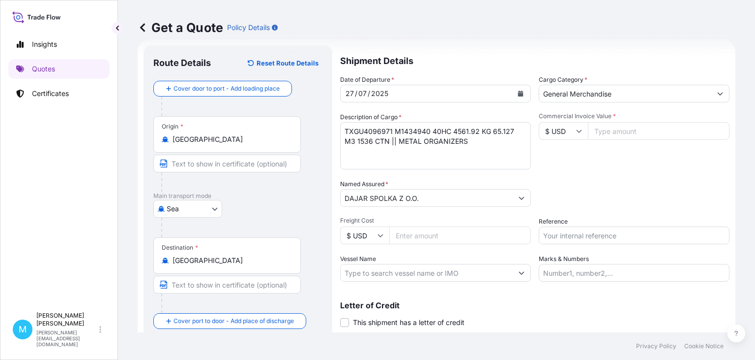
click at [629, 131] on input "Commercial Invoice Value *" at bounding box center [659, 131] width 142 height 18
click at [653, 199] on div "Packing Category Type to search a container mode Please select a primary mode o…" at bounding box center [634, 193] width 191 height 28
click at [422, 237] on input "Freight Cost" at bounding box center [461, 235] width 142 height 18
paste input "3025"
type input "3025"
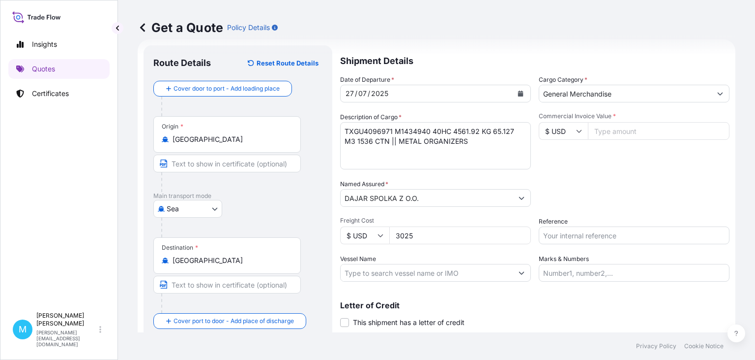
click at [606, 132] on input "Commercial Invoice Value *" at bounding box center [659, 131] width 142 height 18
click at [690, 181] on div "Packing Category Type to search a container mode Please select a primary mode o…" at bounding box center [634, 193] width 191 height 28
click at [607, 130] on input "Commercial Invoice Value *" at bounding box center [659, 131] width 142 height 18
type input "12902.40"
click at [578, 233] on input "Reference" at bounding box center [634, 235] width 191 height 18
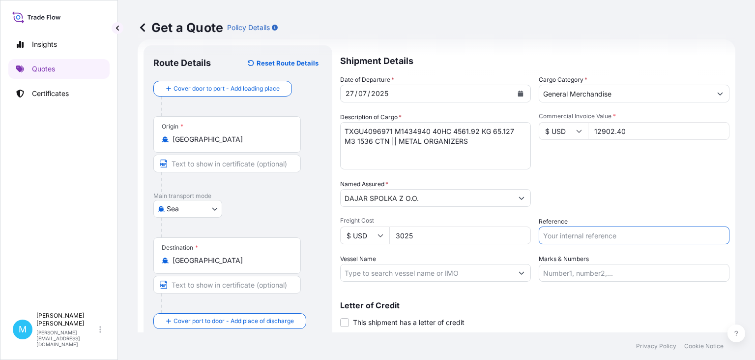
paste input "S02008221"
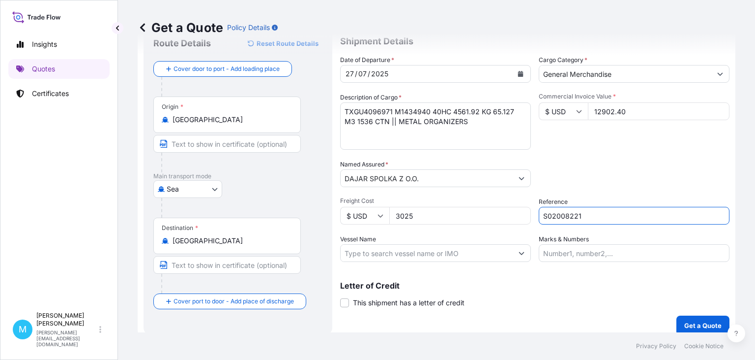
scroll to position [44, 0]
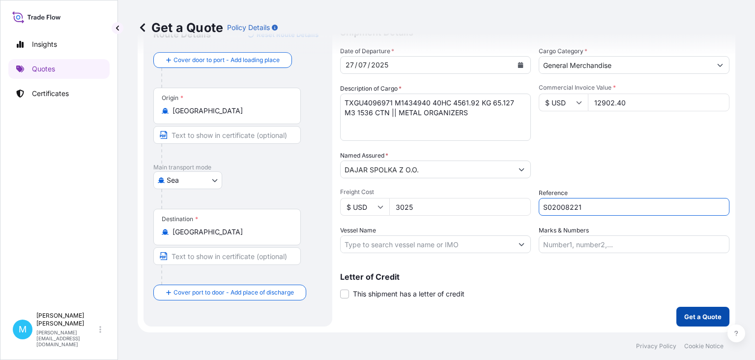
type input "S02008221"
click at [703, 320] on p "Get a Quote" at bounding box center [703, 316] width 37 height 10
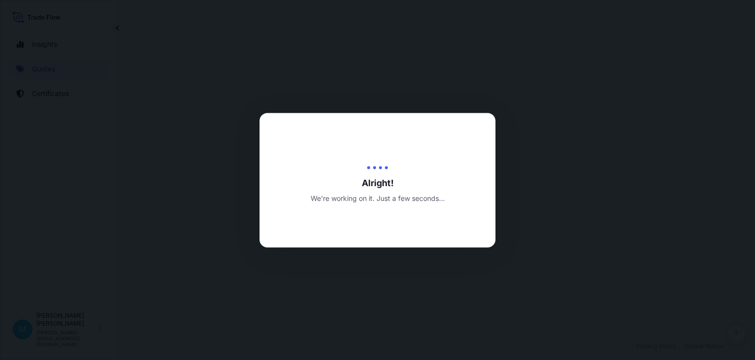
select select "Sea"
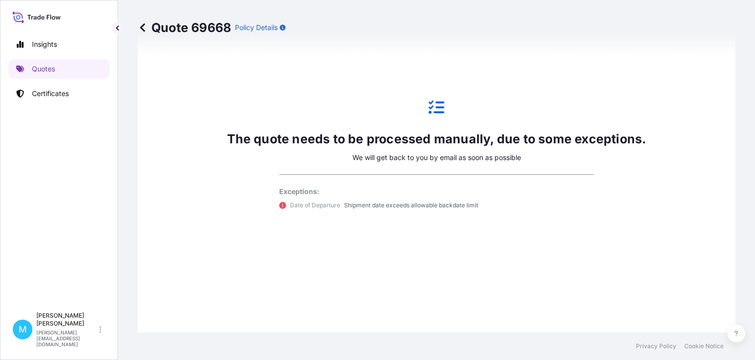
scroll to position [550, 0]
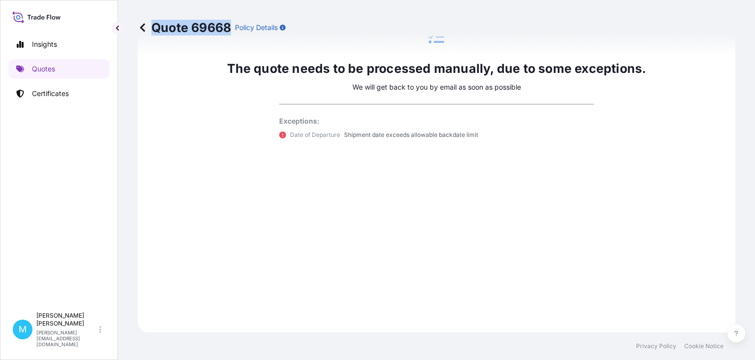
drag, startPoint x: 219, startPoint y: 24, endPoint x: 147, endPoint y: 24, distance: 72.3
click at [147, 24] on div "Quote 69668 Policy Details" at bounding box center [212, 28] width 148 height 16
copy p "Quote 69668"
click at [66, 67] on link "Quotes" at bounding box center [58, 69] width 101 height 20
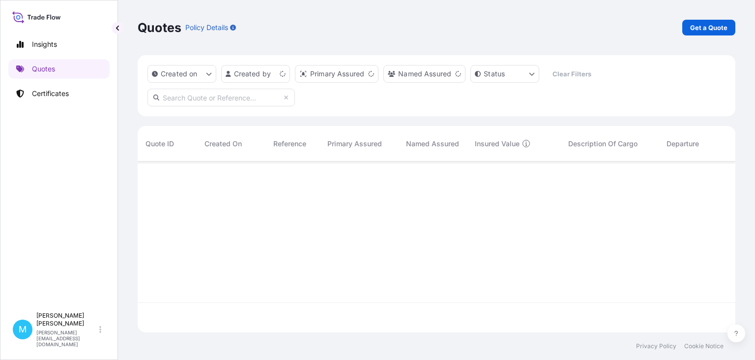
scroll to position [176, 598]
